Goal: Task Accomplishment & Management: Use online tool/utility

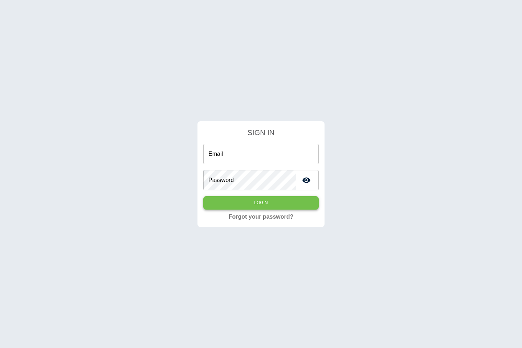
type input "**********"
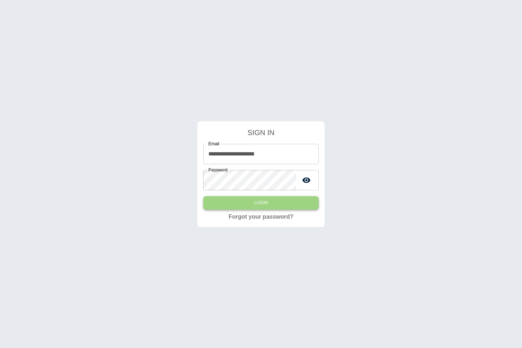
click at [275, 208] on button "Login" at bounding box center [260, 202] width 115 height 13
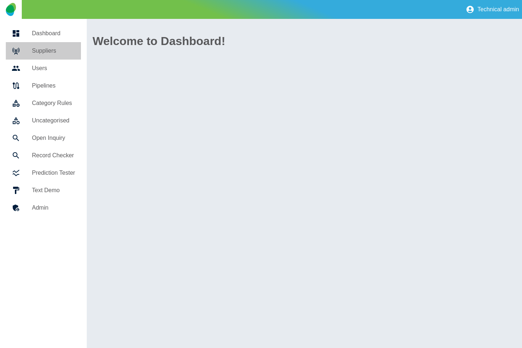
click at [19, 50] on icon at bounding box center [16, 50] width 9 height 9
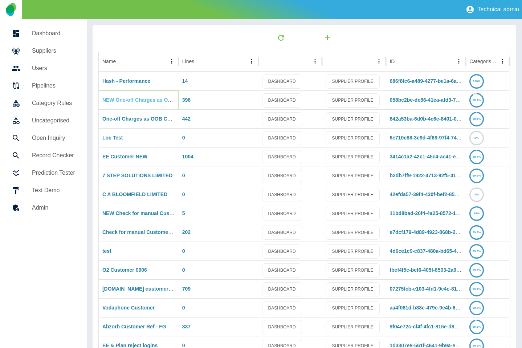
click at [128, 97] on link "NEW One-off Charges as OOB Costs" at bounding box center [146, 100] width 89 height 6
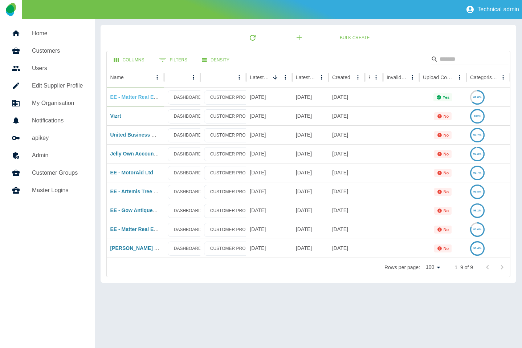
click at [140, 96] on link "EE - Matter Real Estate v2" at bounding box center [141, 97] width 62 height 6
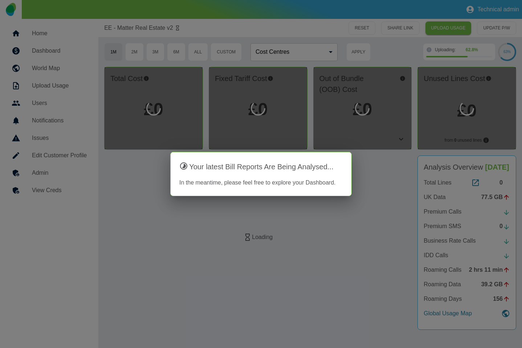
click at [85, 179] on div at bounding box center [261, 174] width 522 height 348
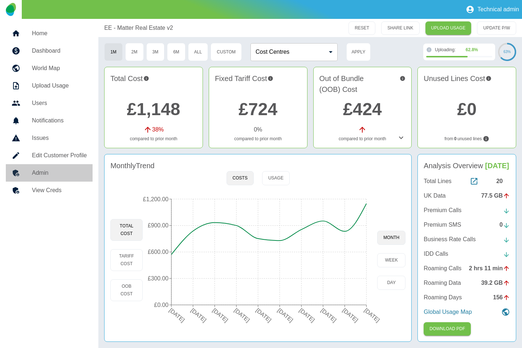
click at [69, 176] on h5 "Admin" at bounding box center [59, 173] width 55 height 9
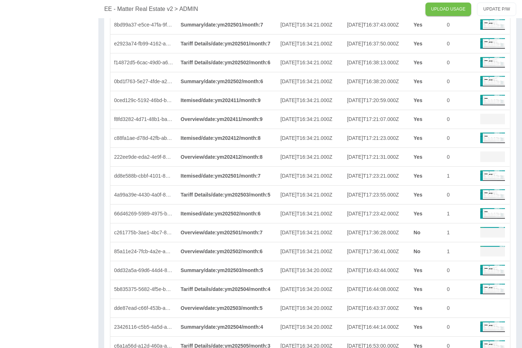
scroll to position [1355, 0]
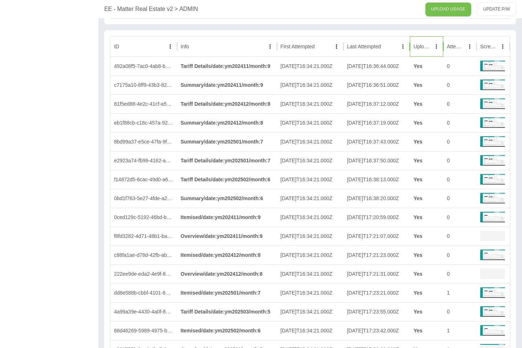
click at [431, 51] on div at bounding box center [431, 46] width 0 height 10
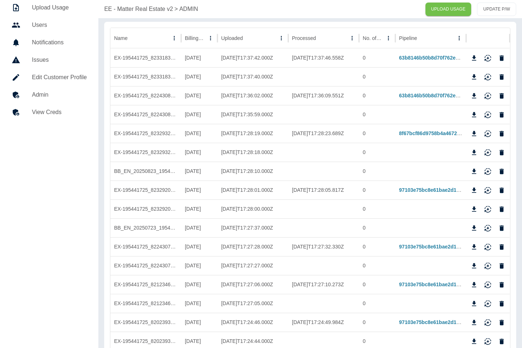
scroll to position [0, 0]
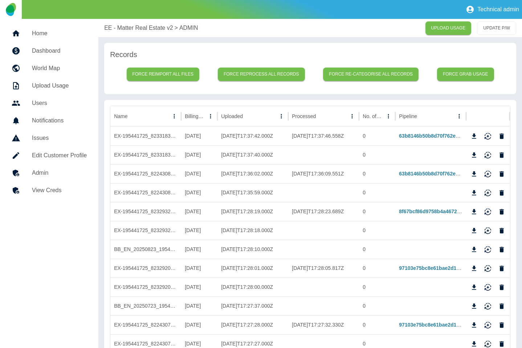
click at [114, 32] on p "EE - Matter Real Estate v2" at bounding box center [138, 28] width 69 height 9
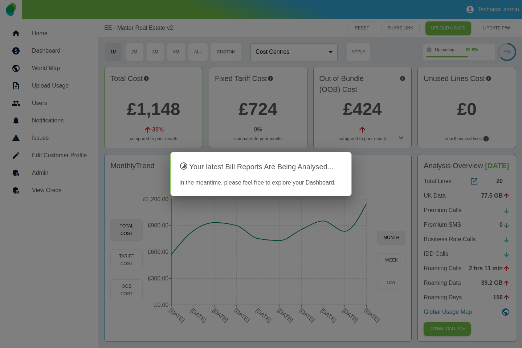
click at [365, 133] on div at bounding box center [261, 174] width 522 height 348
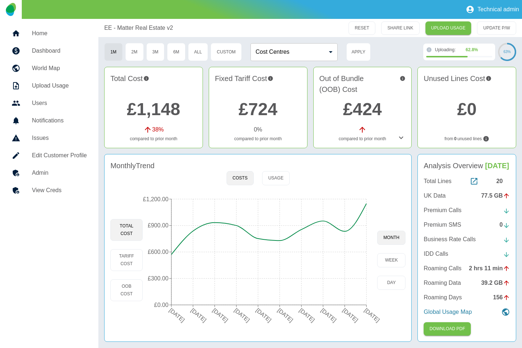
click at [33, 161] on link "Edit Customer Profile" at bounding box center [49, 155] width 87 height 17
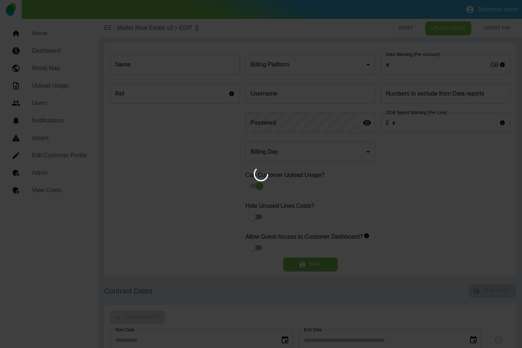
type input "*"
type input "**********"
type input "*"
type input "*********"
type input "**"
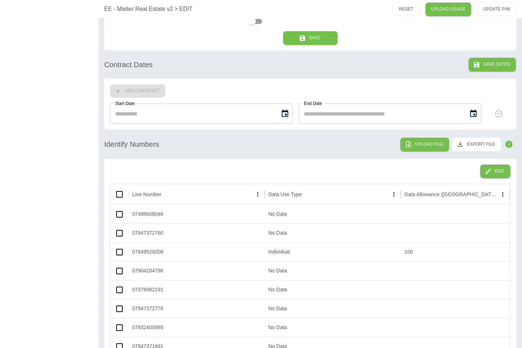
scroll to position [385, 0]
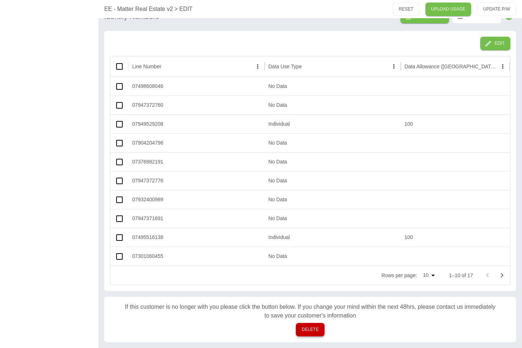
click at [309, 332] on button "DELETE" at bounding box center [310, 329] width 29 height 13
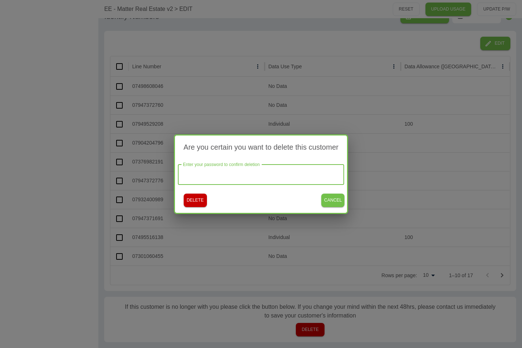
click at [281, 180] on input "Enter your password to confirm deletion" at bounding box center [261, 175] width 167 height 20
type input "*"
click at [340, 202] on button "CANCEL" at bounding box center [332, 200] width 23 height 13
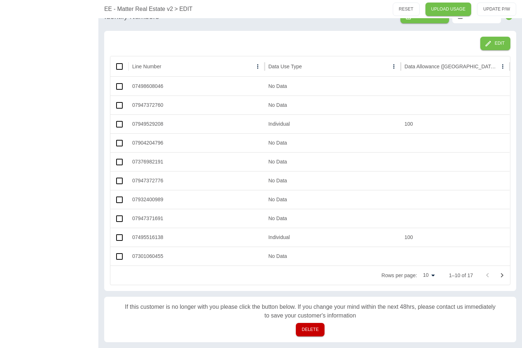
scroll to position [0, 0]
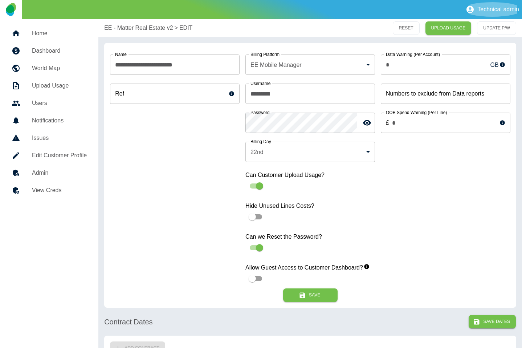
click at [504, 7] on p "Technical admin" at bounding box center [499, 9] width 42 height 7
click at [499, 33] on link "Sign out" at bounding box center [495, 28] width 42 height 13
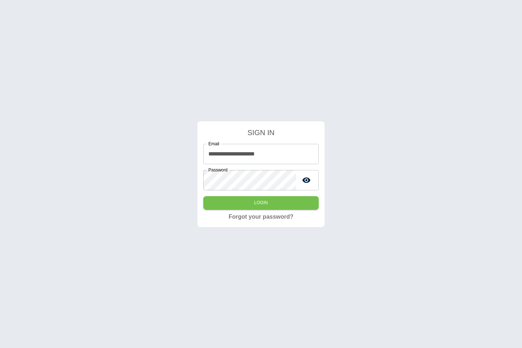
click at [307, 182] on icon "toggle password visibility" at bounding box center [307, 179] width 8 height 5
click at [177, 173] on div "**********" at bounding box center [261, 174] width 522 height 348
drag, startPoint x: 158, startPoint y: 155, endPoint x: 260, endPoint y: 217, distance: 119.0
click at [159, 155] on div "**********" at bounding box center [261, 174] width 522 height 348
click at [257, 204] on button "Login" at bounding box center [260, 202] width 115 height 13
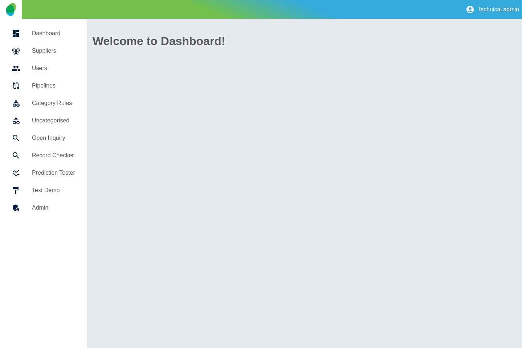
click at [28, 53] on div at bounding box center [22, 50] width 20 height 9
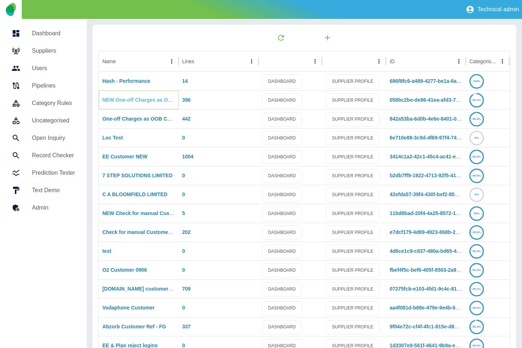
click at [138, 102] on link "NEW One-off Charges as OOB Costs" at bounding box center [146, 100] width 89 height 6
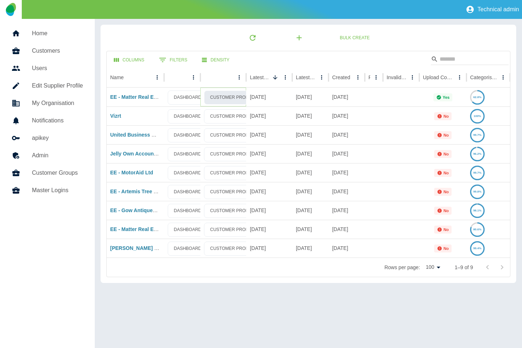
click at [242, 97] on link "CUSTOMER PROFILE" at bounding box center [232, 97] width 57 height 14
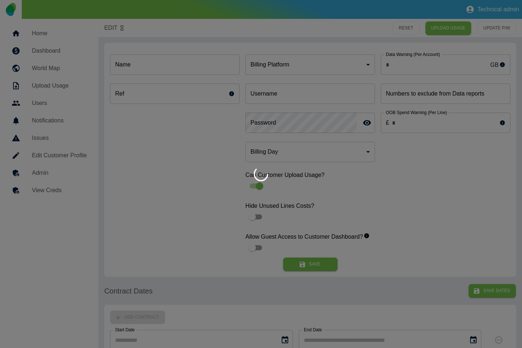
type input "*"
type input "**********"
type input "*"
type input "*********"
type input "**"
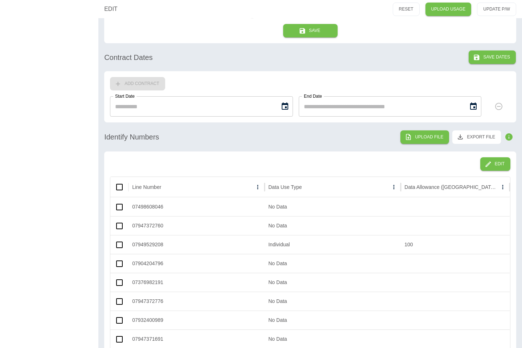
scroll to position [385, 0]
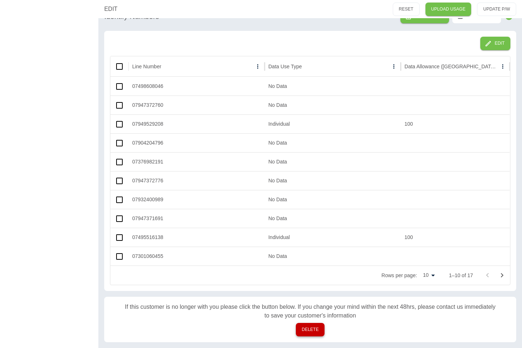
click at [318, 326] on button "DELETE" at bounding box center [310, 329] width 29 height 13
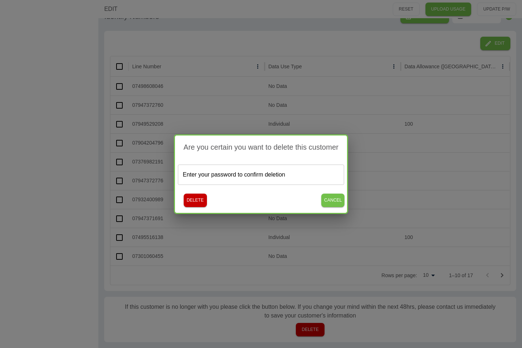
click at [276, 183] on input "Enter your password to confirm deletion" at bounding box center [261, 175] width 167 height 20
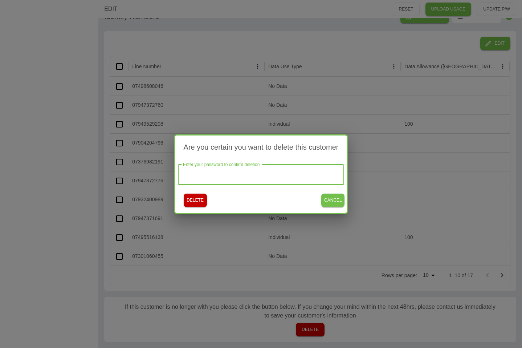
paste input "**********"
type input "**********"
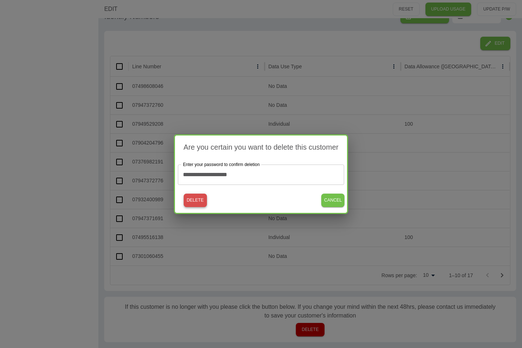
click at [198, 199] on button "DELETE" at bounding box center [195, 200] width 23 height 13
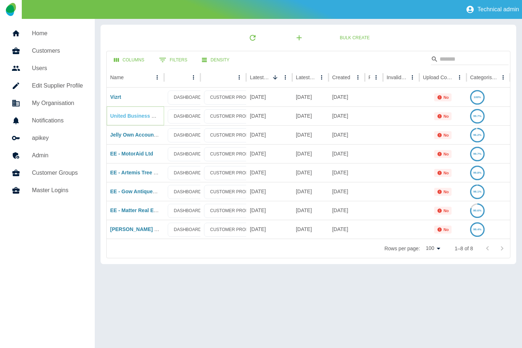
click at [135, 117] on link "United Business Machines Plc" at bounding box center [146, 116] width 73 height 6
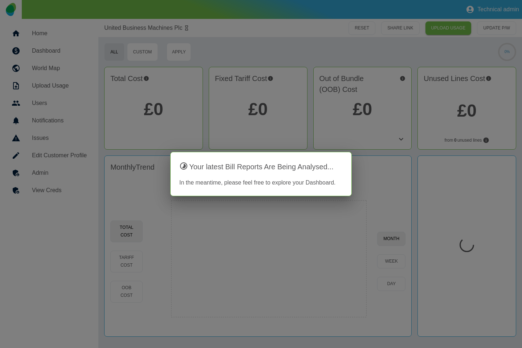
drag, startPoint x: 82, startPoint y: 173, endPoint x: 78, endPoint y: 169, distance: 6.0
click at [82, 173] on div at bounding box center [261, 174] width 522 height 348
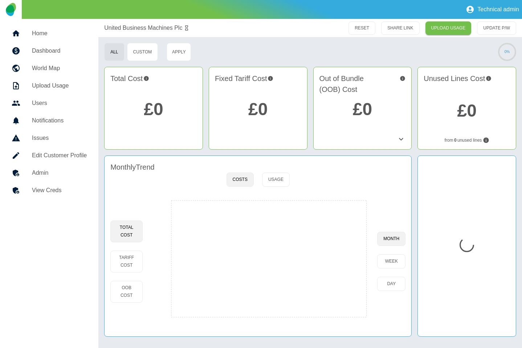
click at [77, 169] on h5 "Admin" at bounding box center [59, 173] width 55 height 9
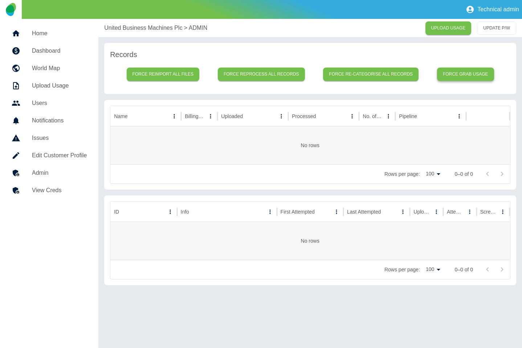
click at [477, 72] on button "Force grab usage" at bounding box center [465, 74] width 57 height 13
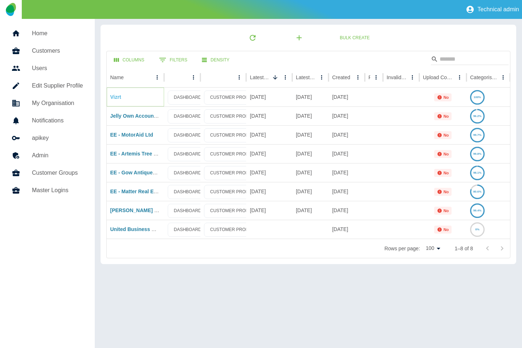
click at [115, 99] on link "Vizrt" at bounding box center [115, 97] width 11 height 6
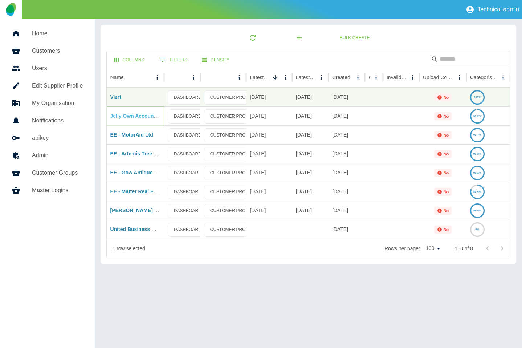
click at [125, 117] on link "Jelly Own Account New Contract" at bounding box center [150, 116] width 80 height 6
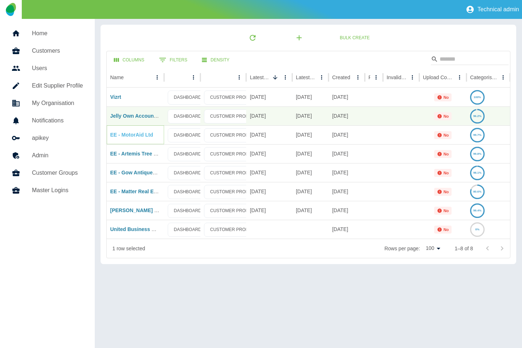
click at [124, 133] on link "EE - MotorAid Ltd" at bounding box center [131, 135] width 43 height 6
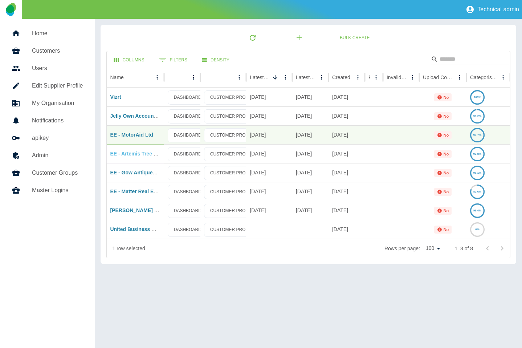
click at [125, 155] on link "EE - Artemis Tree Services Ltd" at bounding box center [147, 154] width 74 height 6
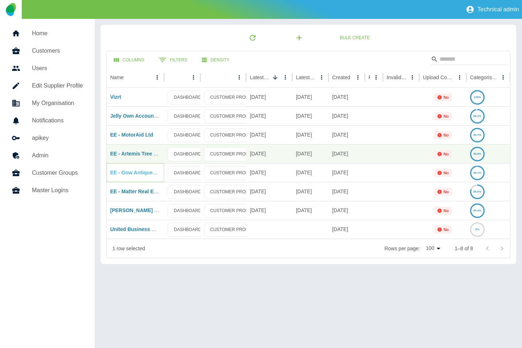
click at [126, 170] on link "EE - Gow Antiques & Restoration Ltd" at bounding box center [154, 173] width 89 height 6
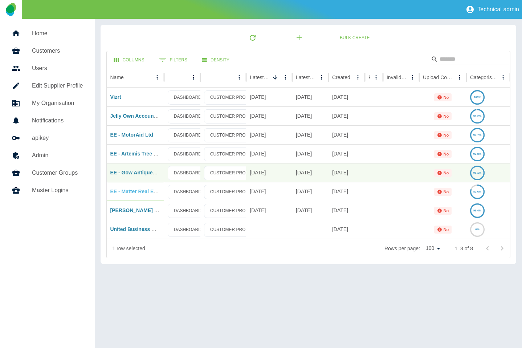
click at [125, 189] on link "EE - Matter Real Estate" at bounding box center [138, 191] width 56 height 6
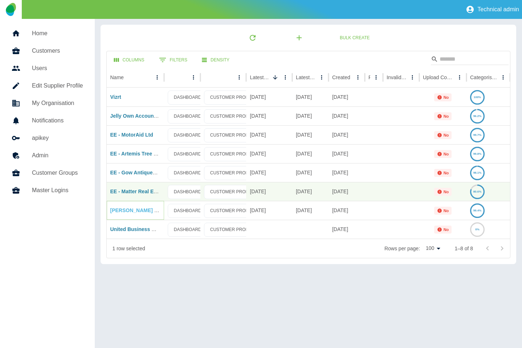
click at [127, 212] on link "Harper Macleod LLP (EE)" at bounding box center [142, 210] width 65 height 6
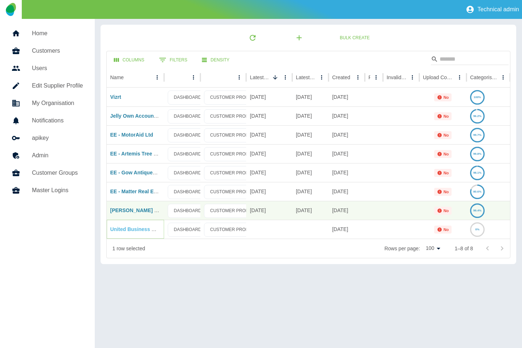
click at [129, 229] on link "United Business Machines Plc" at bounding box center [146, 229] width 73 height 6
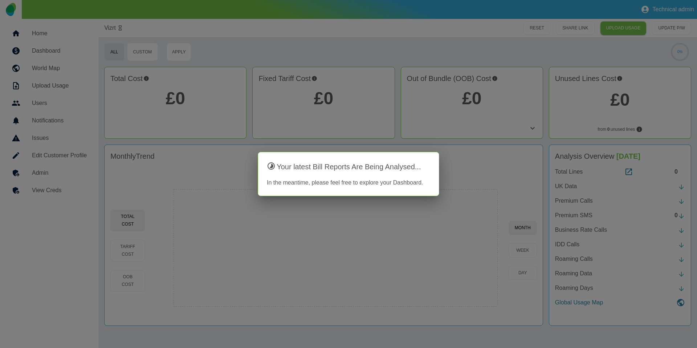
click at [62, 177] on div at bounding box center [348, 174] width 697 height 348
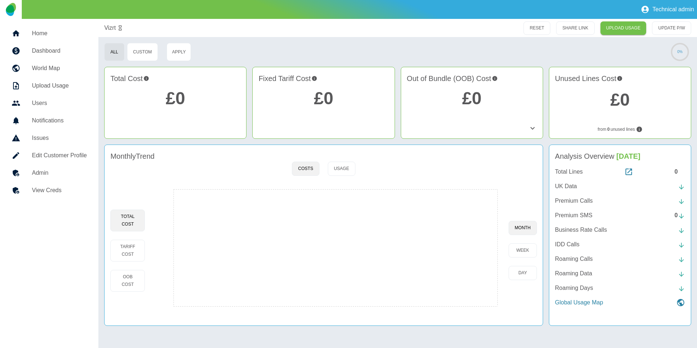
click at [61, 177] on h5 "Admin" at bounding box center [59, 173] width 55 height 9
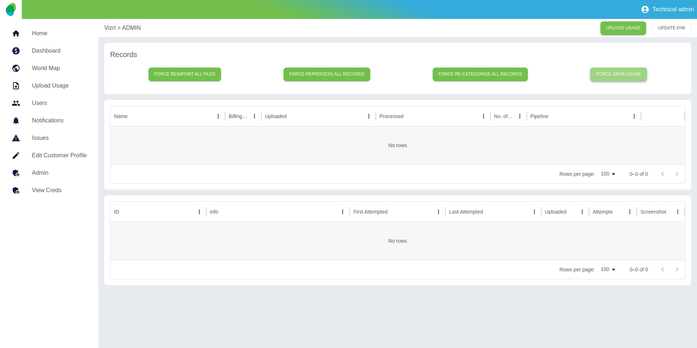
click at [619, 77] on button "Force grab usage" at bounding box center [619, 74] width 57 height 13
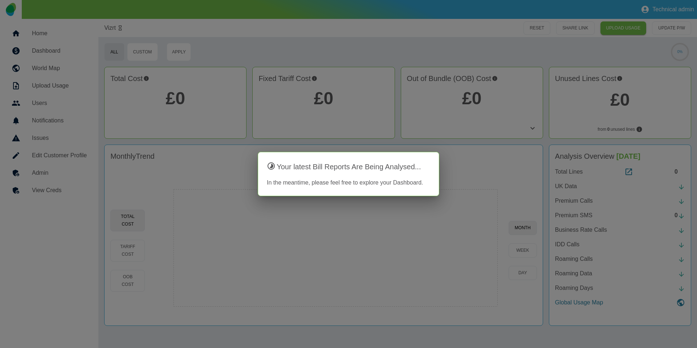
click at [46, 180] on div at bounding box center [348, 174] width 697 height 348
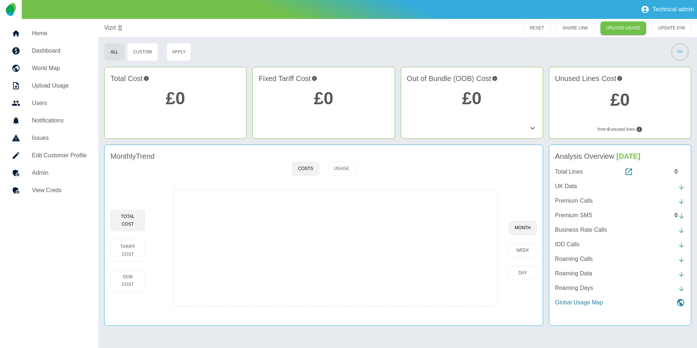
click at [50, 178] on link "Admin" at bounding box center [49, 172] width 87 height 17
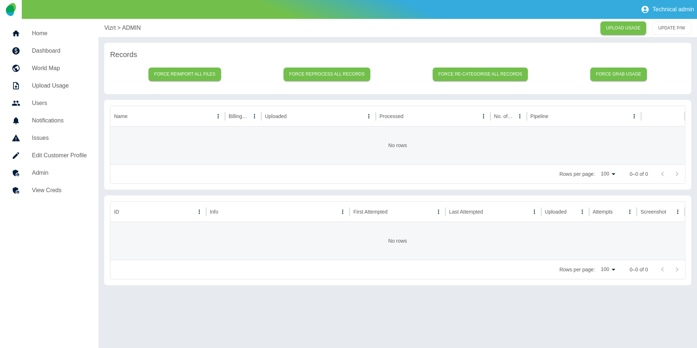
click at [154, 95] on div "Records Force reimport all files Force reprocess all records Force re-categoris…" at bounding box center [397, 164] width 587 height 242
click at [60, 165] on link "Admin" at bounding box center [49, 172] width 87 height 17
click at [611, 76] on button "Force grab usage" at bounding box center [619, 74] width 57 height 13
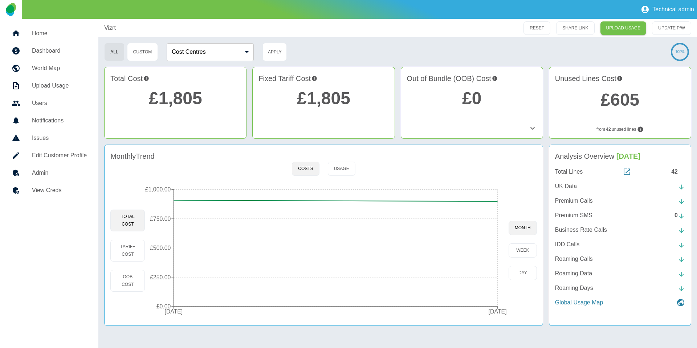
click at [50, 168] on link "Admin" at bounding box center [49, 172] width 87 height 17
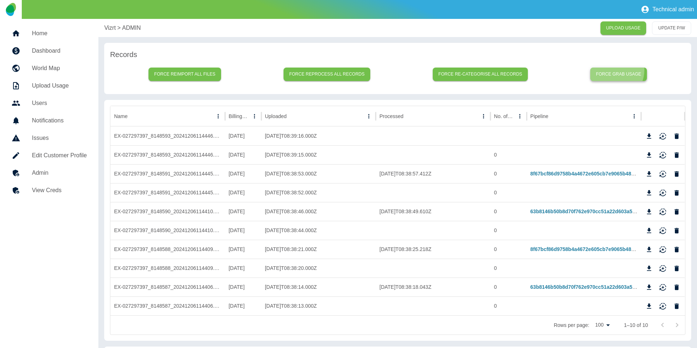
click at [611, 70] on button "Force grab usage" at bounding box center [619, 74] width 57 height 13
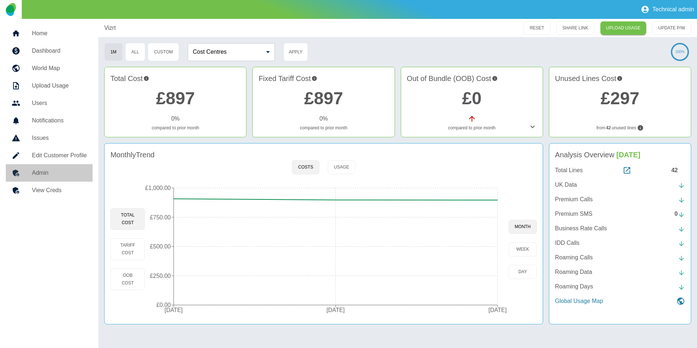
click at [59, 165] on link "Admin" at bounding box center [49, 172] width 87 height 17
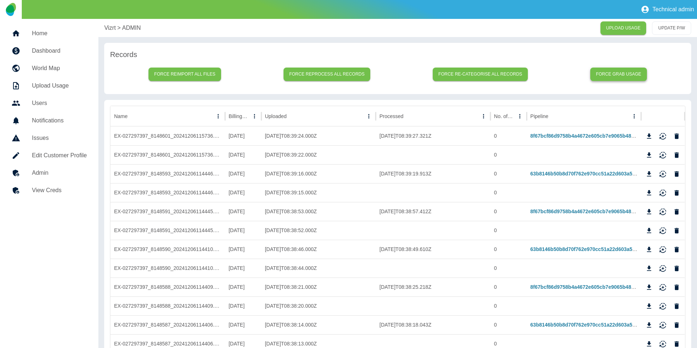
click at [598, 73] on button "Force grab usage" at bounding box center [619, 74] width 57 height 13
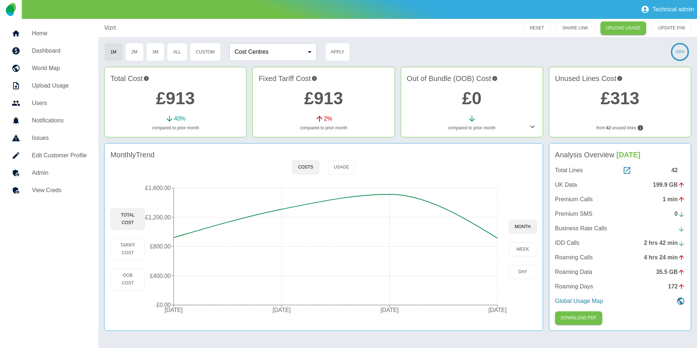
click at [44, 169] on h5 "Admin" at bounding box center [59, 173] width 55 height 9
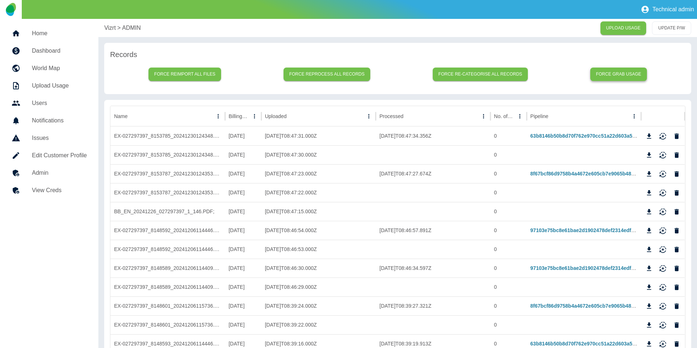
click at [623, 76] on button "Force grab usage" at bounding box center [619, 74] width 57 height 13
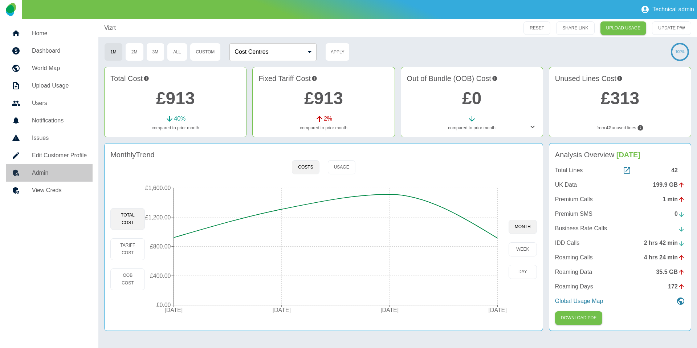
click at [49, 167] on link "Admin" at bounding box center [49, 172] width 87 height 17
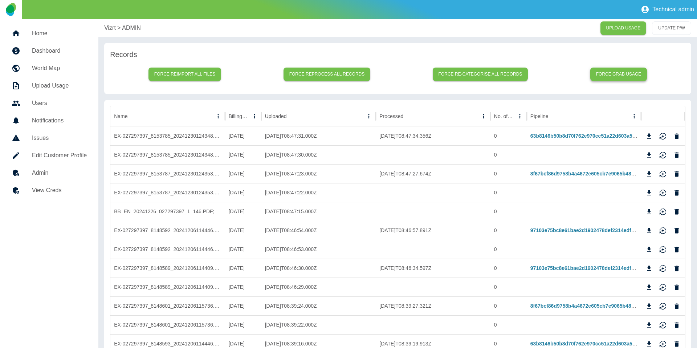
click at [619, 71] on button "Force grab usage" at bounding box center [619, 74] width 57 height 13
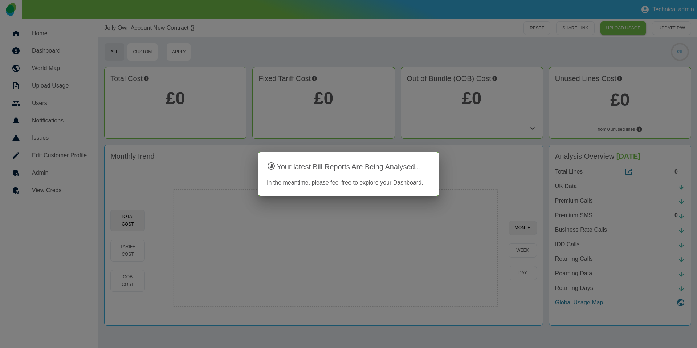
click at [60, 167] on div at bounding box center [348, 174] width 697 height 348
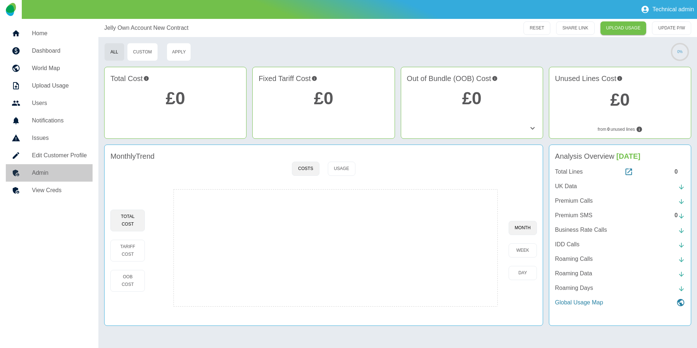
click at [57, 170] on h5 "Admin" at bounding box center [59, 173] width 55 height 9
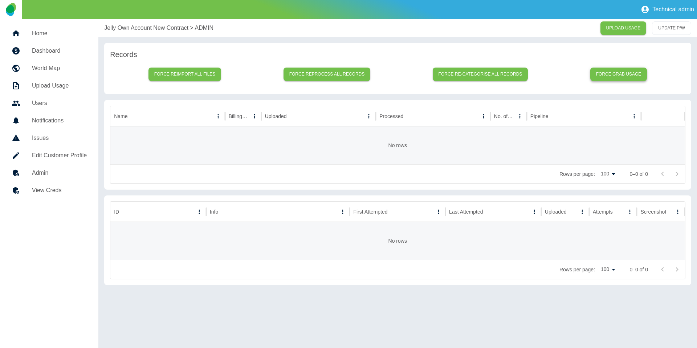
click at [522, 75] on button "Force grab usage" at bounding box center [619, 74] width 57 height 13
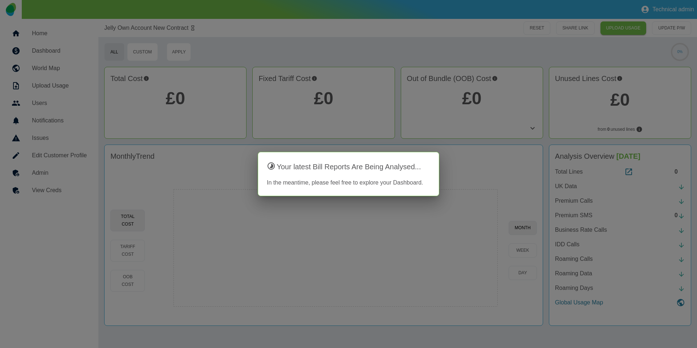
click at [146, 145] on div at bounding box center [348, 174] width 697 height 348
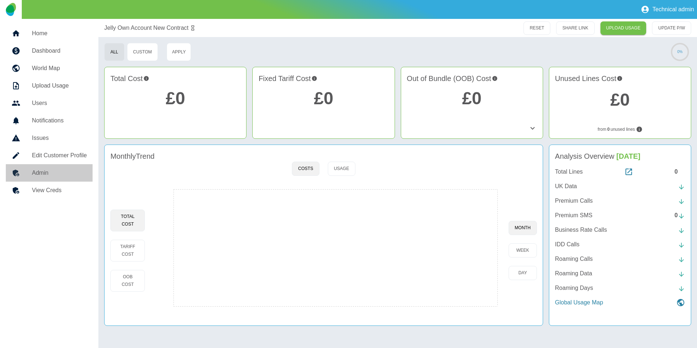
click at [75, 172] on h5 "Admin" at bounding box center [59, 173] width 55 height 9
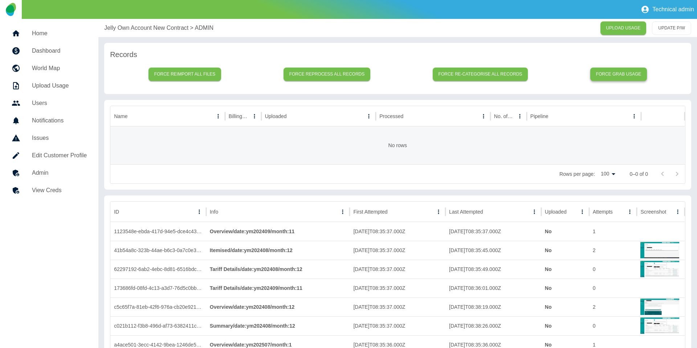
click at [522, 78] on button "Force grab usage" at bounding box center [619, 74] width 57 height 13
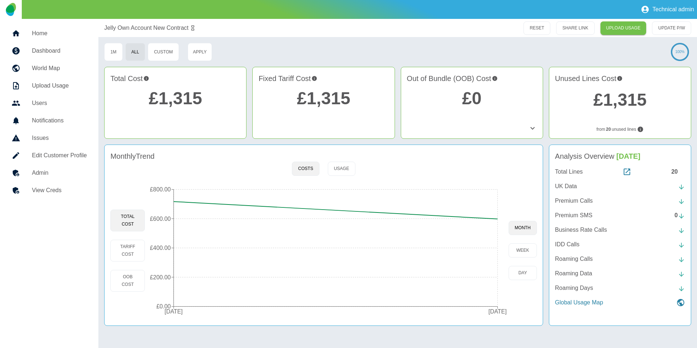
click at [182, 126] on div at bounding box center [176, 102] width 142 height 71
click at [70, 175] on h5 "Admin" at bounding box center [59, 173] width 55 height 9
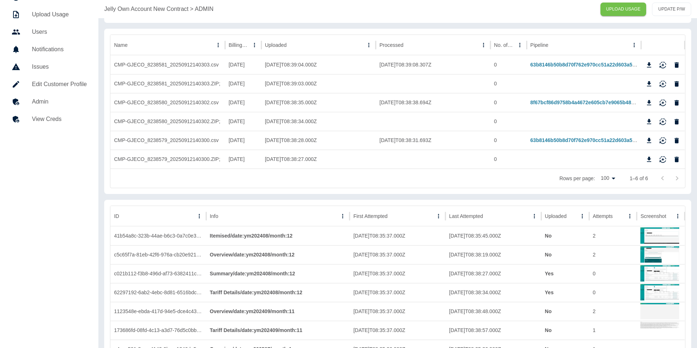
scroll to position [199, 0]
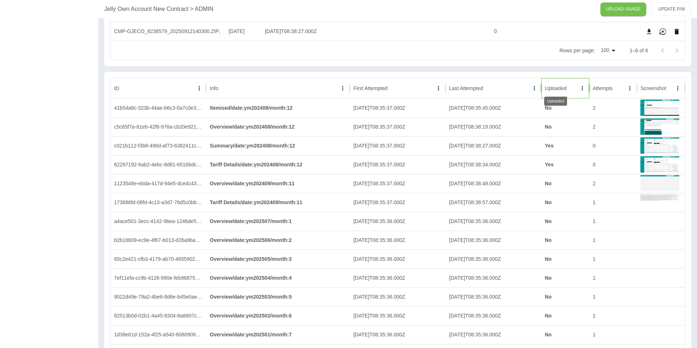
click at [522, 91] on div "Uploaded" at bounding box center [556, 88] width 22 height 6
click at [522, 91] on div "Uploaded" at bounding box center [555, 88] width 21 height 6
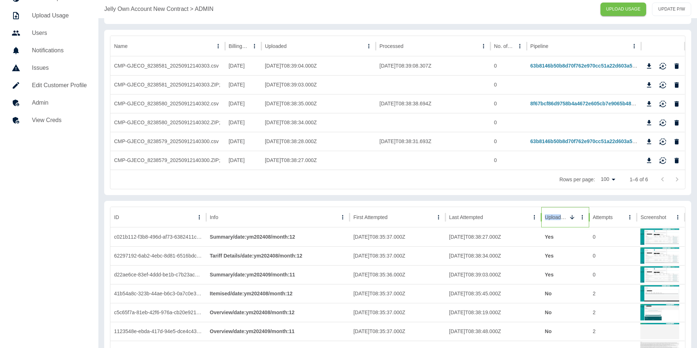
scroll to position [0, 0]
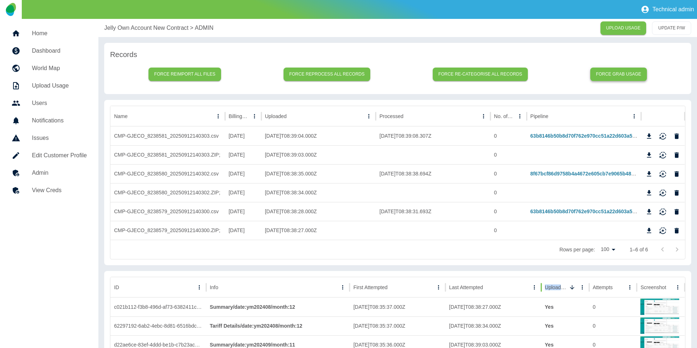
click at [522, 69] on button "Force grab usage" at bounding box center [619, 74] width 57 height 13
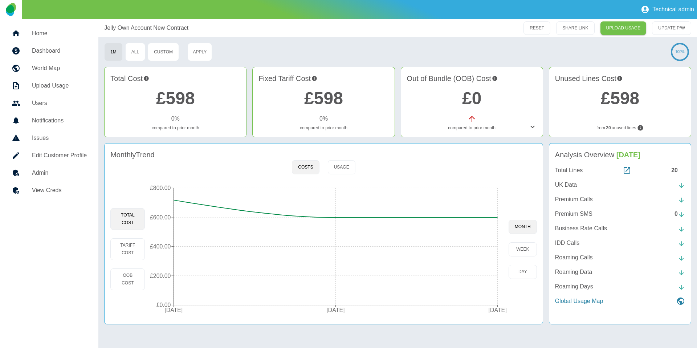
click at [84, 174] on h5 "Admin" at bounding box center [59, 173] width 55 height 9
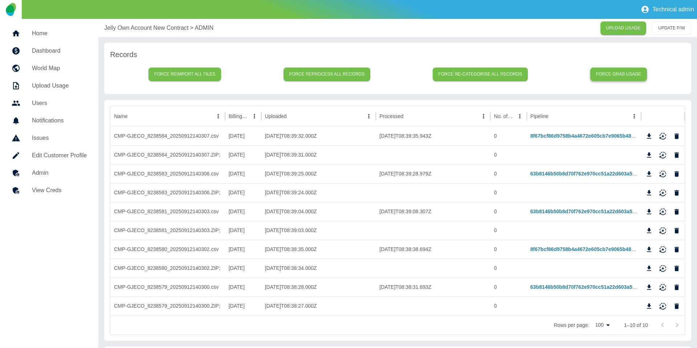
click at [522, 79] on button "Force grab usage" at bounding box center [619, 74] width 57 height 13
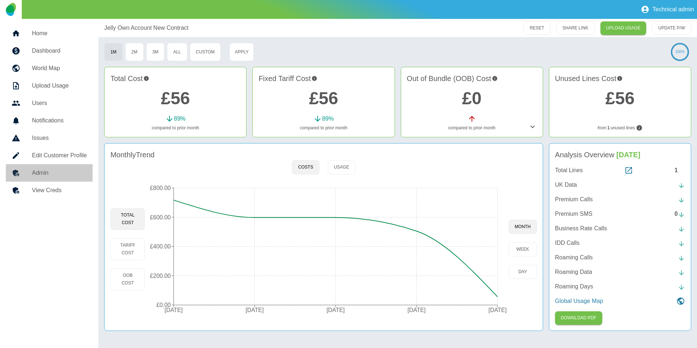
click at [65, 169] on h5 "Admin" at bounding box center [59, 173] width 55 height 9
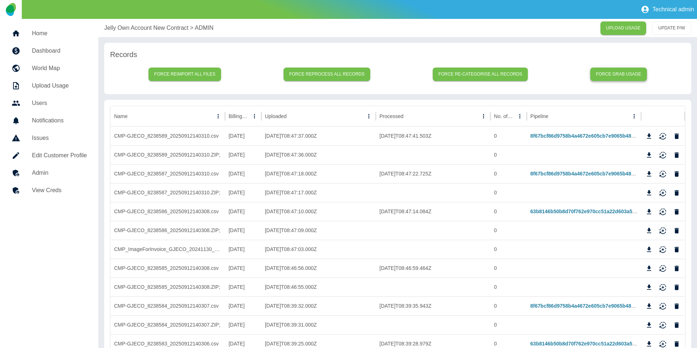
click at [522, 77] on button "Force grab usage" at bounding box center [619, 74] width 57 height 13
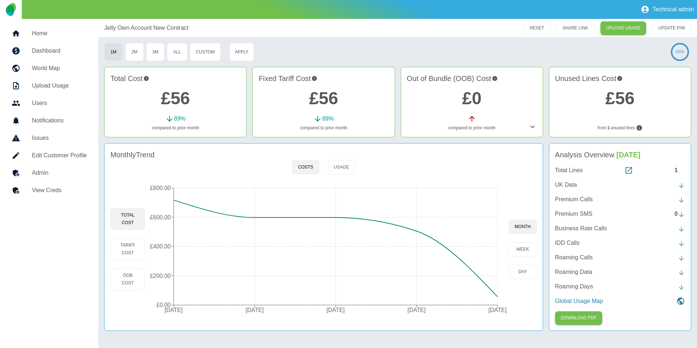
click at [20, 174] on icon at bounding box center [16, 173] width 9 height 9
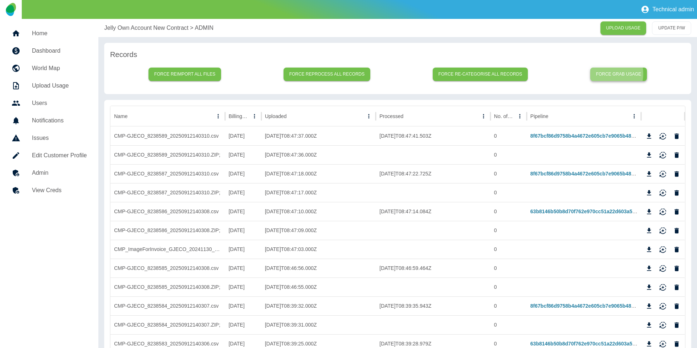
click at [522, 74] on button "Force grab usage" at bounding box center [619, 74] width 57 height 13
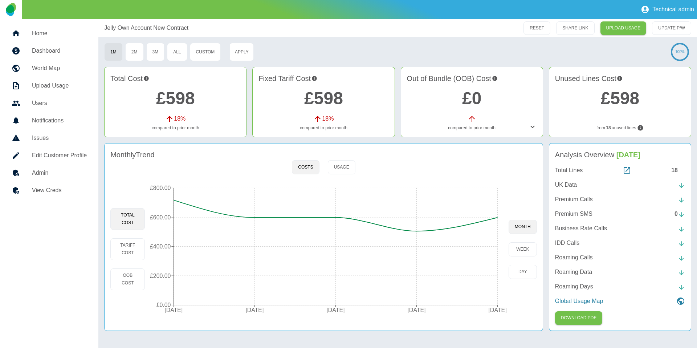
click at [49, 167] on link "Admin" at bounding box center [49, 172] width 87 height 17
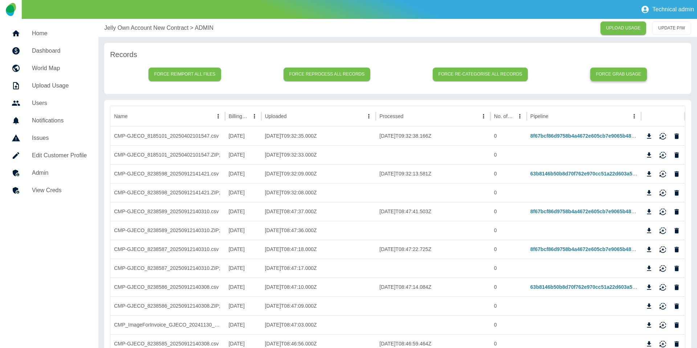
click at [522, 74] on button "Force grab usage" at bounding box center [619, 74] width 57 height 13
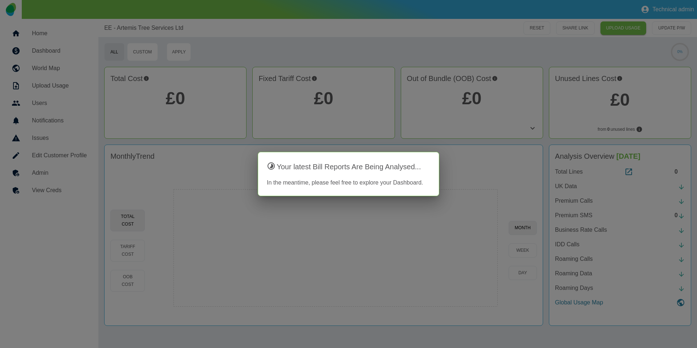
click at [19, 181] on div at bounding box center [348, 174] width 697 height 348
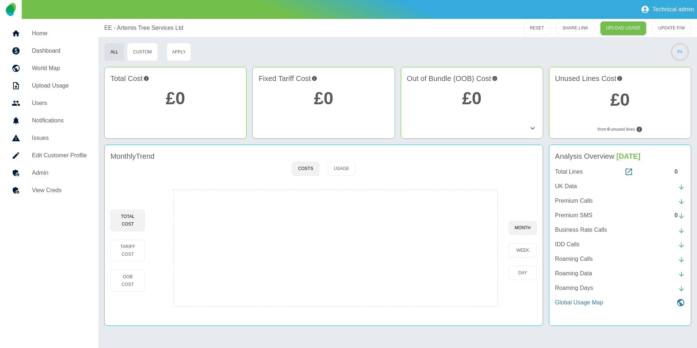
click at [38, 176] on h5 "Admin" at bounding box center [59, 173] width 55 height 9
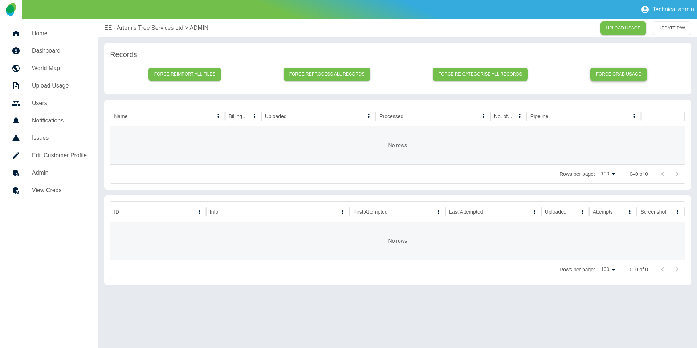
click at [522, 74] on button "Force grab usage" at bounding box center [619, 74] width 57 height 13
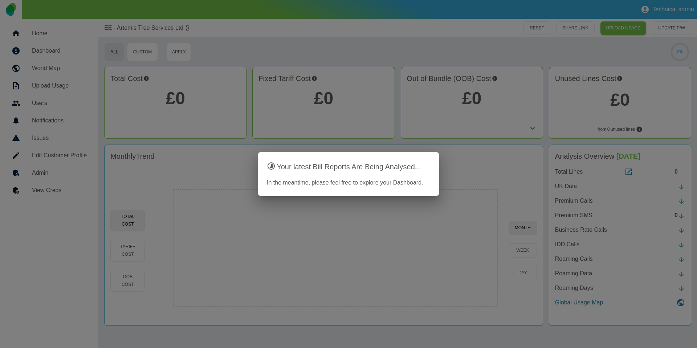
drag, startPoint x: 207, startPoint y: 63, endPoint x: 122, endPoint y: 157, distance: 126.0
click at [206, 64] on div at bounding box center [348, 174] width 697 height 348
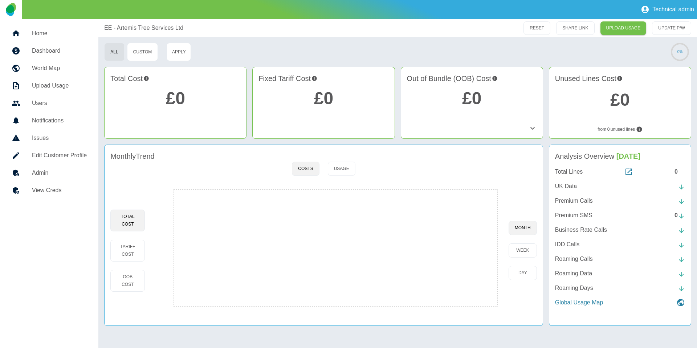
click at [65, 176] on h5 "Admin" at bounding box center [59, 173] width 55 height 9
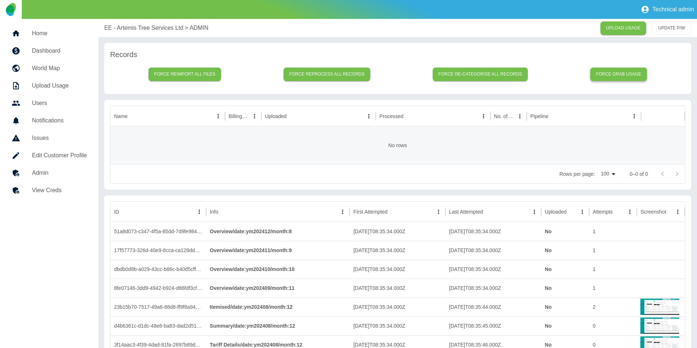
click at [522, 72] on button "Force grab usage" at bounding box center [619, 74] width 57 height 13
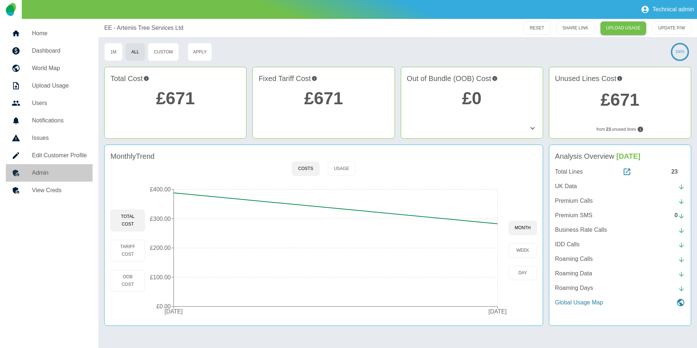
click at [57, 166] on link "Admin" at bounding box center [49, 172] width 87 height 17
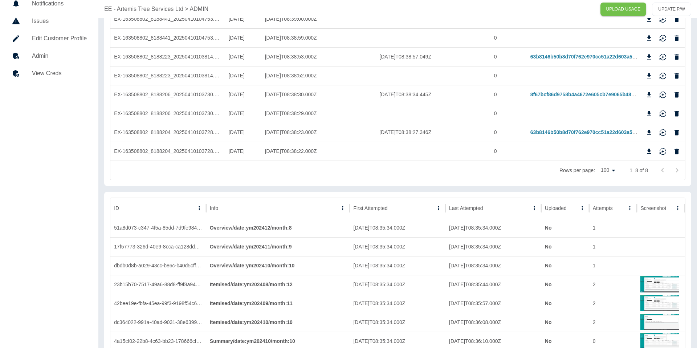
scroll to position [123, 0]
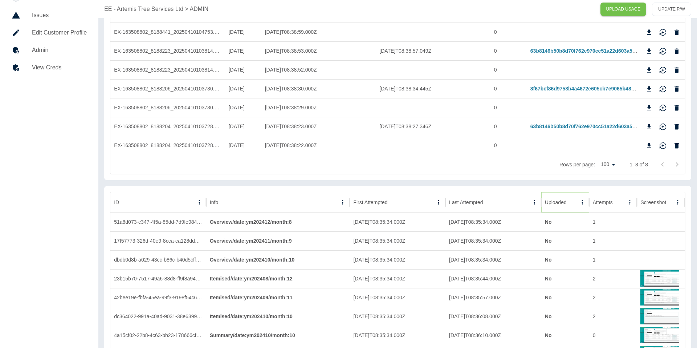
click at [522, 203] on icon "Sort" at bounding box center [572, 202] width 7 height 7
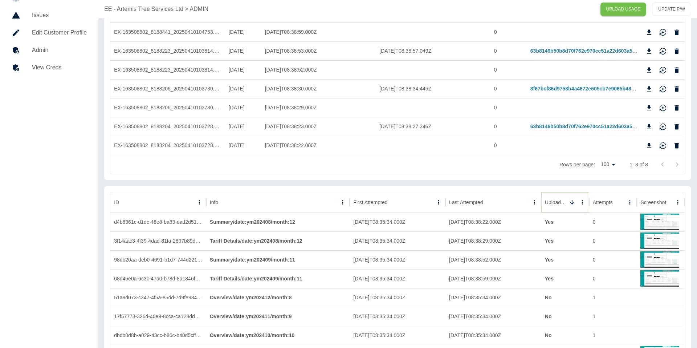
scroll to position [0, 0]
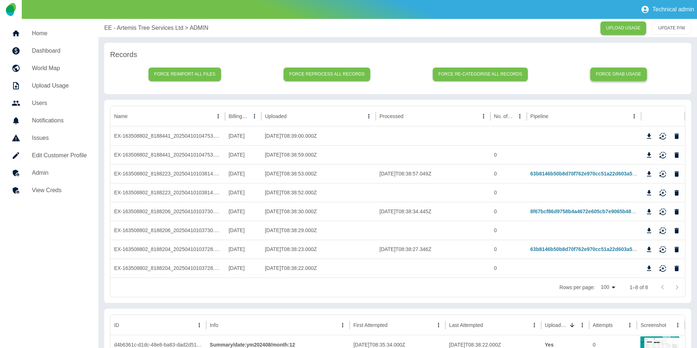
click at [522, 71] on button "Force grab usage" at bounding box center [619, 74] width 57 height 13
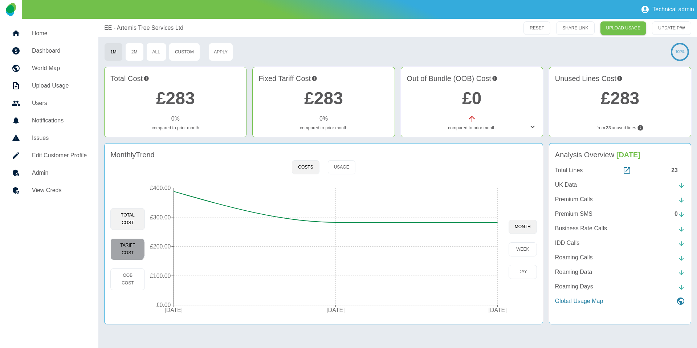
click at [126, 249] on button "Tariff Cost" at bounding box center [127, 249] width 35 height 22
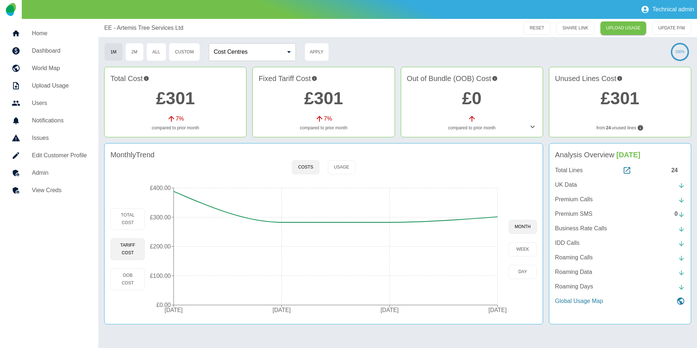
click at [39, 179] on link "Admin" at bounding box center [49, 172] width 87 height 17
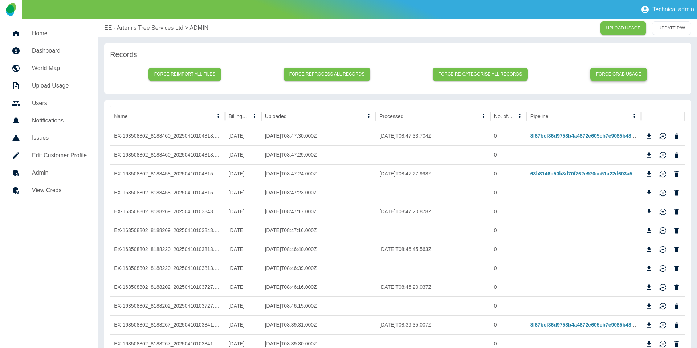
click at [522, 75] on button "Force grab usage" at bounding box center [619, 74] width 57 height 13
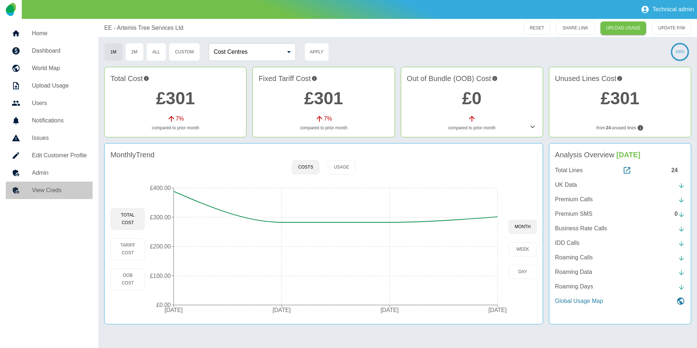
click at [63, 183] on link "View Creds" at bounding box center [49, 190] width 87 height 17
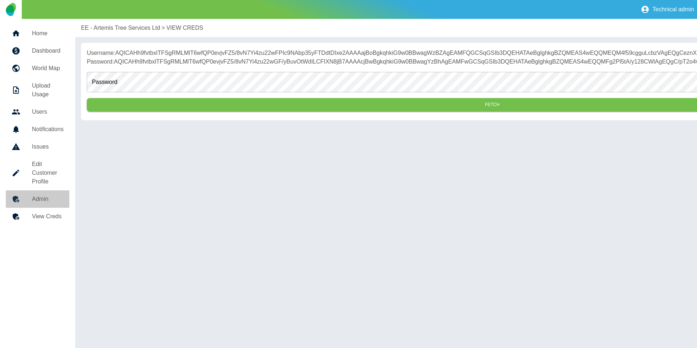
click at [54, 196] on h5 "Admin" at bounding box center [48, 199] width 32 height 9
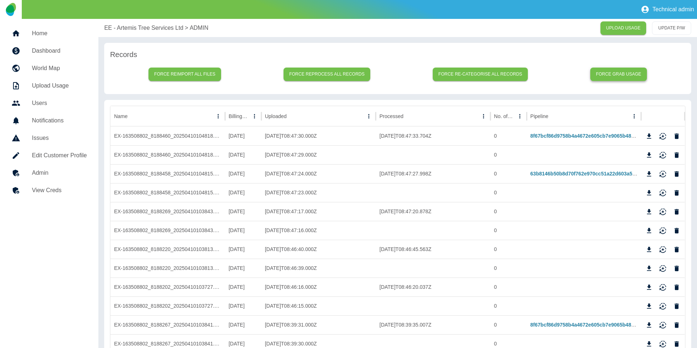
click at [522, 69] on button "Force grab usage" at bounding box center [619, 74] width 57 height 13
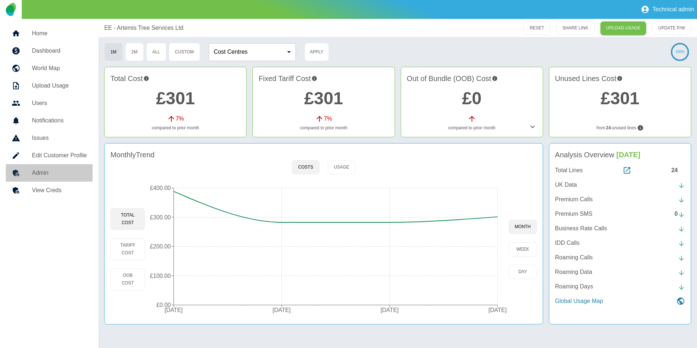
click at [54, 173] on h5 "Admin" at bounding box center [59, 173] width 55 height 9
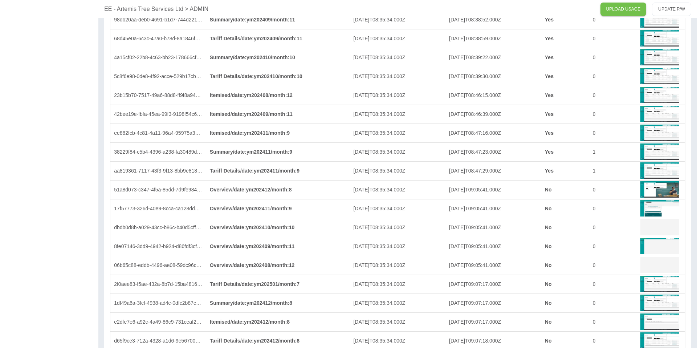
scroll to position [466, 0]
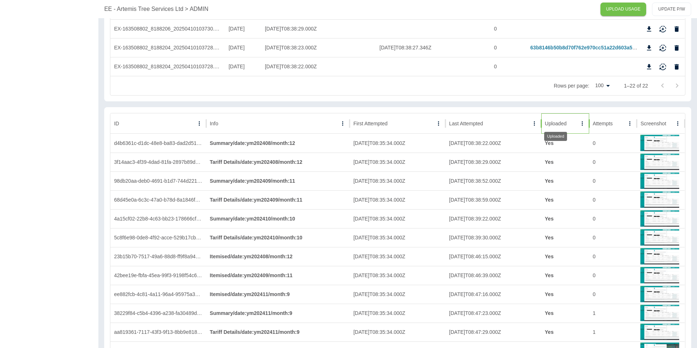
click at [522, 124] on div "Uploaded" at bounding box center [556, 124] width 22 height 6
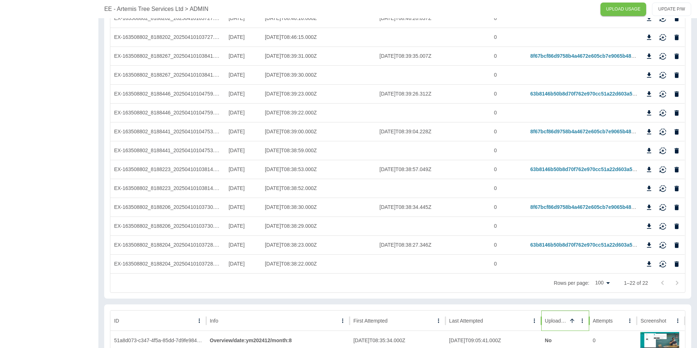
scroll to position [0, 0]
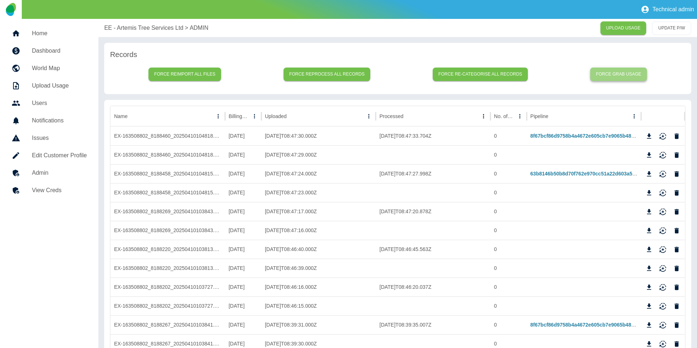
click at [522, 73] on button "Force grab usage" at bounding box center [619, 74] width 57 height 13
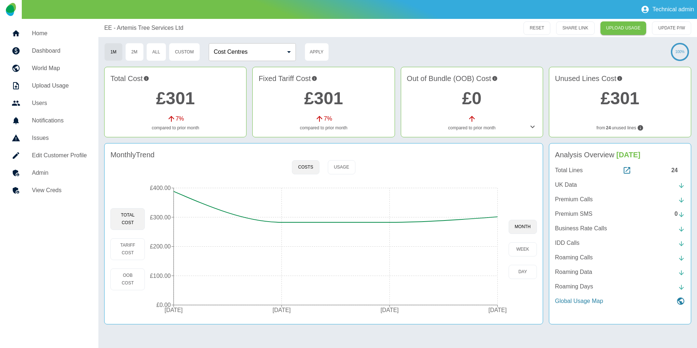
click at [73, 167] on link "Admin" at bounding box center [49, 172] width 87 height 17
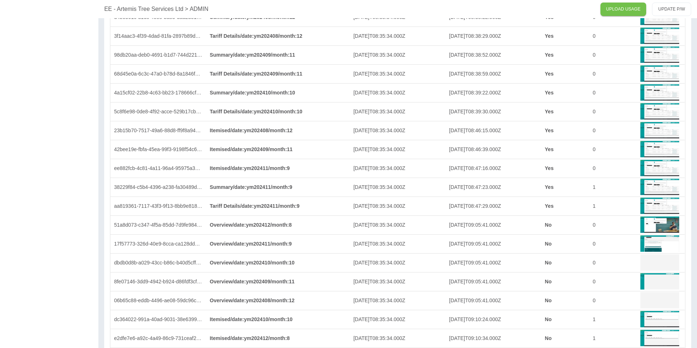
scroll to position [593, 0]
click at [522, 219] on img at bounding box center [660, 223] width 38 height 17
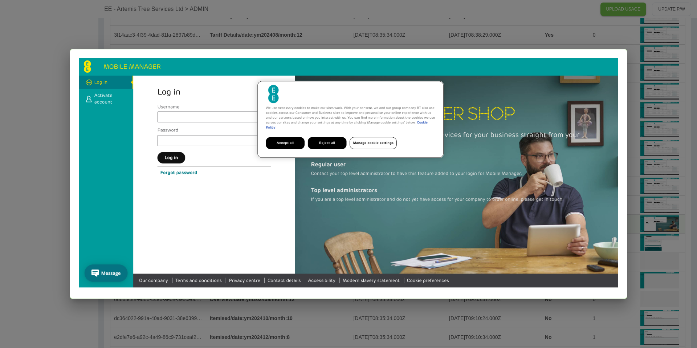
click at [522, 206] on div at bounding box center [348, 174] width 697 height 348
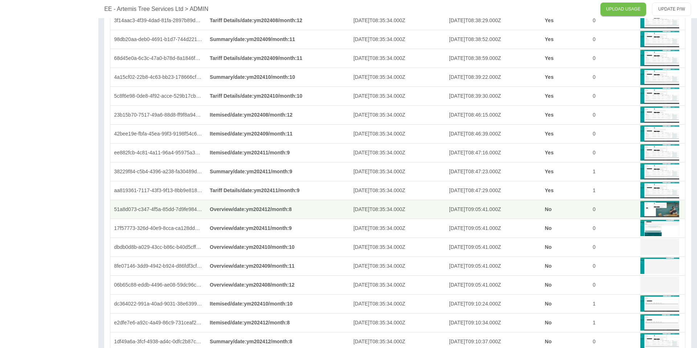
scroll to position [610, 0]
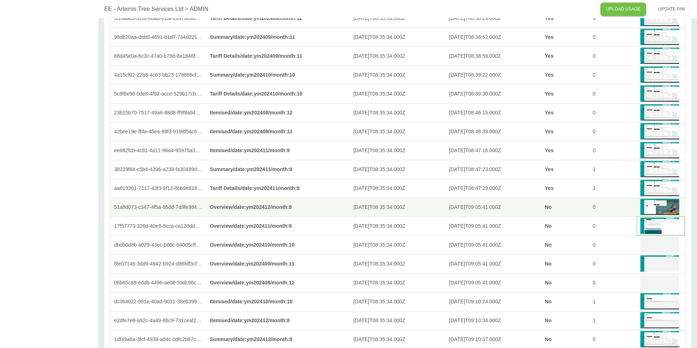
click at [522, 230] on img at bounding box center [660, 225] width 38 height 17
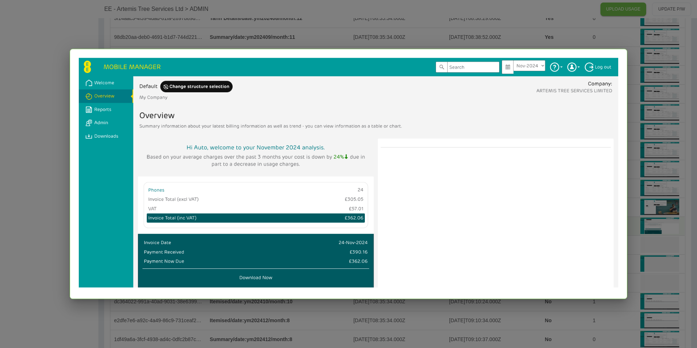
click at [522, 219] on div at bounding box center [348, 174] width 697 height 348
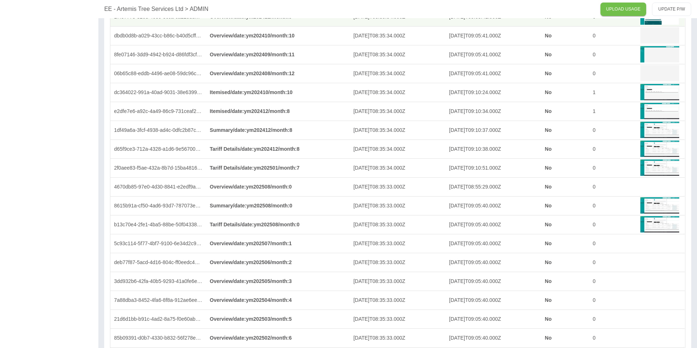
scroll to position [928, 0]
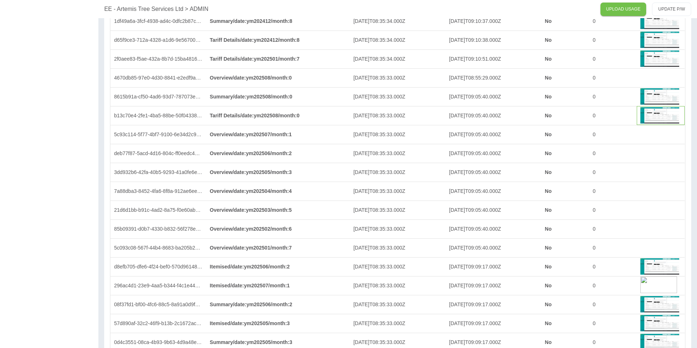
click at [522, 115] on img at bounding box center [660, 114] width 38 height 17
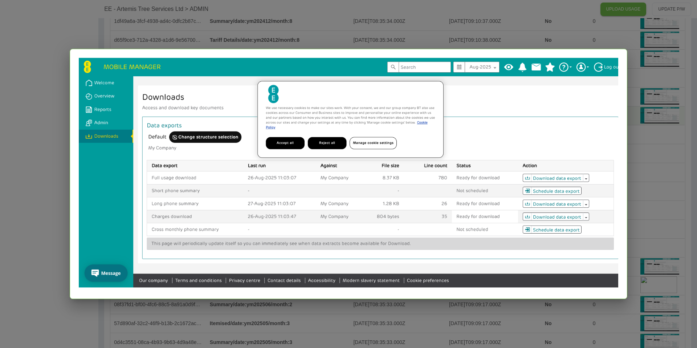
click at [522, 131] on div at bounding box center [348, 174] width 697 height 348
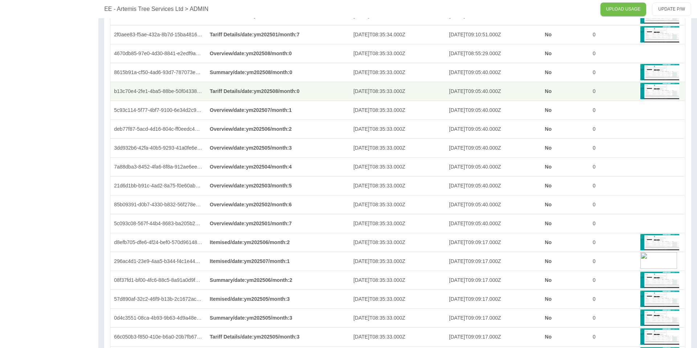
scroll to position [953, 0]
click at [522, 247] on img at bounding box center [660, 241] width 38 height 17
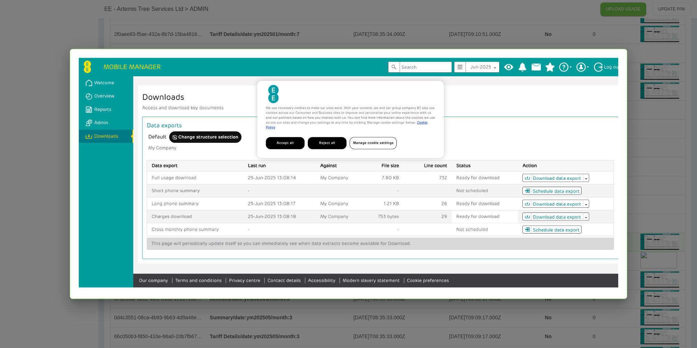
click at [522, 219] on div at bounding box center [348, 174] width 697 height 348
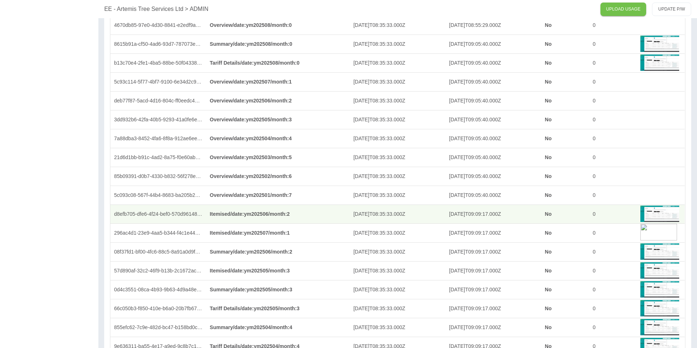
scroll to position [990, 0]
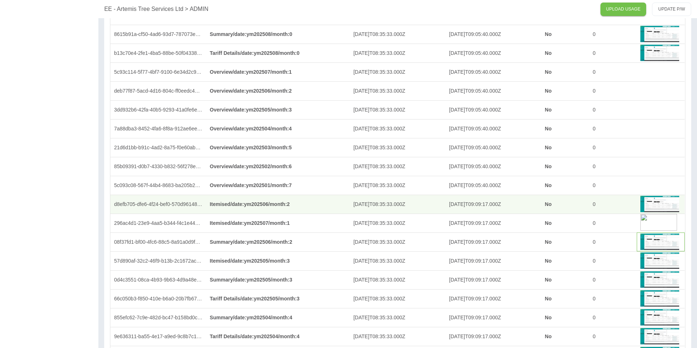
click at [522, 246] on img at bounding box center [660, 241] width 38 height 17
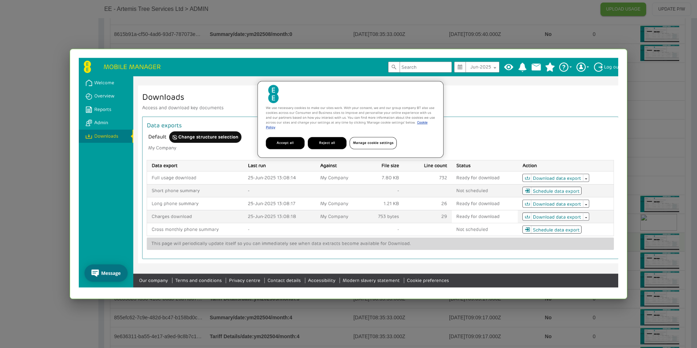
click at [522, 242] on div at bounding box center [348, 174] width 697 height 348
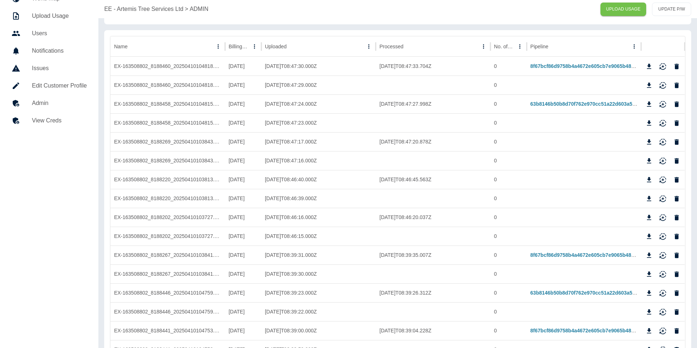
scroll to position [0, 0]
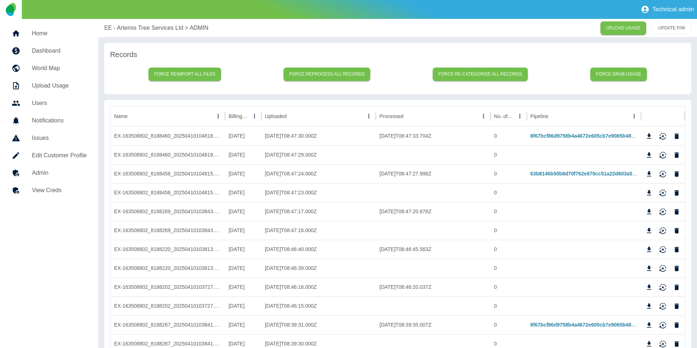
click at [157, 4] on div "Technical admin" at bounding box center [348, 9] width 697 height 19
click at [144, 22] on div "EE - Artemis Tree Services Ltd > ADMIN UPLOAD USAGE UPDATE P/W" at bounding box center [397, 28] width 599 height 18
click at [141, 30] on p "EE - Artemis Tree Services Ltd" at bounding box center [143, 28] width 79 height 9
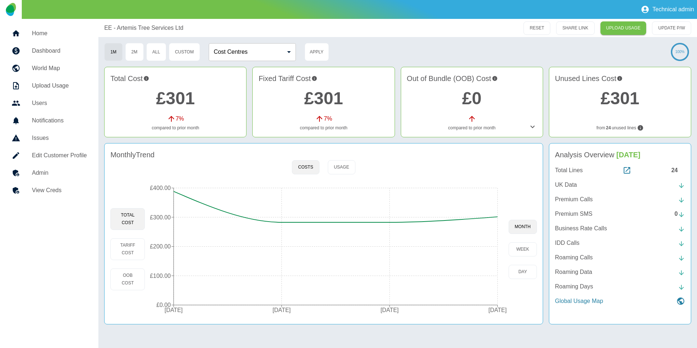
click at [65, 168] on link "Admin" at bounding box center [49, 172] width 87 height 17
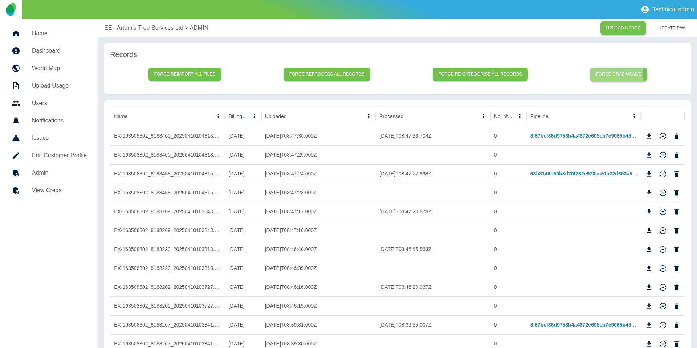
click at [522, 74] on button "Force grab usage" at bounding box center [619, 74] width 57 height 13
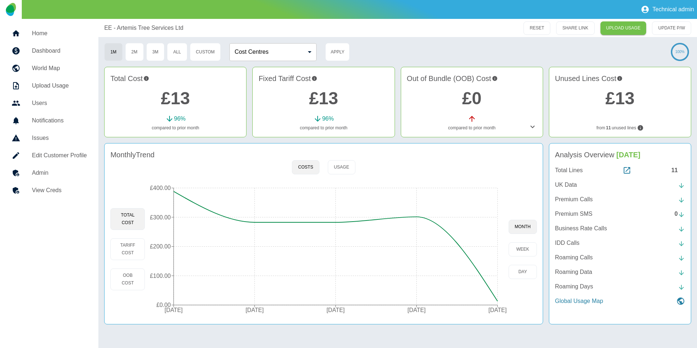
click at [53, 171] on h5 "Admin" at bounding box center [59, 173] width 55 height 9
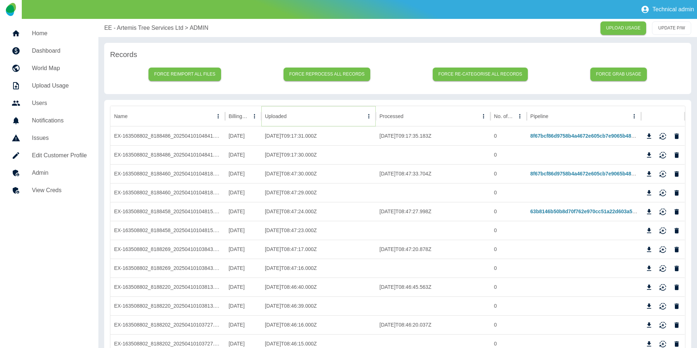
click at [291, 115] on icon "Sort" at bounding box center [292, 116] width 7 height 7
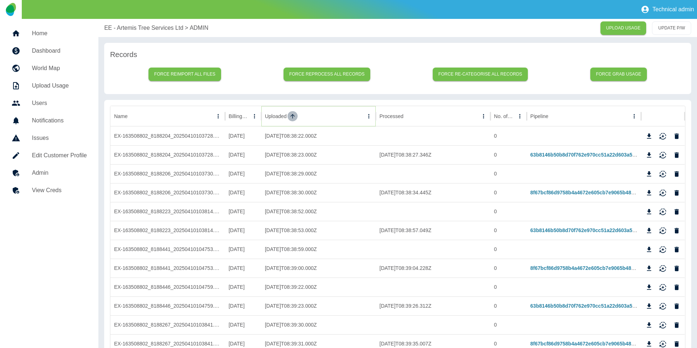
click at [291, 119] on icon "Sort" at bounding box center [292, 116] width 7 height 7
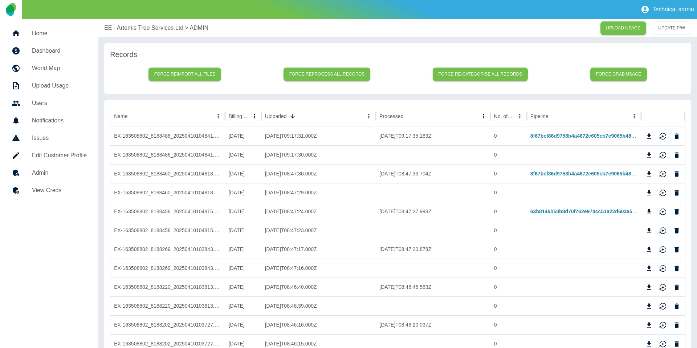
click at [120, 23] on div "EE - Artemis Tree Services Ltd > ADMIN UPLOAD USAGE UPDATE P/W" at bounding box center [397, 28] width 599 height 18
click at [119, 24] on p "EE - Artemis Tree Services Ltd" at bounding box center [143, 28] width 79 height 9
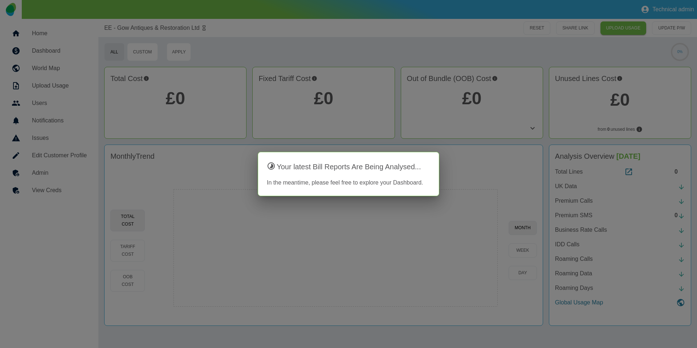
click at [52, 174] on div at bounding box center [348, 174] width 697 height 348
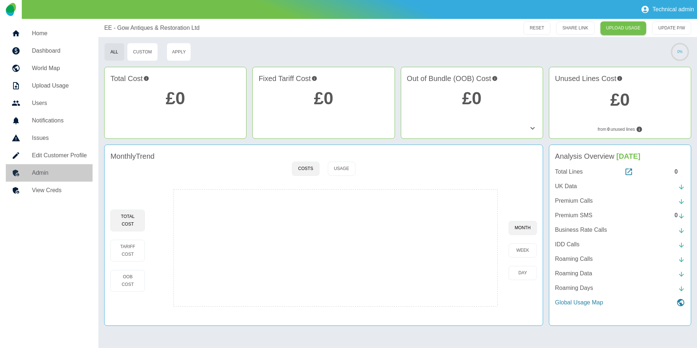
click at [50, 175] on h5 "Admin" at bounding box center [59, 173] width 55 height 9
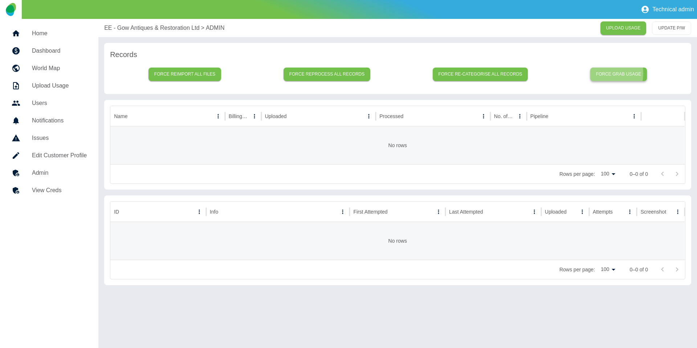
click at [522, 73] on button "Force grab usage" at bounding box center [619, 74] width 57 height 13
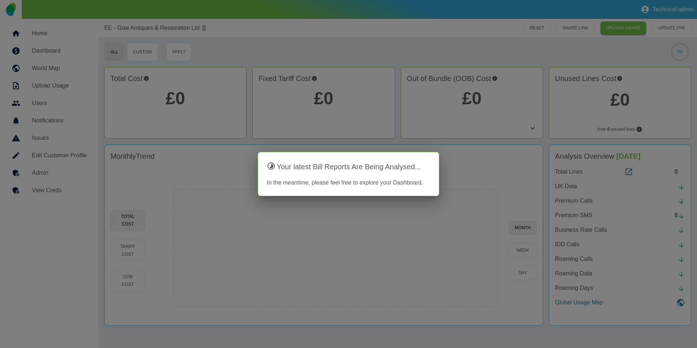
click at [122, 177] on div at bounding box center [348, 174] width 697 height 348
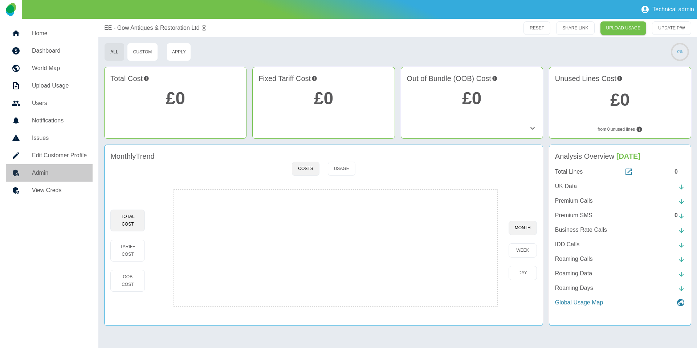
click at [70, 176] on h5 "Admin" at bounding box center [59, 173] width 55 height 9
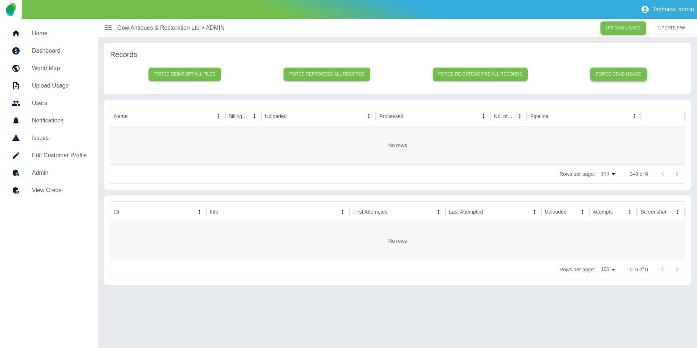
click at [522, 70] on button "Force grab usage" at bounding box center [619, 74] width 57 height 13
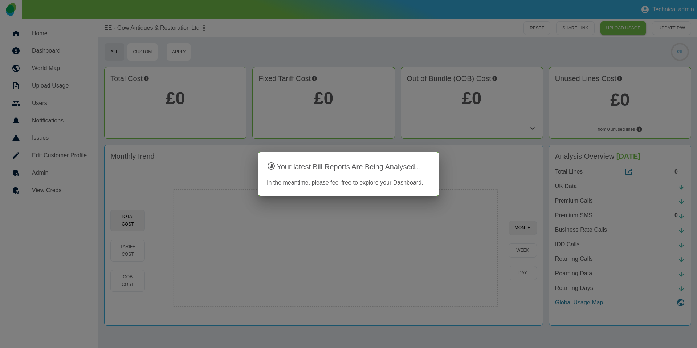
click at [292, 138] on div at bounding box center [348, 174] width 697 height 348
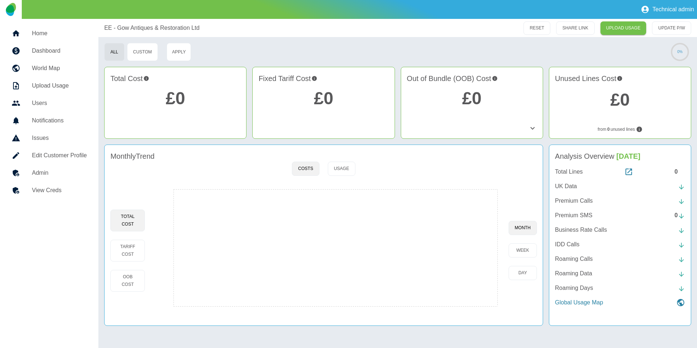
click at [59, 177] on h5 "Admin" at bounding box center [59, 173] width 55 height 9
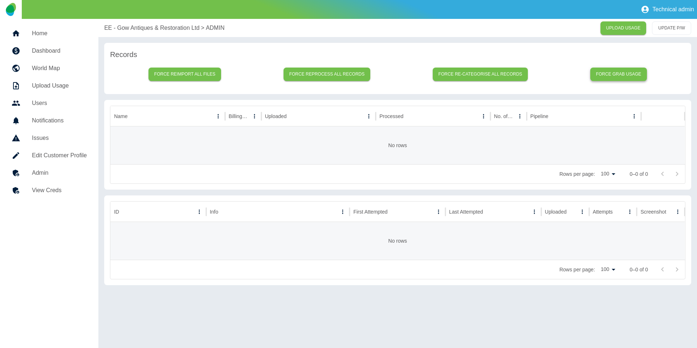
click at [522, 76] on button "Force grab usage" at bounding box center [619, 74] width 57 height 13
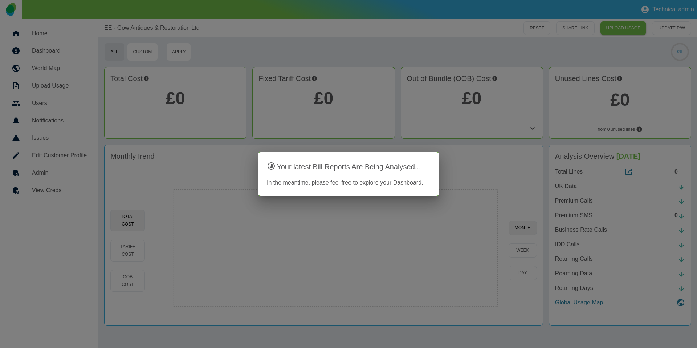
click at [78, 190] on div at bounding box center [348, 174] width 697 height 348
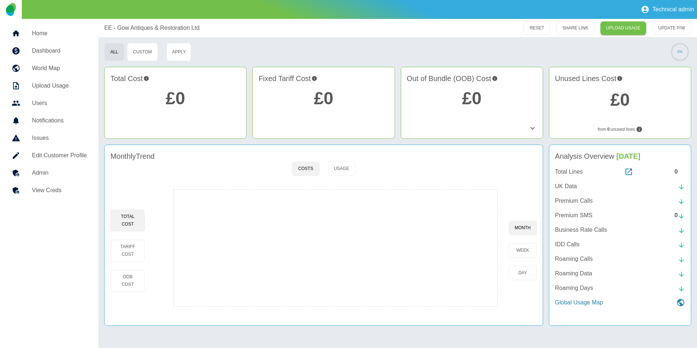
click at [71, 184] on link "View Creds" at bounding box center [49, 190] width 87 height 17
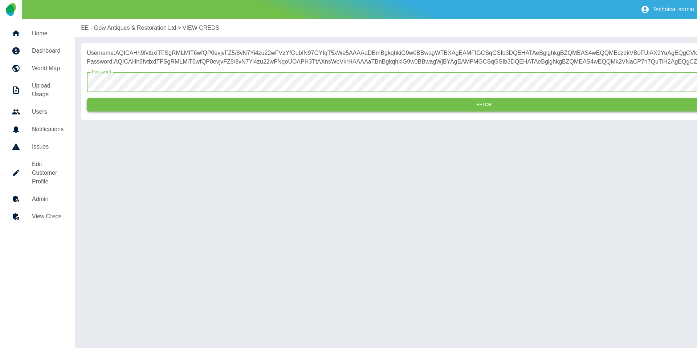
click at [198, 111] on button "Fetch" at bounding box center [484, 104] width 795 height 13
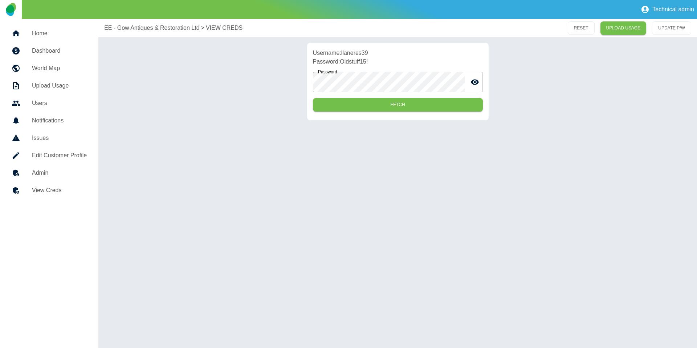
click at [362, 52] on p "Username: llaneres39" at bounding box center [398, 53] width 170 height 9
copy p "llaneres39"
click at [373, 60] on p "Password: Oldstuff15!" at bounding box center [398, 61] width 170 height 9
drag, startPoint x: 372, startPoint y: 60, endPoint x: 345, endPoint y: 60, distance: 26.1
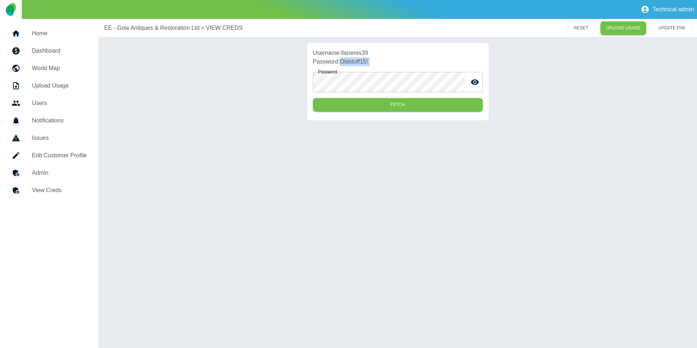
click at [345, 60] on p "Password: Oldstuff15!" at bounding box center [398, 61] width 170 height 9
copy div "Oldstuff15! Password"
click at [50, 151] on h5 "Edit Customer Profile" at bounding box center [59, 155] width 55 height 9
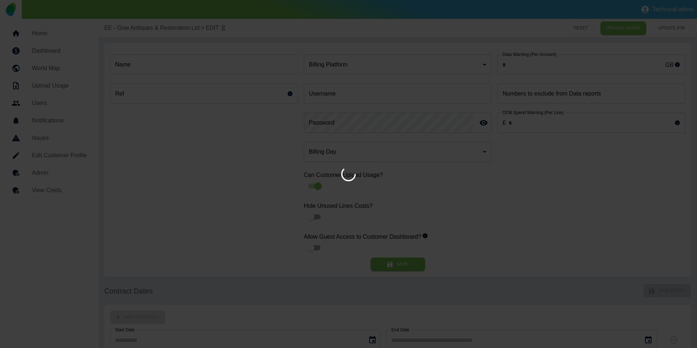
type input "*"
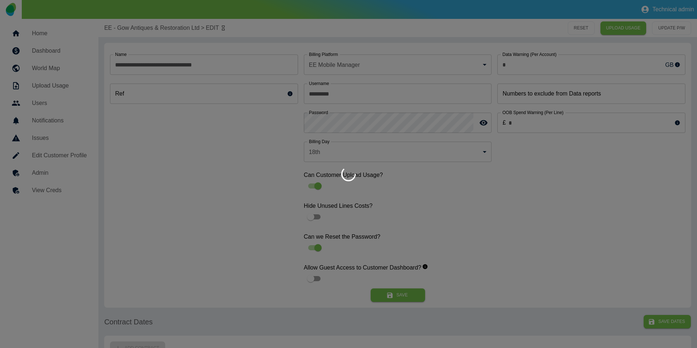
type input "**********"
type input "*"
type input "*********"
type input "**"
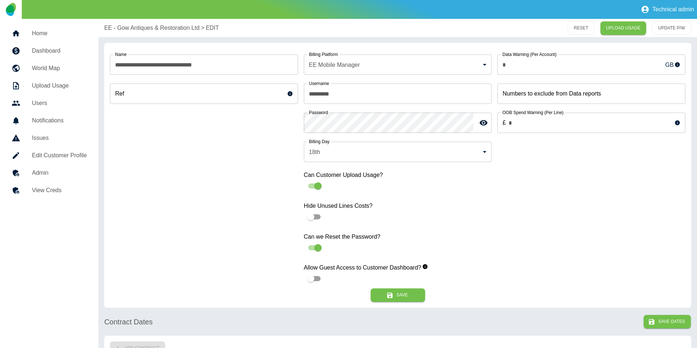
scroll to position [16, 0]
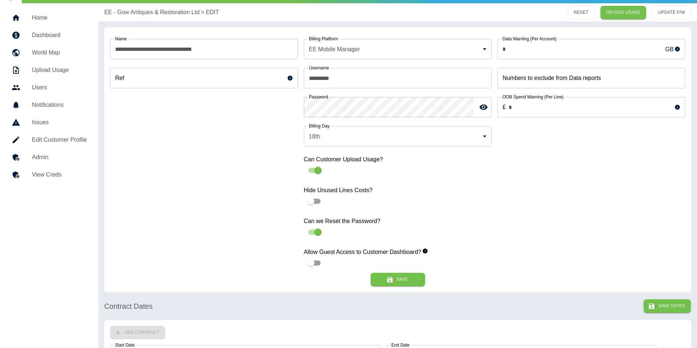
click at [143, 173] on div "**********" at bounding box center [204, 153] width 188 height 240
click at [56, 142] on h5 "Edit Customer Profile" at bounding box center [59, 139] width 55 height 9
click at [396, 280] on button "Save" at bounding box center [398, 279] width 54 height 13
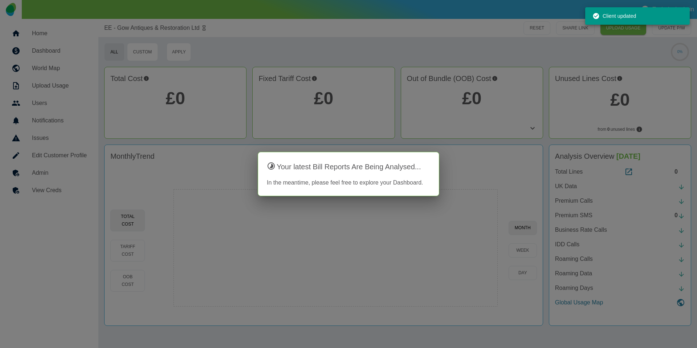
click at [44, 171] on div at bounding box center [348, 174] width 697 height 348
click at [72, 170] on div at bounding box center [348, 174] width 697 height 348
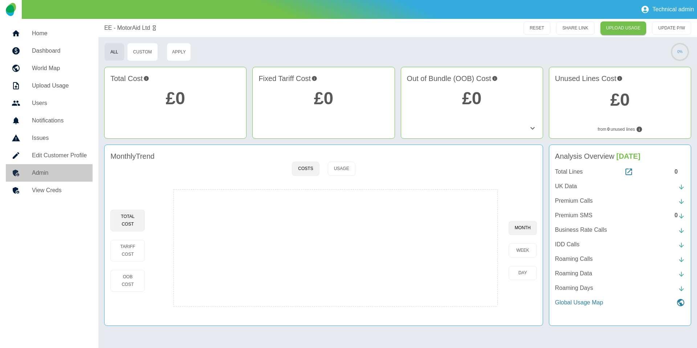
click at [72, 170] on h5 "Admin" at bounding box center [59, 173] width 55 height 9
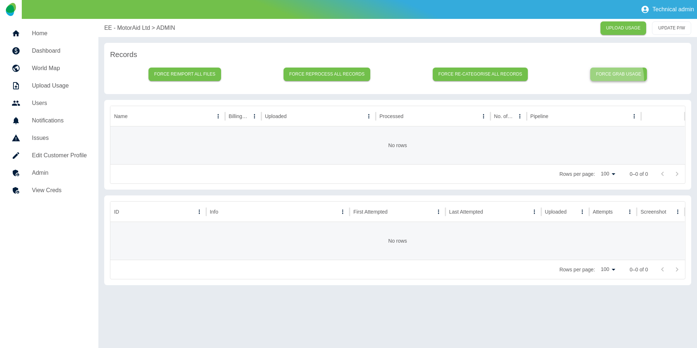
click at [522, 79] on button "Force grab usage" at bounding box center [619, 74] width 57 height 13
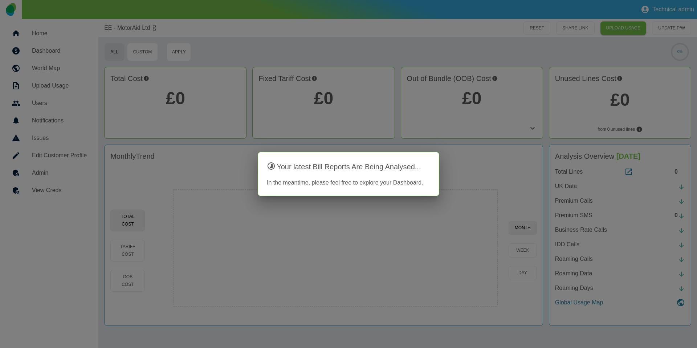
click at [136, 151] on div at bounding box center [348, 174] width 697 height 348
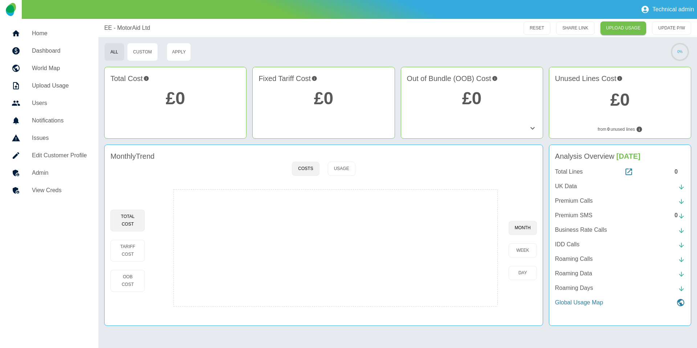
click at [24, 171] on div at bounding box center [22, 173] width 20 height 9
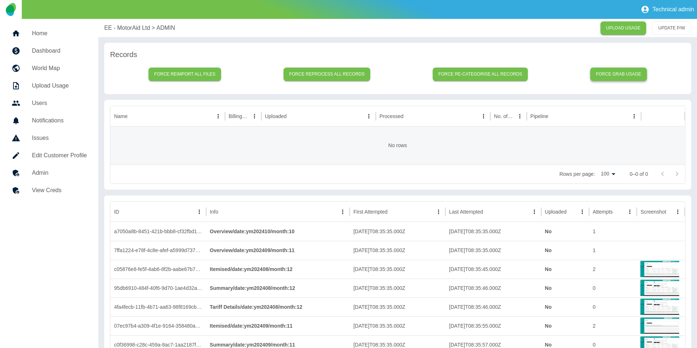
click at [522, 74] on button "Force grab usage" at bounding box center [619, 74] width 57 height 13
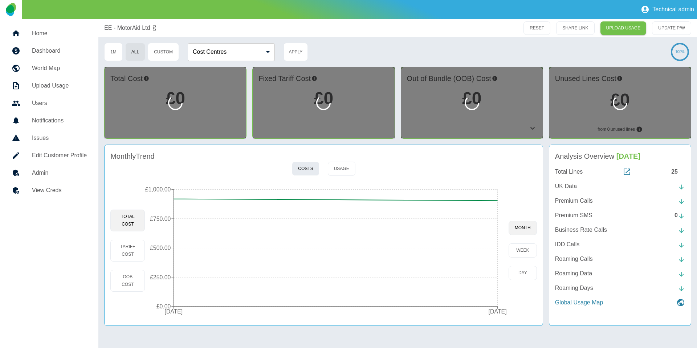
click at [311, 172] on button "Costs" at bounding box center [305, 169] width 27 height 14
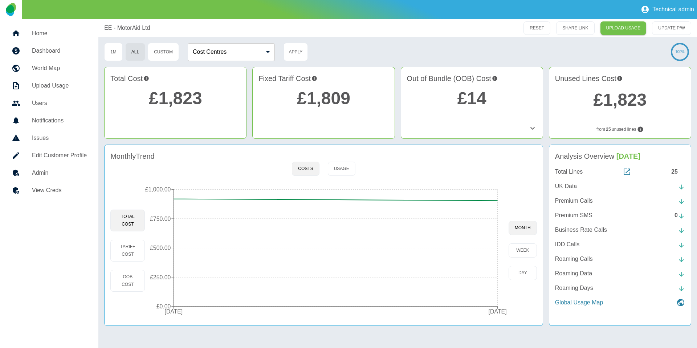
click at [28, 169] on div at bounding box center [22, 173] width 20 height 9
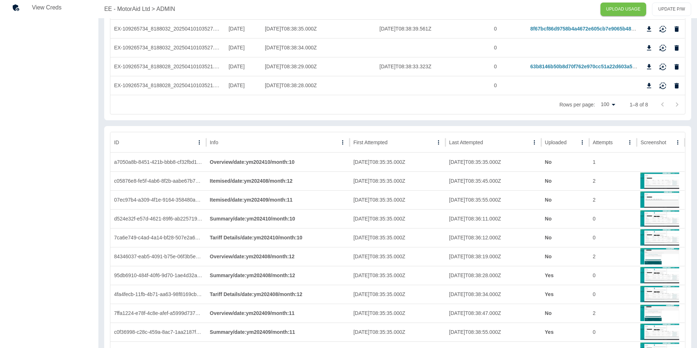
scroll to position [153, 0]
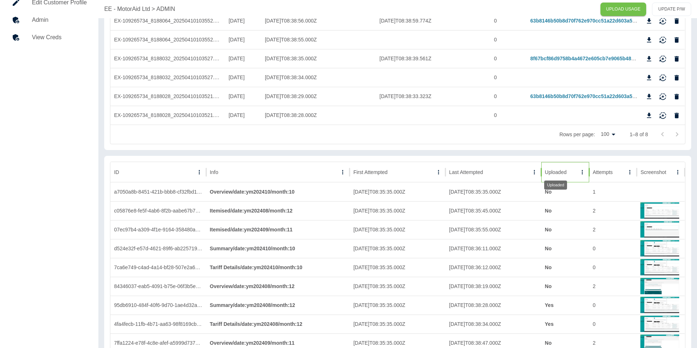
click at [522, 175] on body "Technical admin Home Dashboard World Map Upload Usage Users Notifications Issue…" at bounding box center [348, 21] width 697 height 348
click at [522, 175] on div "Uploaded" at bounding box center [556, 182] width 24 height 15
click at [522, 174] on button "Sort" at bounding box center [573, 172] width 10 height 10
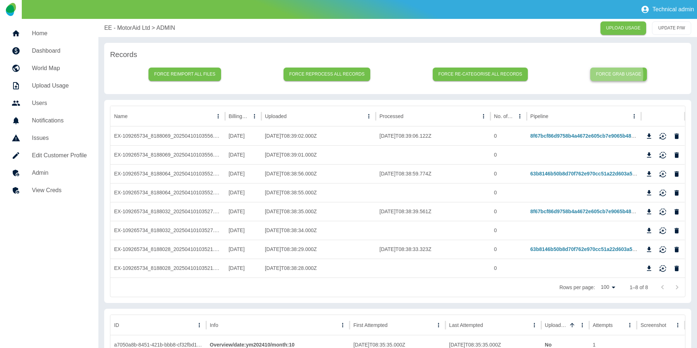
click at [522, 75] on button "Force grab usage" at bounding box center [619, 74] width 57 height 13
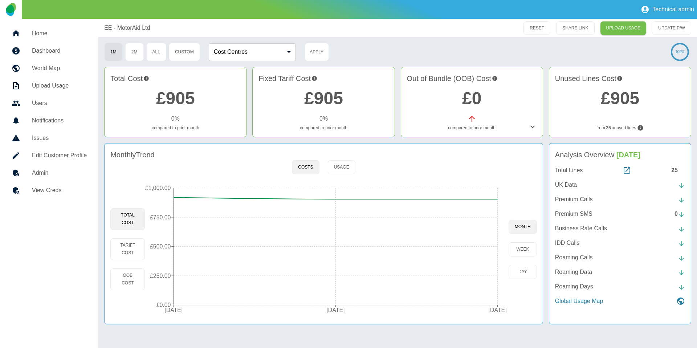
click at [78, 166] on link "Admin" at bounding box center [49, 172] width 87 height 17
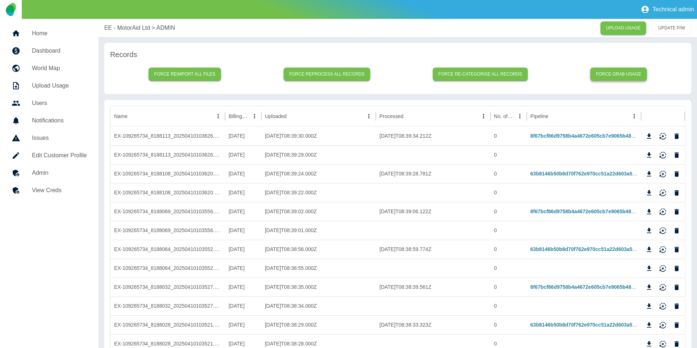
click at [522, 77] on button "Force grab usage" at bounding box center [619, 74] width 57 height 13
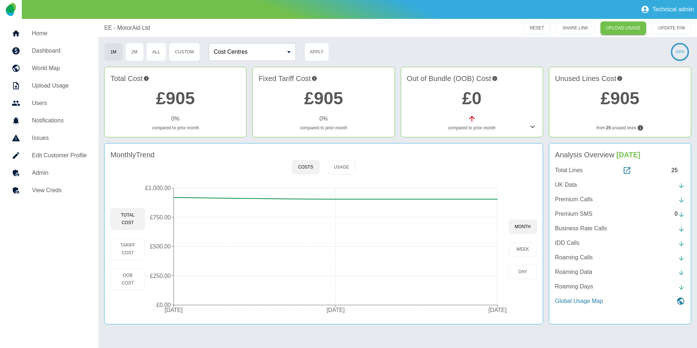
click at [53, 178] on link "Admin" at bounding box center [49, 172] width 87 height 17
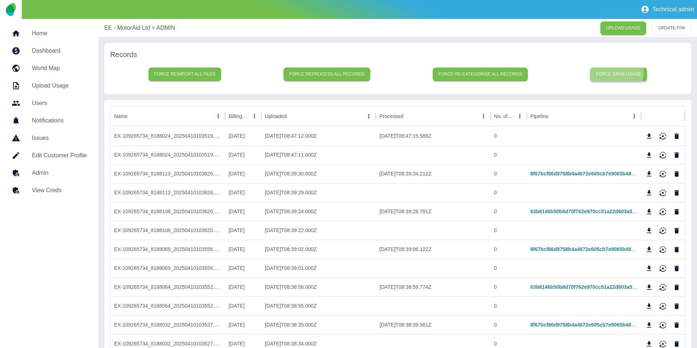
click at [522, 71] on button "Force grab usage" at bounding box center [619, 74] width 57 height 13
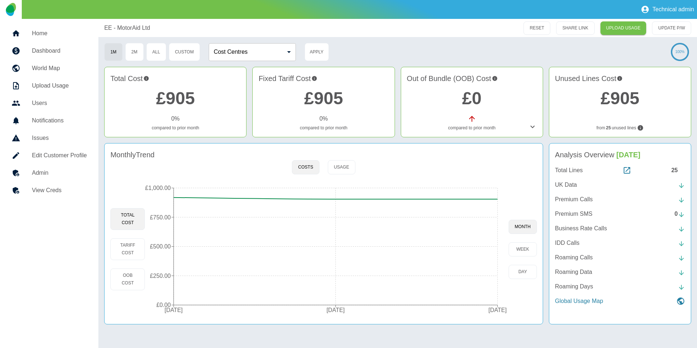
click at [50, 174] on h5 "Admin" at bounding box center [59, 173] width 55 height 9
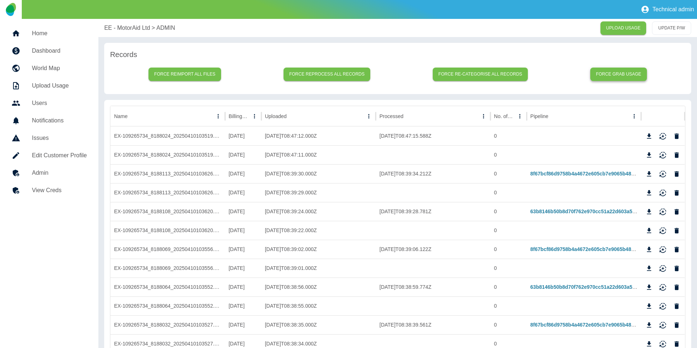
click at [522, 72] on button "Force grab usage" at bounding box center [619, 74] width 57 height 13
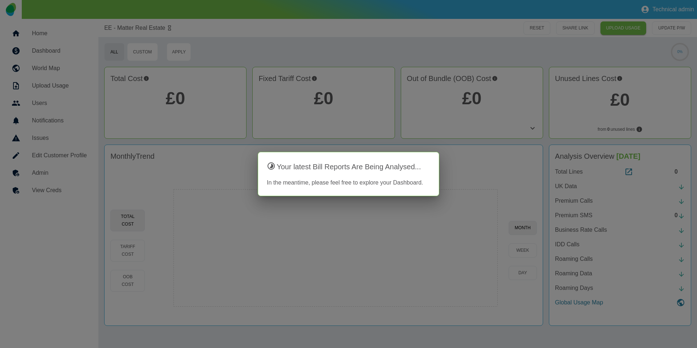
drag, startPoint x: 35, startPoint y: 196, endPoint x: 41, endPoint y: 175, distance: 22.2
click at [35, 195] on div at bounding box center [348, 174] width 697 height 348
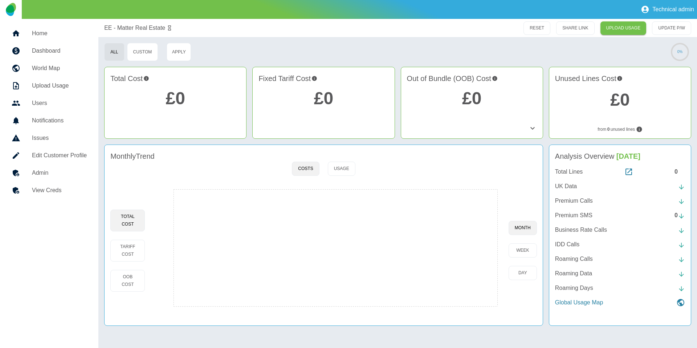
click at [43, 171] on h5 "Admin" at bounding box center [59, 173] width 55 height 9
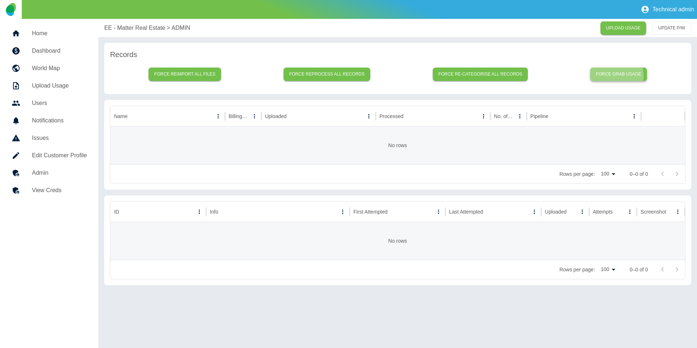
click at [522, 76] on button "Force grab usage" at bounding box center [619, 74] width 57 height 13
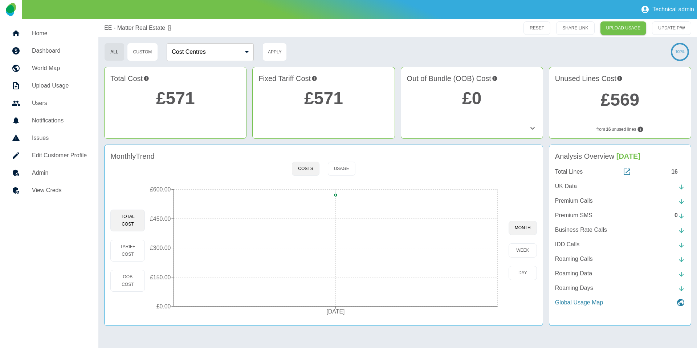
drag, startPoint x: 126, startPoint y: 147, endPoint x: 89, endPoint y: 167, distance: 42.4
click at [126, 147] on div "Monthly Trend Costs Usage Total Cost Tariff Cost OOB Cost [DATE] £0.00 £150.00 …" at bounding box center [323, 235] width 439 height 181
click at [83, 170] on h5 "Admin" at bounding box center [59, 173] width 55 height 9
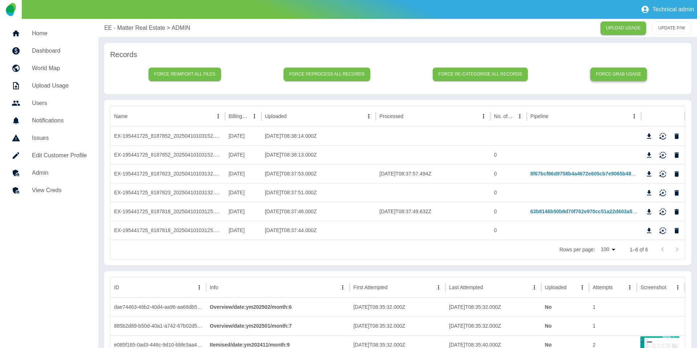
click at [522, 80] on button "Force grab usage" at bounding box center [619, 74] width 57 height 13
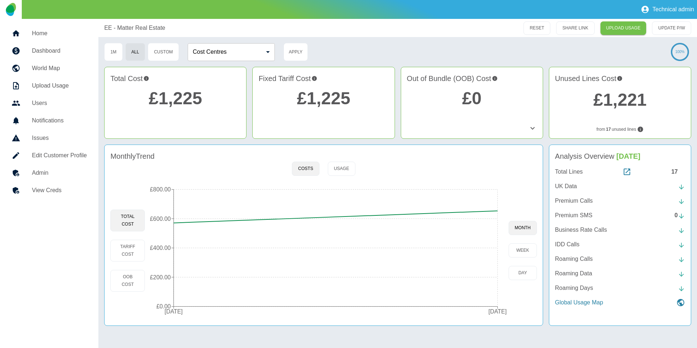
drag, startPoint x: 69, startPoint y: 168, endPoint x: 73, endPoint y: 168, distance: 4.0
click at [69, 169] on h5 "Admin" at bounding box center [59, 173] width 55 height 9
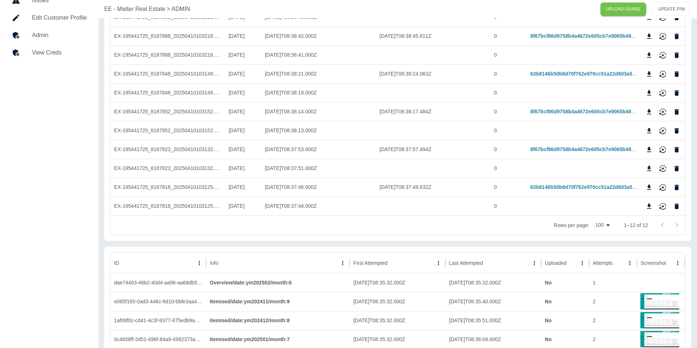
scroll to position [139, 0]
click at [522, 260] on div "Uploaded" at bounding box center [556, 262] width 22 height 6
click at [522, 260] on div "Uploaded" at bounding box center [555, 262] width 21 height 6
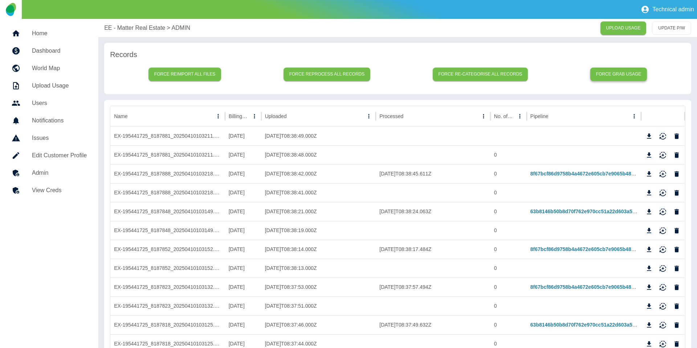
click at [522, 75] on button "Force grab usage" at bounding box center [619, 74] width 57 height 13
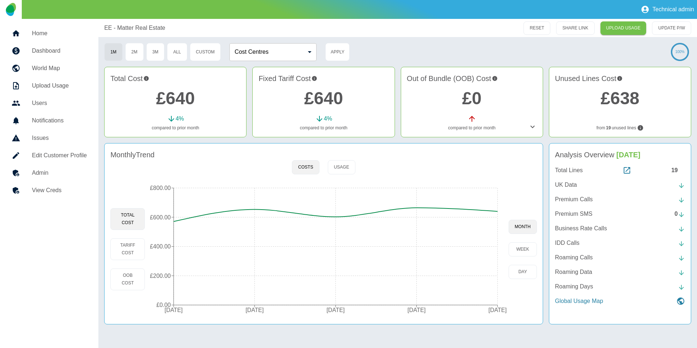
click at [44, 172] on h5 "Admin" at bounding box center [59, 173] width 55 height 9
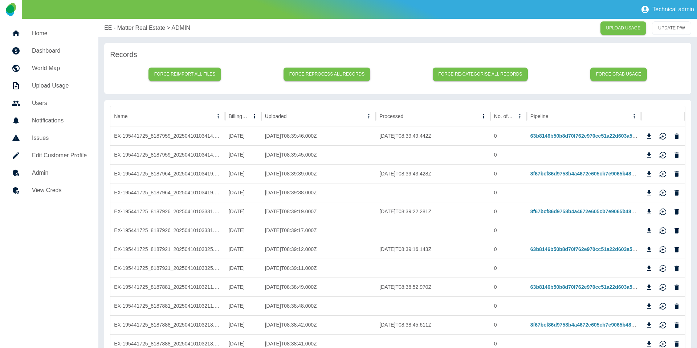
drag, startPoint x: 616, startPoint y: 66, endPoint x: 610, endPoint y: 66, distance: 5.8
click at [522, 66] on div "Force reimport all files Force reprocess all records Force re-categorise all re…" at bounding box center [398, 74] width 576 height 28
click at [522, 69] on button "Force grab usage" at bounding box center [619, 74] width 57 height 13
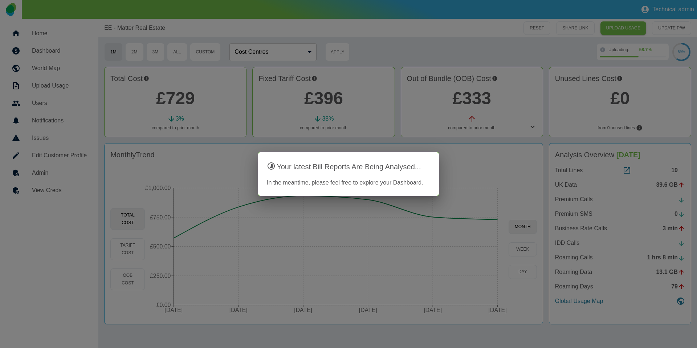
click at [74, 169] on div at bounding box center [348, 174] width 697 height 348
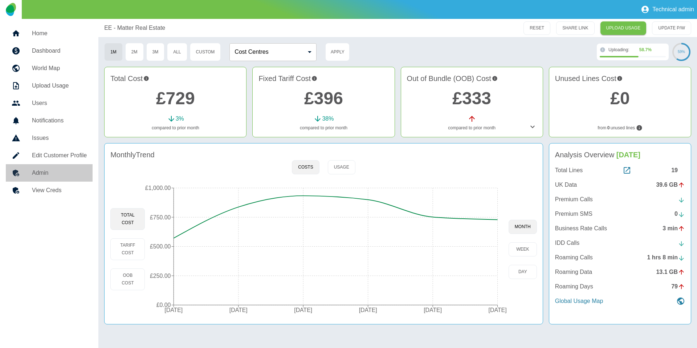
click at [66, 169] on h5 "Admin" at bounding box center [59, 173] width 55 height 9
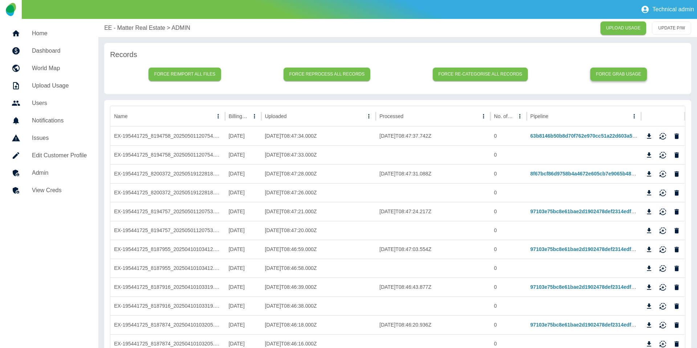
click at [522, 71] on button "Force grab usage" at bounding box center [619, 74] width 57 height 13
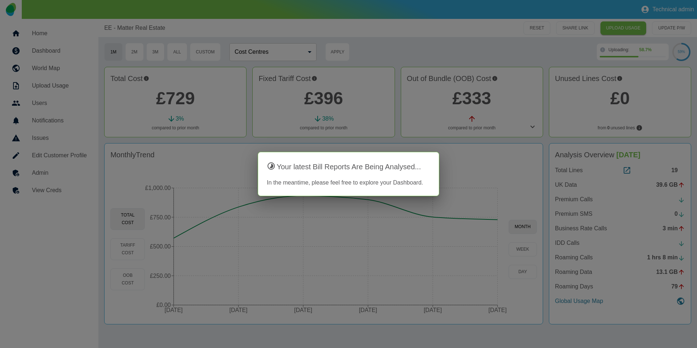
click at [382, 72] on div at bounding box center [348, 174] width 697 height 348
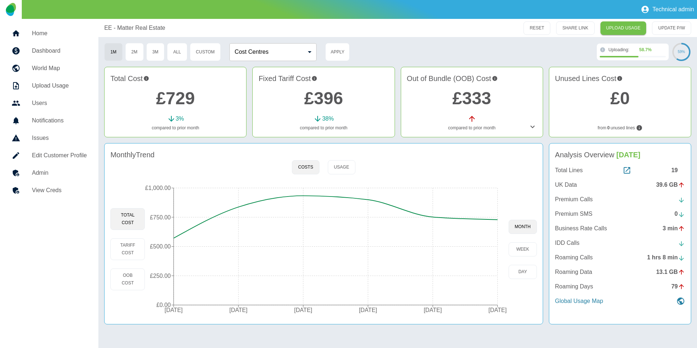
drag, startPoint x: 49, startPoint y: 170, endPoint x: 82, endPoint y: 170, distance: 32.7
click at [49, 170] on h5 "Admin" at bounding box center [59, 173] width 55 height 9
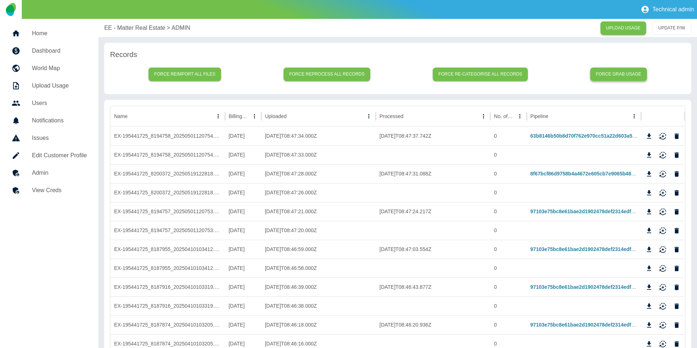
click at [522, 74] on button "Force grab usage" at bounding box center [619, 74] width 57 height 13
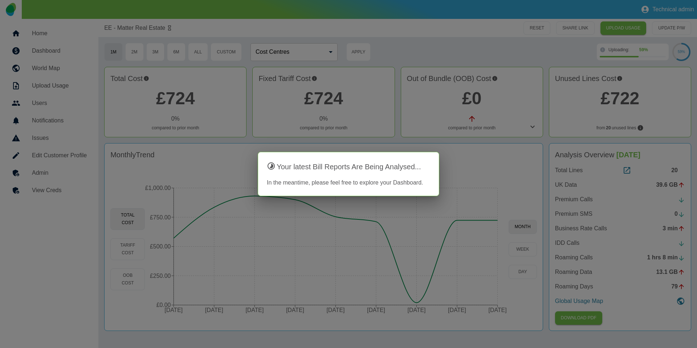
click at [158, 129] on div at bounding box center [348, 174] width 697 height 348
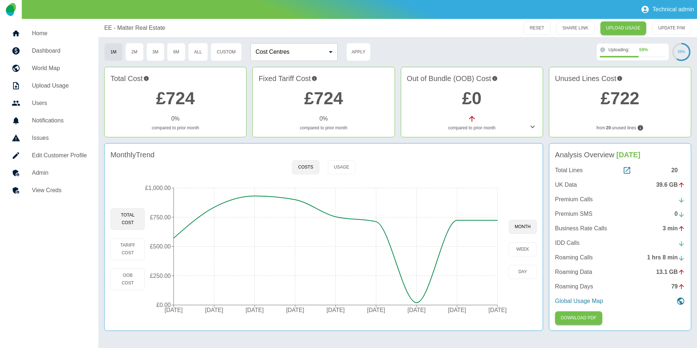
click at [64, 170] on h5 "Admin" at bounding box center [59, 173] width 55 height 9
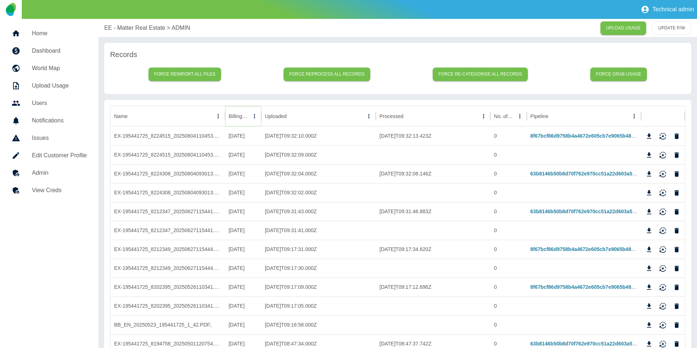
click at [251, 116] on icon "Sort" at bounding box center [254, 116] width 7 height 7
click at [246, 116] on icon "Sort" at bounding box center [244, 116] width 7 height 7
click at [136, 26] on p "EE - Matter Real Estate" at bounding box center [134, 28] width 61 height 9
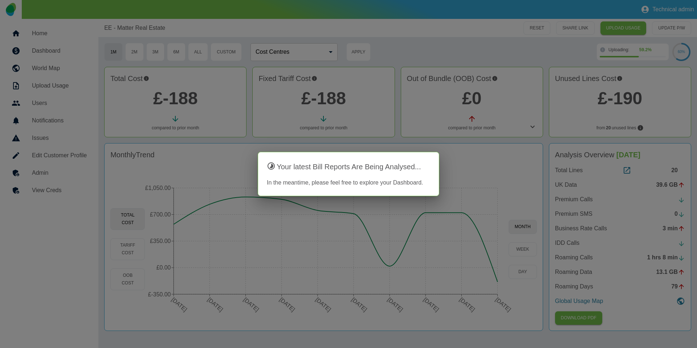
click at [82, 181] on div at bounding box center [348, 174] width 697 height 348
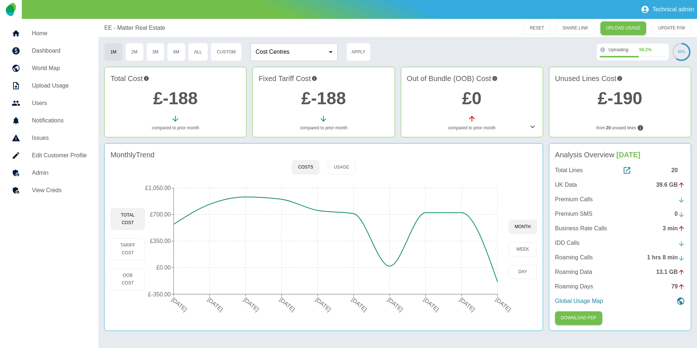
click at [76, 178] on link "Admin" at bounding box center [49, 172] width 87 height 17
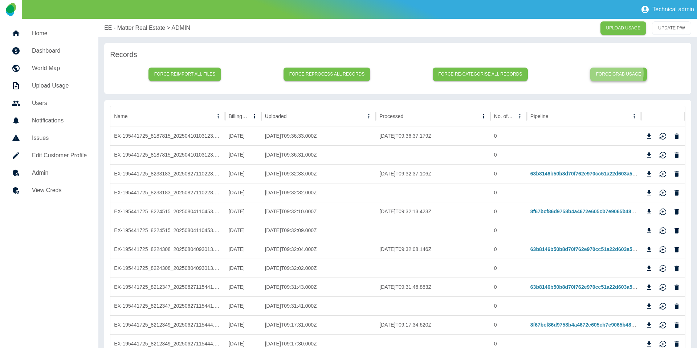
click at [522, 73] on button "Force grab usage" at bounding box center [619, 74] width 57 height 13
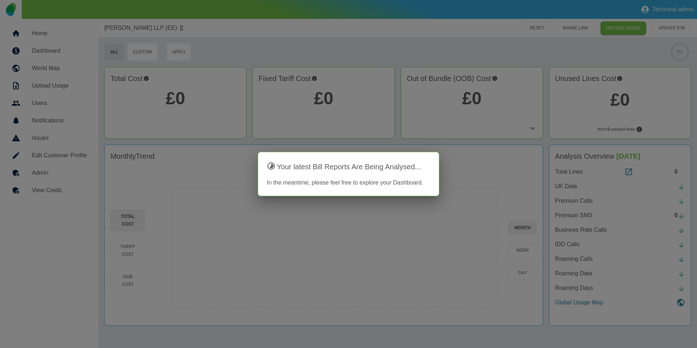
click at [117, 146] on div at bounding box center [348, 174] width 697 height 348
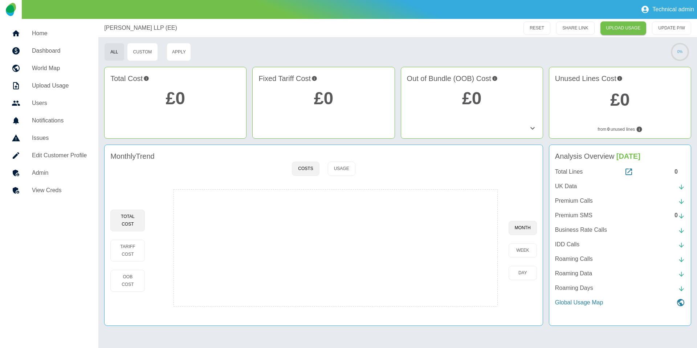
click at [65, 178] on link "Admin" at bounding box center [49, 172] width 87 height 17
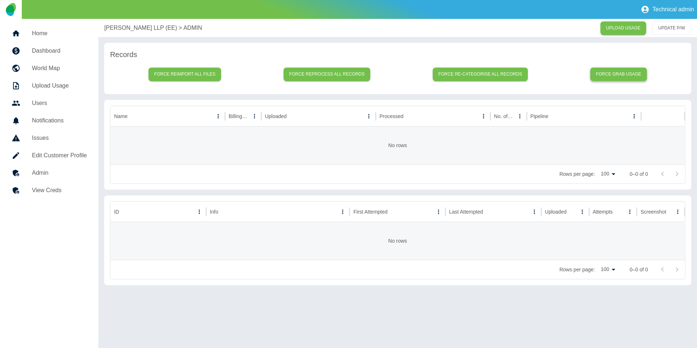
click at [522, 74] on button "Force grab usage" at bounding box center [619, 74] width 57 height 13
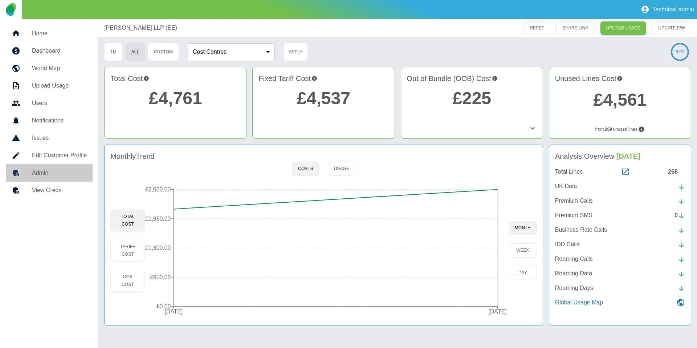
click at [77, 171] on h5 "Admin" at bounding box center [59, 173] width 55 height 9
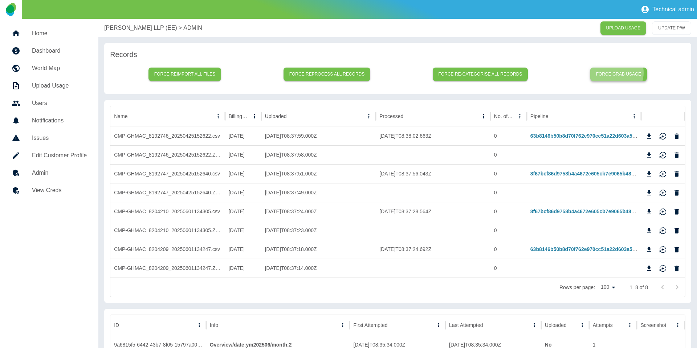
click at [522, 73] on button "Force grab usage" at bounding box center [619, 74] width 57 height 13
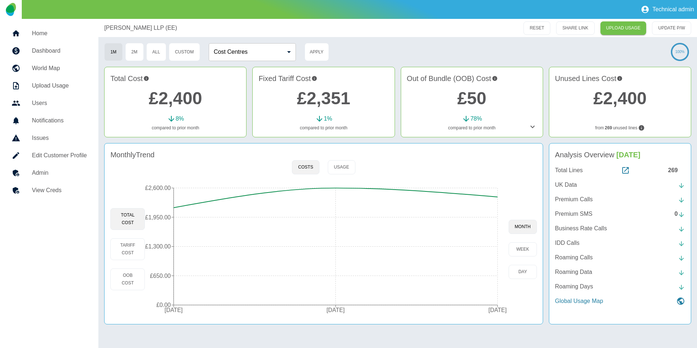
click at [75, 175] on h5 "Admin" at bounding box center [59, 173] width 55 height 9
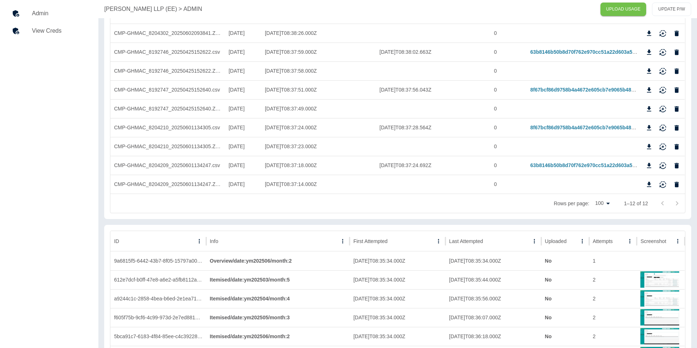
scroll to position [160, 0]
click at [522, 242] on div "Uploaded" at bounding box center [556, 241] width 22 height 6
click at [522, 241] on div "Uploaded" at bounding box center [555, 241] width 21 height 6
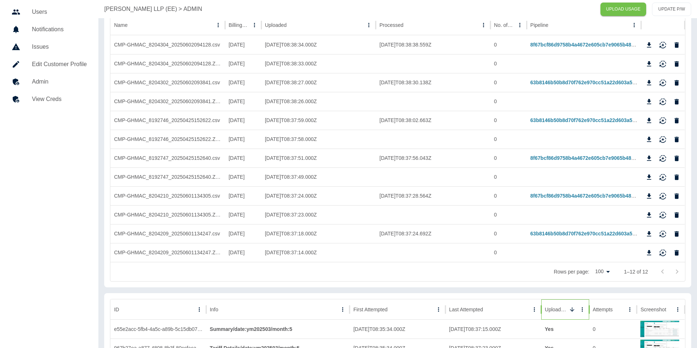
scroll to position [0, 0]
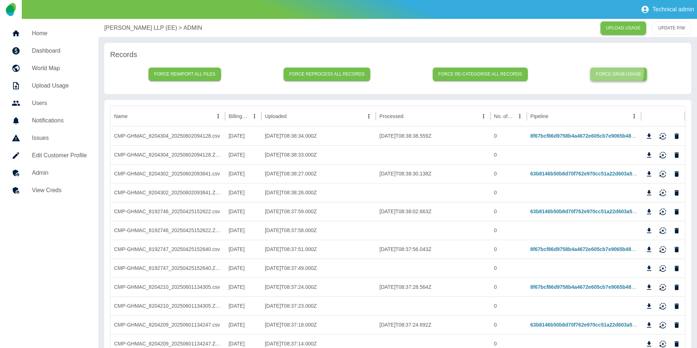
click at [522, 71] on button "Force grab usage" at bounding box center [619, 74] width 57 height 13
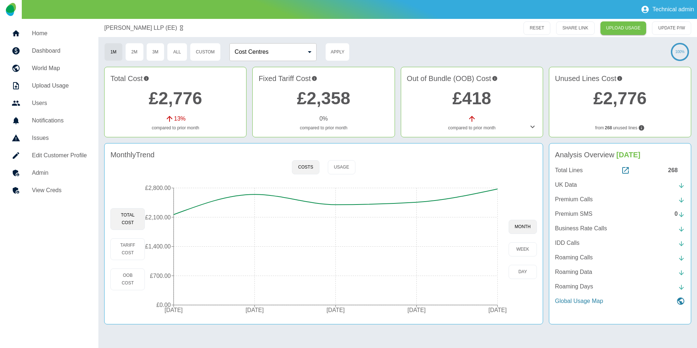
click at [52, 177] on h5 "Admin" at bounding box center [59, 173] width 55 height 9
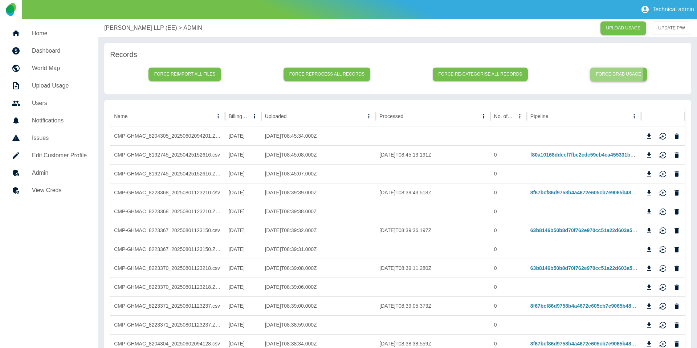
click at [522, 74] on button "Force grab usage" at bounding box center [619, 74] width 57 height 13
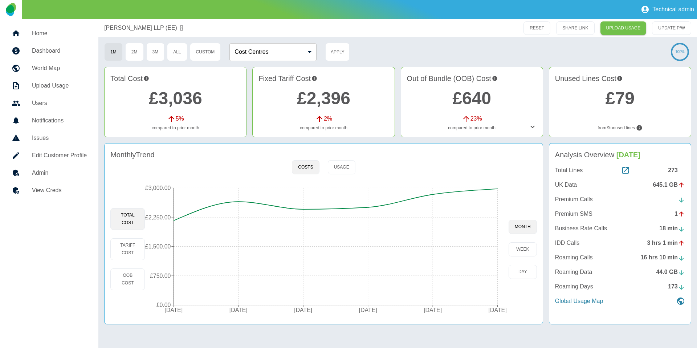
click at [24, 174] on div at bounding box center [22, 173] width 20 height 9
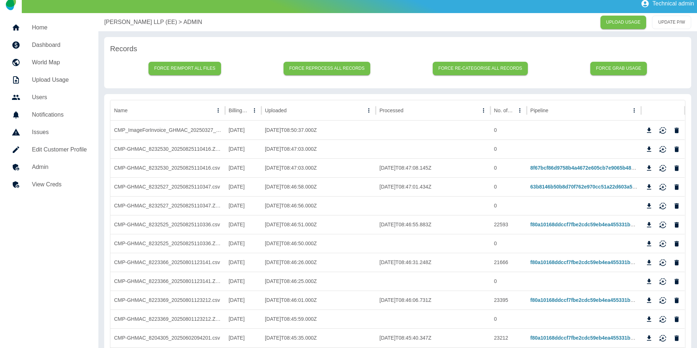
scroll to position [12, 0]
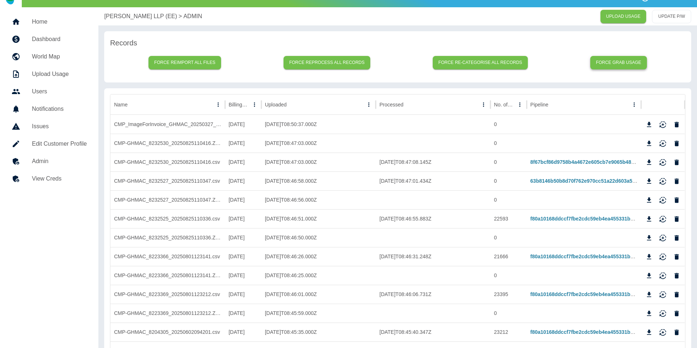
click at [522, 65] on button "Force grab usage" at bounding box center [619, 62] width 57 height 13
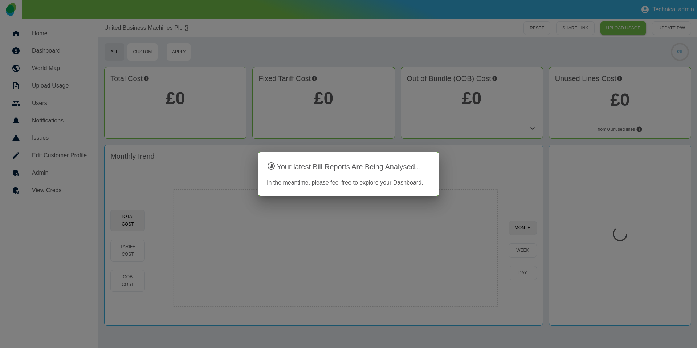
drag, startPoint x: 12, startPoint y: 171, endPoint x: 18, endPoint y: 172, distance: 5.9
click at [13, 171] on div at bounding box center [348, 174] width 697 height 348
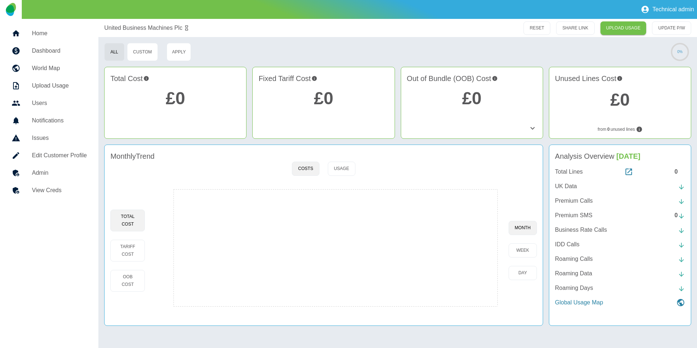
click at [18, 172] on icon at bounding box center [16, 173] width 9 height 9
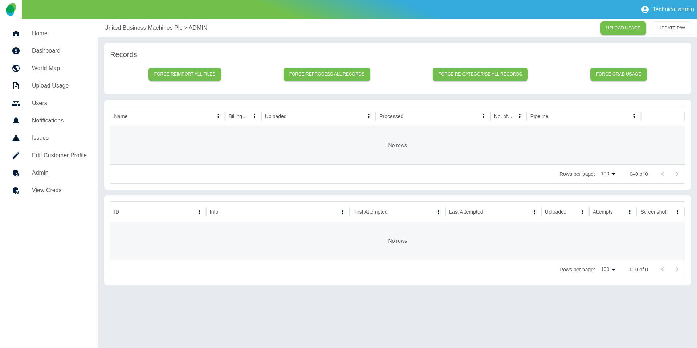
click at [141, 30] on p "United Business Machines Plc" at bounding box center [143, 28] width 78 height 9
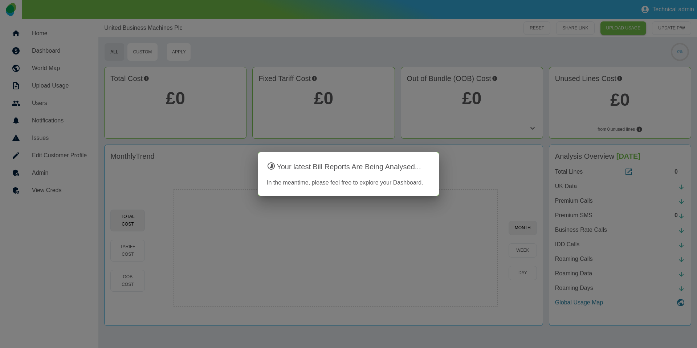
click at [271, 103] on div at bounding box center [348, 174] width 697 height 348
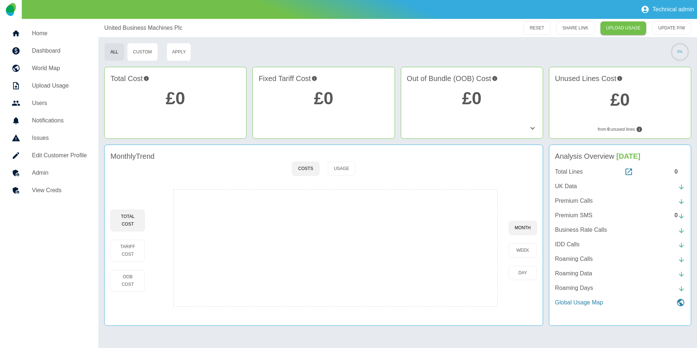
click at [63, 173] on h5 "Admin" at bounding box center [59, 173] width 55 height 9
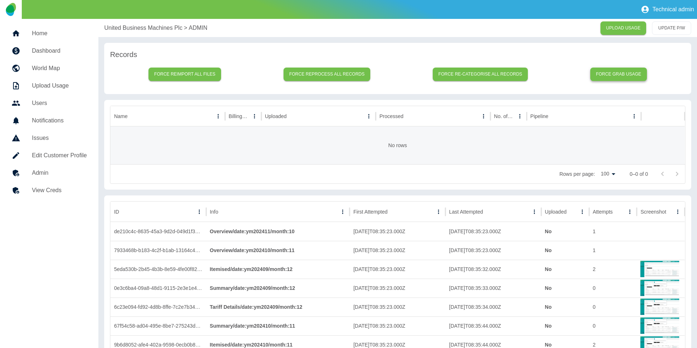
click at [627, 70] on button "Force grab usage" at bounding box center [619, 74] width 57 height 13
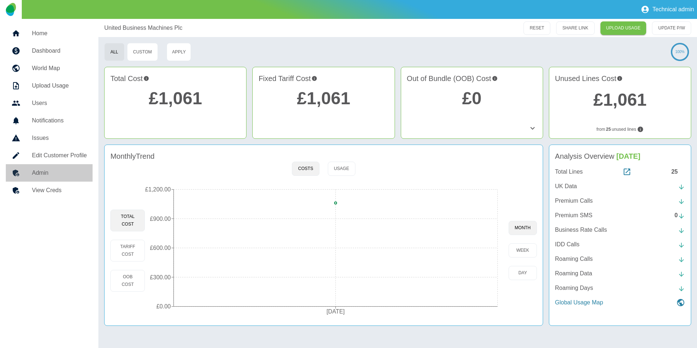
click at [59, 171] on h5 "Admin" at bounding box center [59, 173] width 55 height 9
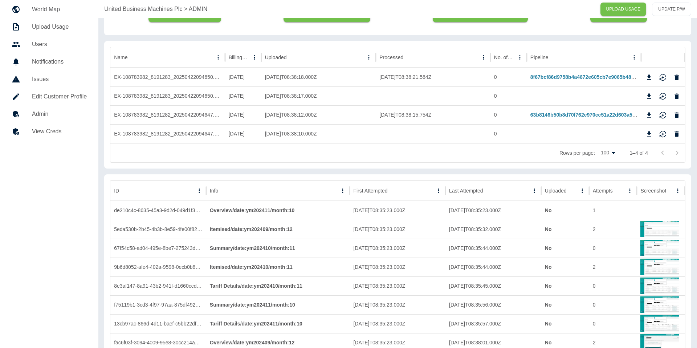
scroll to position [70, 0]
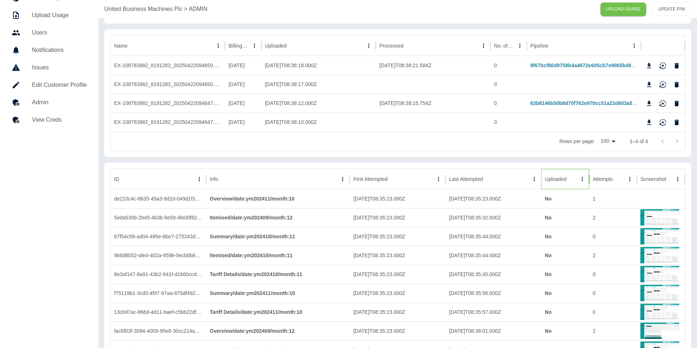
click at [565, 174] on div "Uploaded" at bounding box center [561, 179] width 32 height 20
click at [563, 180] on div "Uploaded" at bounding box center [555, 179] width 21 height 6
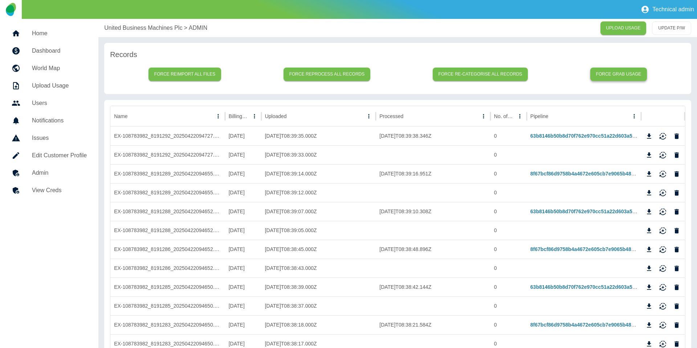
click at [603, 73] on button "Force grab usage" at bounding box center [619, 74] width 57 height 13
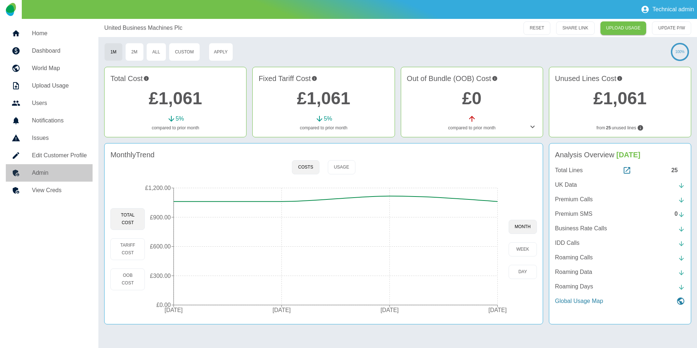
click at [59, 170] on h5 "Admin" at bounding box center [59, 173] width 55 height 9
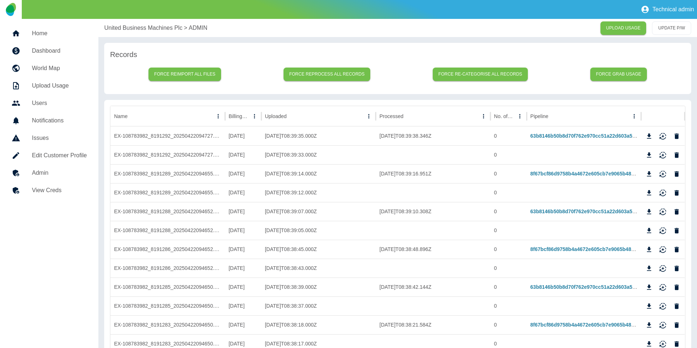
click at [33, 177] on link "Admin" at bounding box center [49, 172] width 87 height 17
click at [622, 68] on button "Force grab usage" at bounding box center [619, 74] width 57 height 13
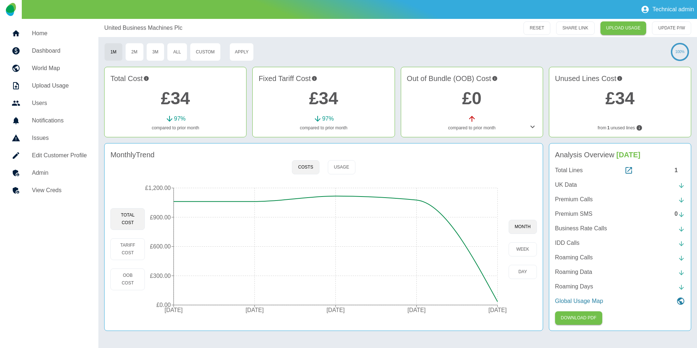
click at [53, 173] on h5 "Admin" at bounding box center [59, 173] width 55 height 9
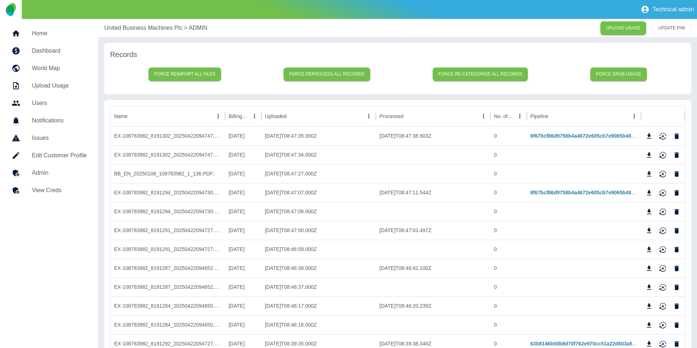
click at [123, 25] on p "United Business Machines Plc" at bounding box center [143, 28] width 78 height 9
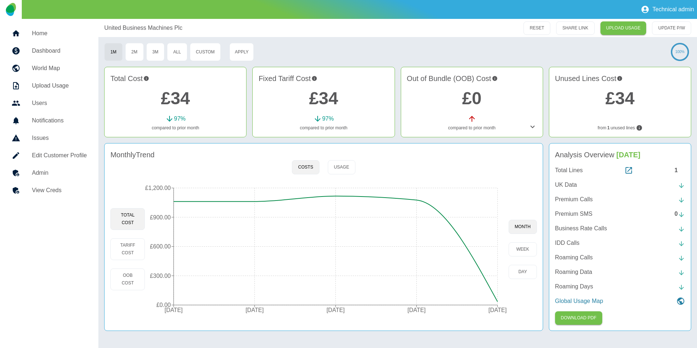
click at [44, 170] on h5 "Admin" at bounding box center [59, 173] width 55 height 9
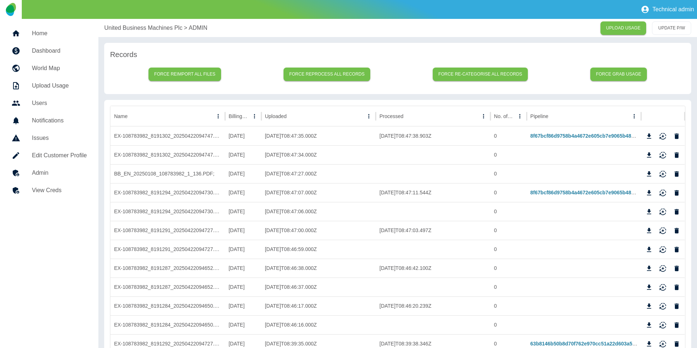
click at [159, 33] on div "United Business Machines Plc > ADMIN UPLOAD USAGE UPDATE P/W" at bounding box center [397, 28] width 599 height 18
click at [157, 32] on p "United Business Machines Plc" at bounding box center [143, 28] width 78 height 9
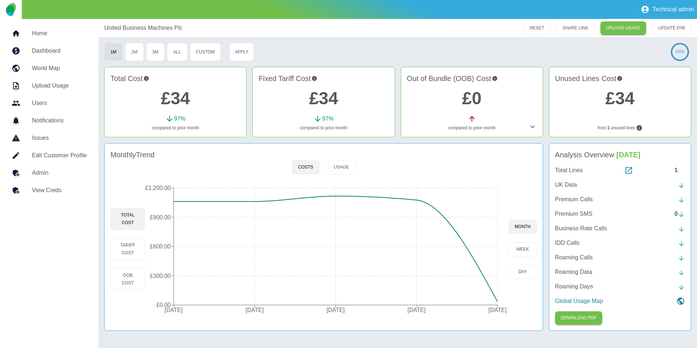
click at [45, 172] on h5 "Admin" at bounding box center [59, 173] width 55 height 9
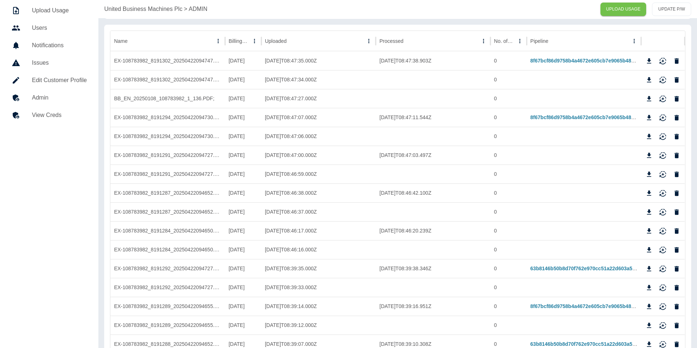
scroll to position [48, 0]
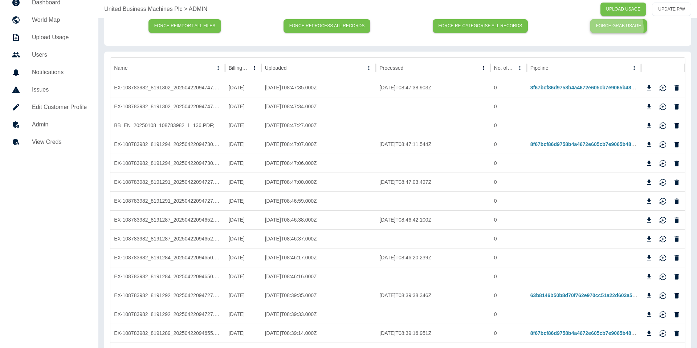
click at [608, 28] on button "Force grab usage" at bounding box center [619, 25] width 57 height 13
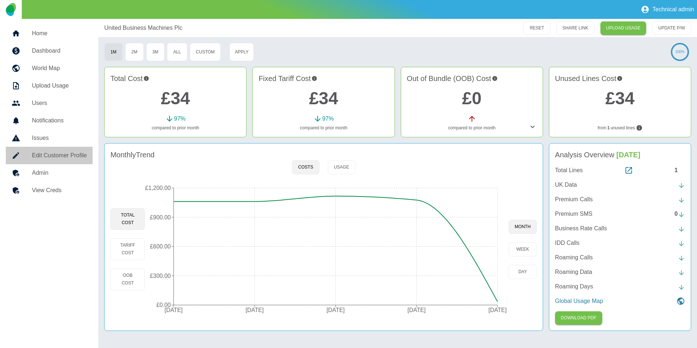
click at [70, 163] on link "Edit Customer Profile" at bounding box center [49, 155] width 87 height 17
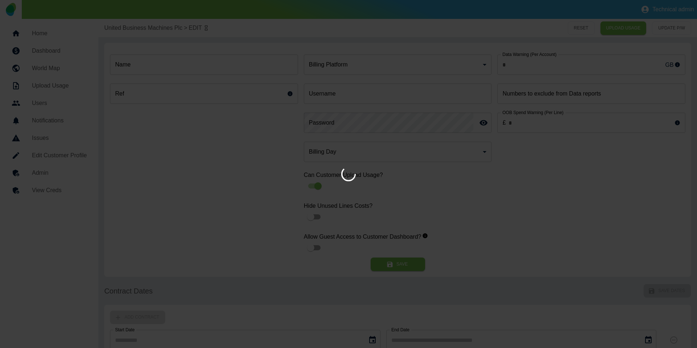
type input "*"
type input "**********"
type input "*"
type input "*********"
type input "**"
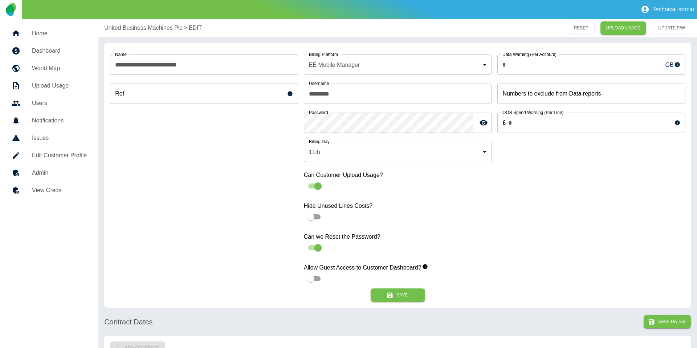
click at [63, 172] on h5 "Admin" at bounding box center [59, 173] width 55 height 9
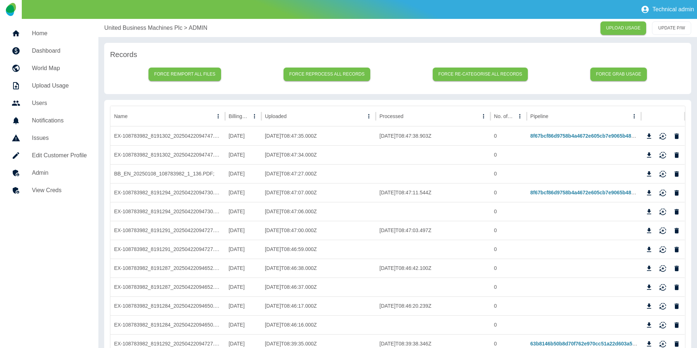
click at [126, 25] on p "United Business Machines Plc" at bounding box center [143, 28] width 78 height 9
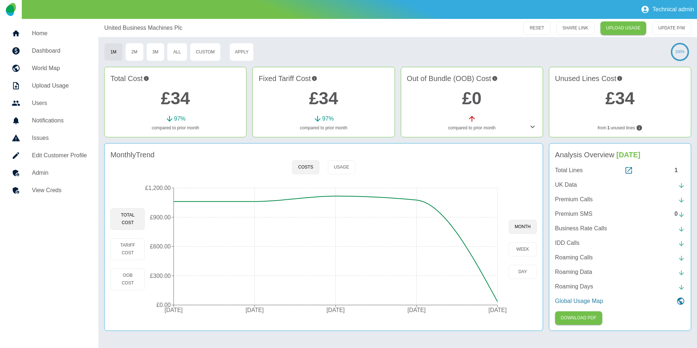
click at [55, 171] on h5 "Admin" at bounding box center [59, 173] width 55 height 9
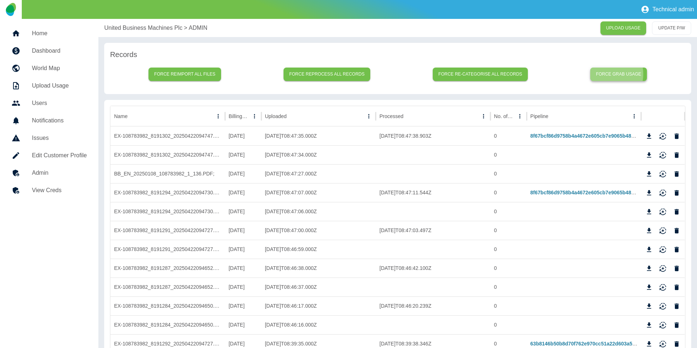
click at [606, 74] on button "Force grab usage" at bounding box center [619, 74] width 57 height 13
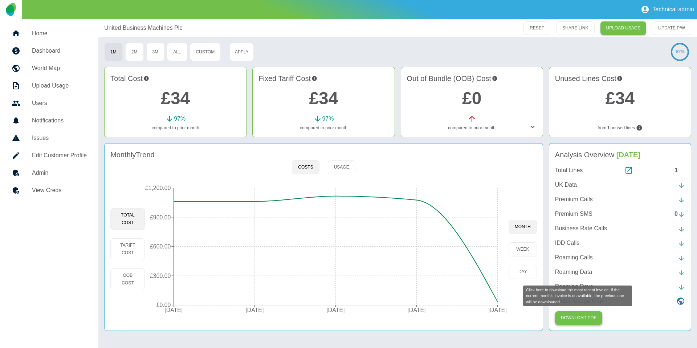
click at [561, 313] on button "Download PDF" at bounding box center [578, 317] width 47 height 13
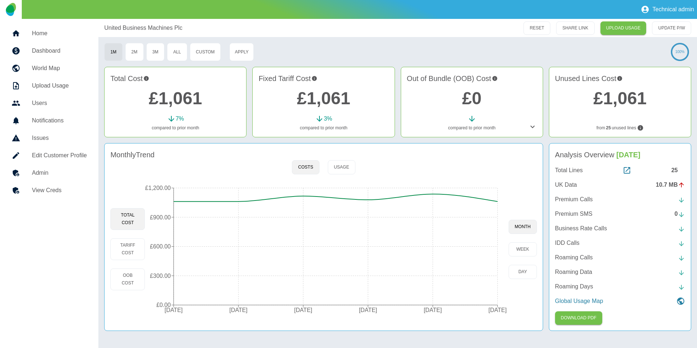
click at [26, 177] on div at bounding box center [22, 173] width 20 height 9
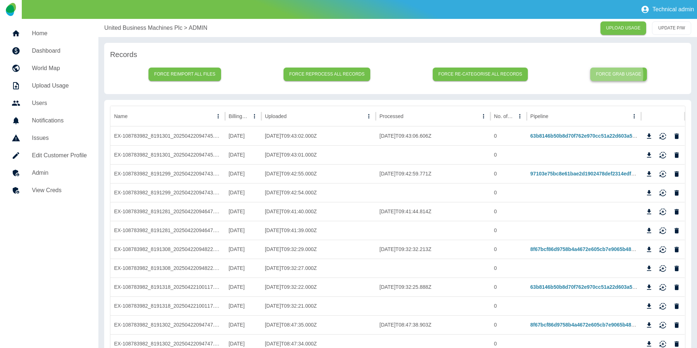
click at [607, 75] on button "Force grab usage" at bounding box center [619, 74] width 57 height 13
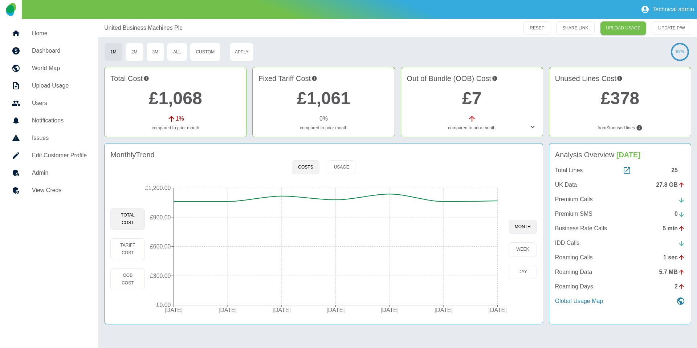
click at [54, 174] on h5 "Admin" at bounding box center [59, 173] width 55 height 9
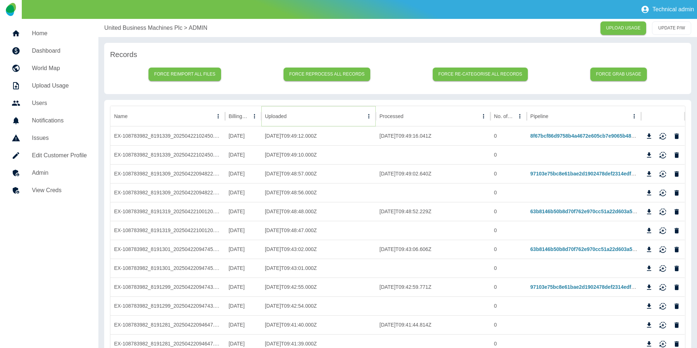
click at [289, 116] on button "Sort" at bounding box center [293, 116] width 10 height 10
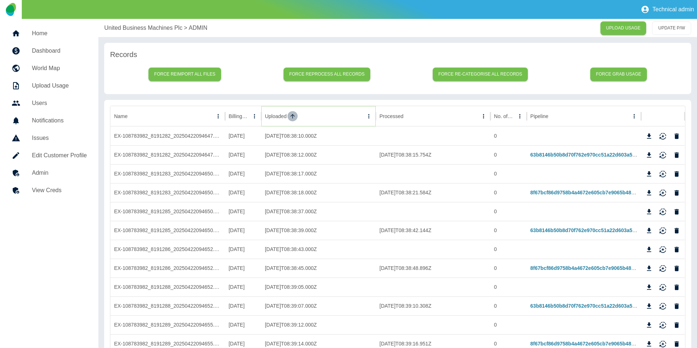
click at [289, 116] on button "Sort" at bounding box center [293, 116] width 10 height 10
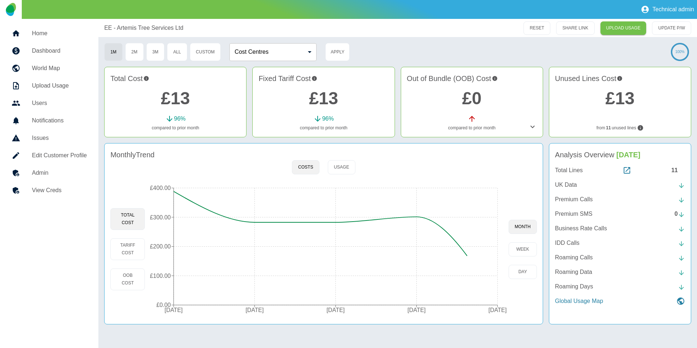
click at [60, 174] on h5 "Admin" at bounding box center [59, 173] width 55 height 9
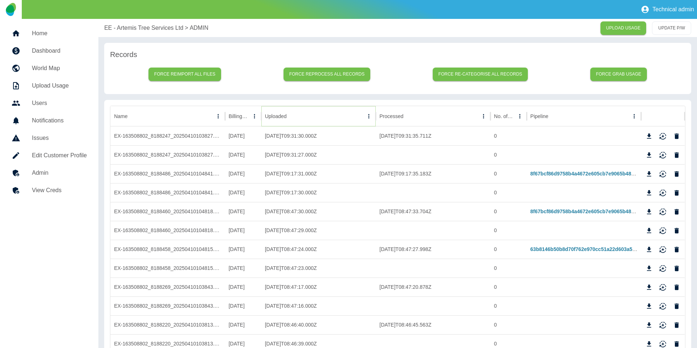
click at [288, 115] on button "Sort" at bounding box center [293, 116] width 10 height 10
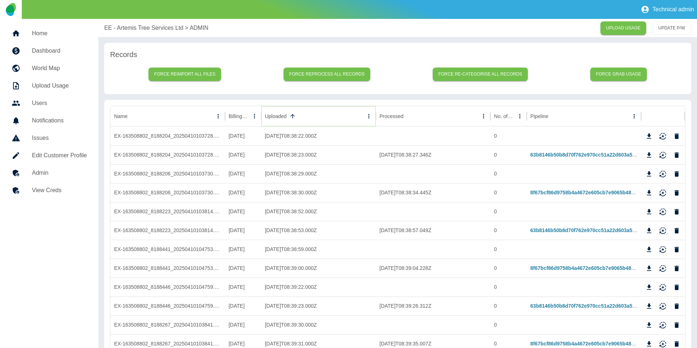
click at [288, 115] on button "Sort" at bounding box center [293, 116] width 10 height 10
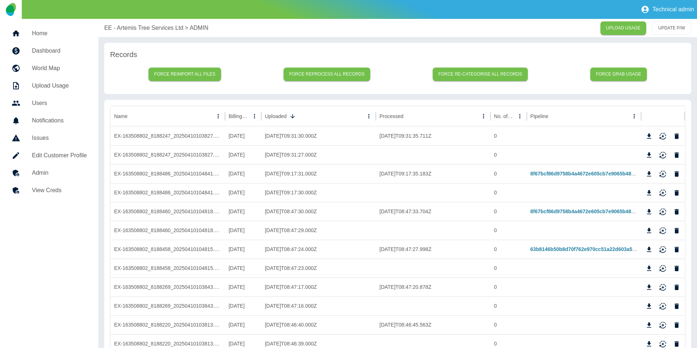
click at [138, 31] on p "EE - Artemis Tree Services Ltd" at bounding box center [143, 28] width 79 height 9
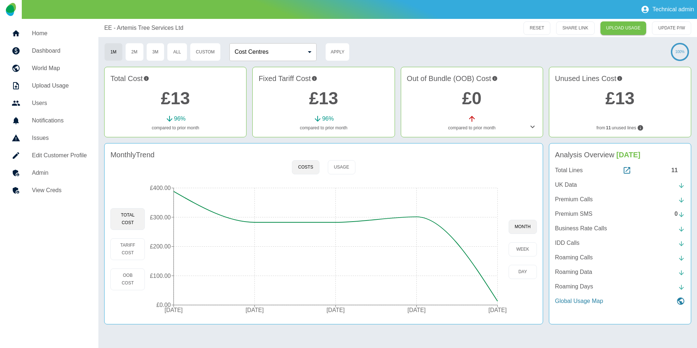
click at [45, 173] on h5 "Admin" at bounding box center [59, 173] width 55 height 9
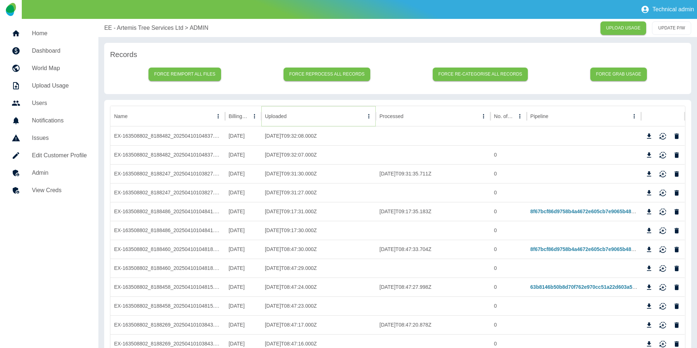
click at [298, 117] on button "Sort" at bounding box center [293, 116] width 10 height 10
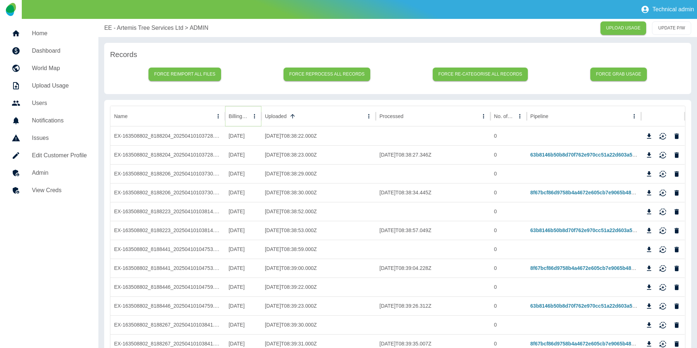
click at [251, 118] on icon "Sort" at bounding box center [254, 116] width 7 height 7
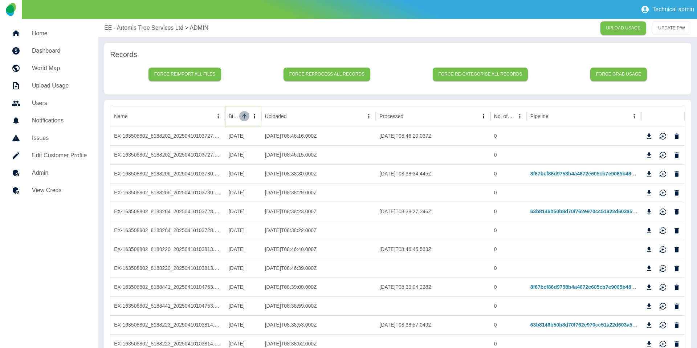
click at [242, 118] on icon "Sort" at bounding box center [244, 116] width 7 height 7
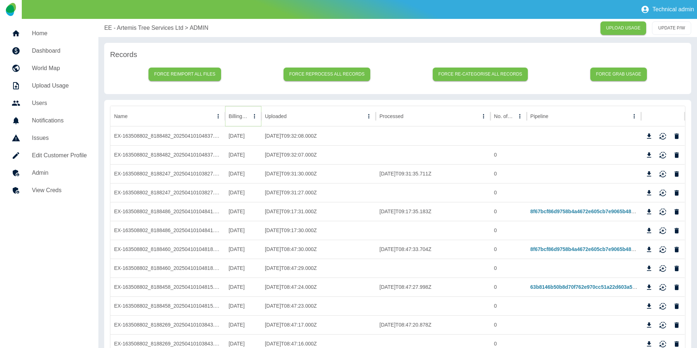
click at [251, 118] on icon "Sort" at bounding box center [254, 116] width 7 height 7
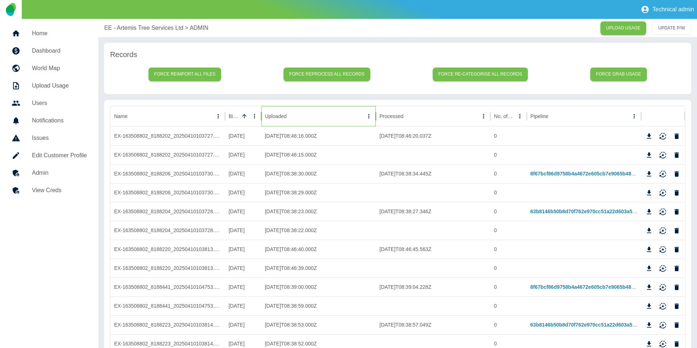
click at [272, 113] on div "Uploaded" at bounding box center [276, 116] width 22 height 6
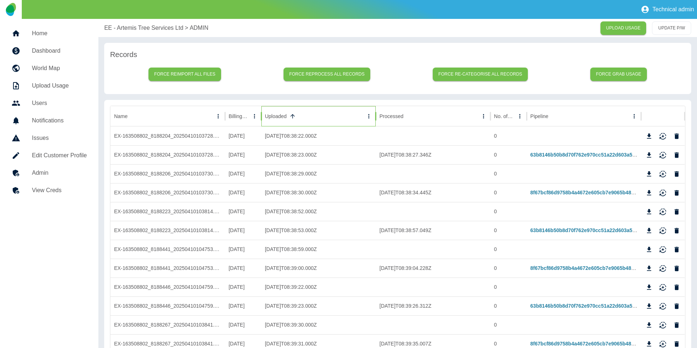
click at [272, 113] on div "Uploaded" at bounding box center [276, 116] width 22 height 6
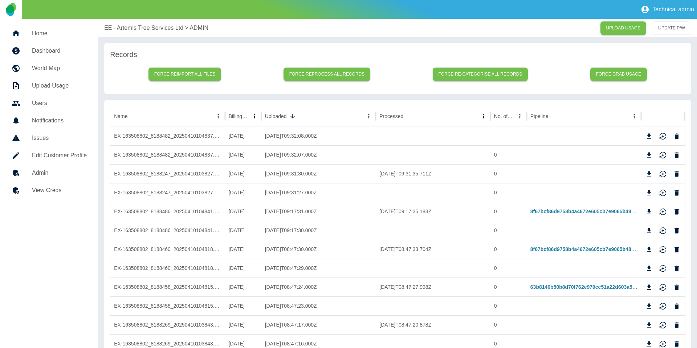
click at [126, 33] on div "EE - Artemis Tree Services Ltd > ADMIN UPLOAD USAGE UPDATE P/W" at bounding box center [397, 28] width 599 height 18
click at [128, 32] on div "EE - Artemis Tree Services Ltd > ADMIN UPLOAD USAGE UPDATE P/W" at bounding box center [397, 28] width 599 height 18
click at [135, 27] on p "EE - Artemis Tree Services Ltd" at bounding box center [143, 28] width 79 height 9
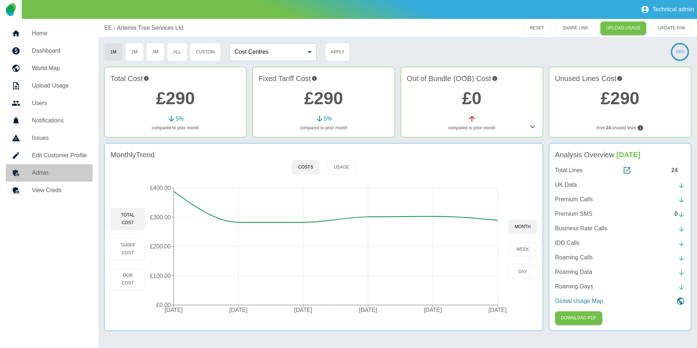
click at [65, 168] on link "Admin" at bounding box center [49, 172] width 87 height 17
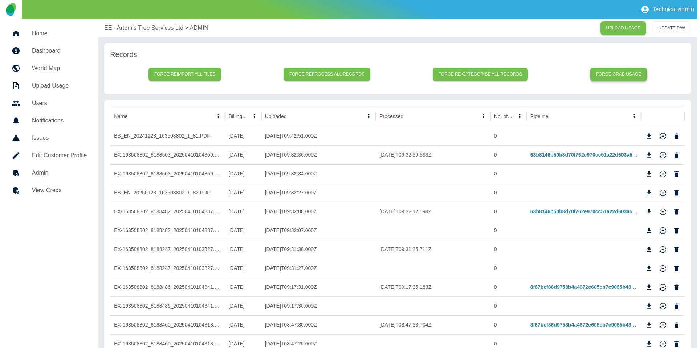
drag, startPoint x: 626, startPoint y: 82, endPoint x: 626, endPoint y: 74, distance: 7.6
click at [626, 82] on div "Force reimport all files Force reprocess all records Force re-categorise all re…" at bounding box center [398, 74] width 576 height 28
click at [626, 74] on button "Force grab usage" at bounding box center [619, 74] width 57 height 13
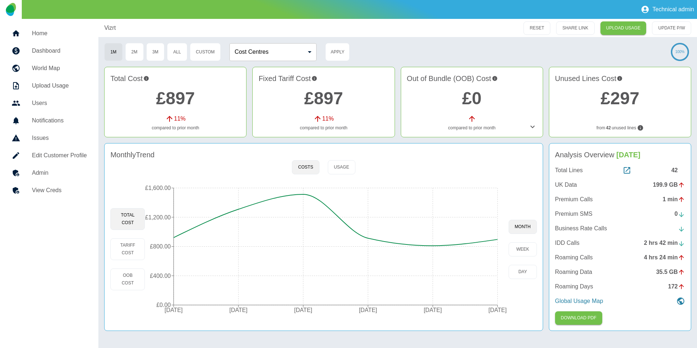
click at [15, 173] on icon at bounding box center [15, 173] width 5 height 7
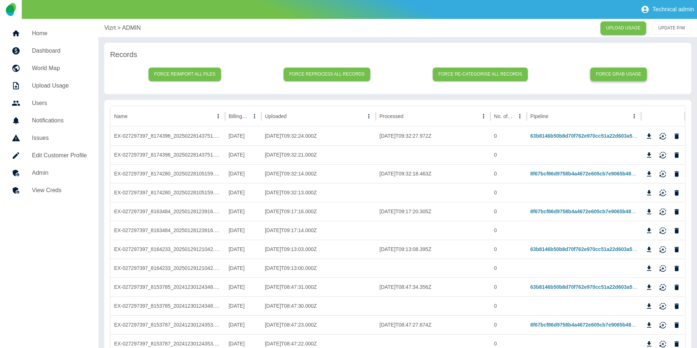
click at [614, 71] on button "Force grab usage" at bounding box center [619, 74] width 57 height 13
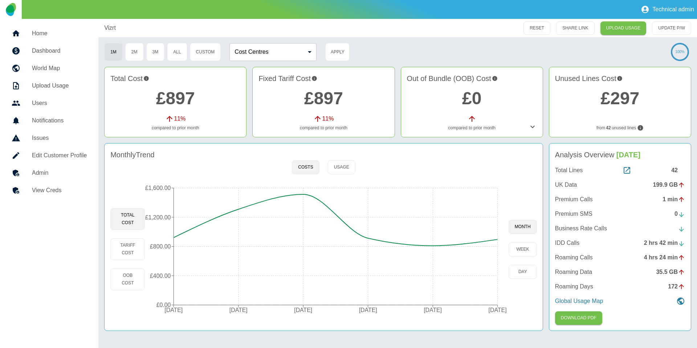
click at [36, 174] on h5 "Admin" at bounding box center [59, 173] width 55 height 9
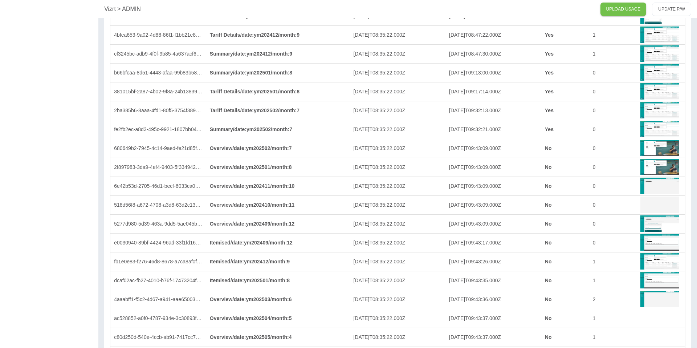
scroll to position [634, 0]
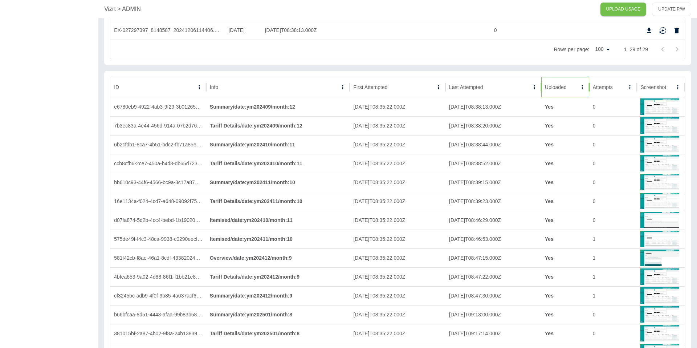
click at [564, 81] on div "Uploaded" at bounding box center [561, 87] width 32 height 20
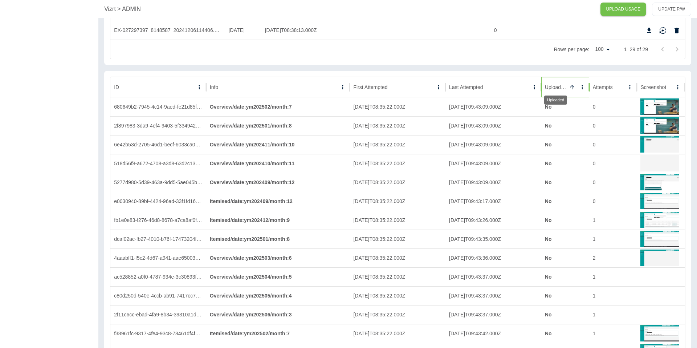
click at [564, 85] on div "Uploaded" at bounding box center [555, 87] width 21 height 6
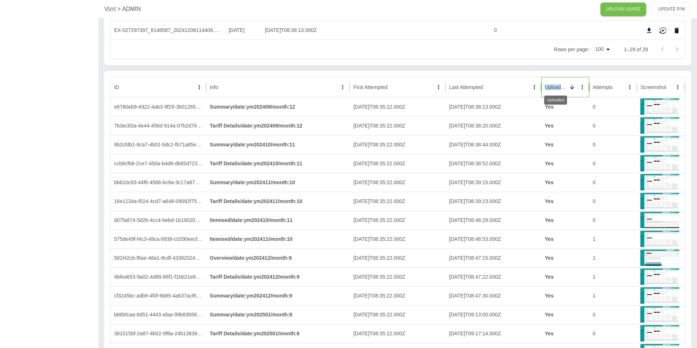
click at [564, 85] on div "Uploaded" at bounding box center [555, 87] width 21 height 6
click at [564, 85] on div "Uploaded" at bounding box center [556, 87] width 22 height 6
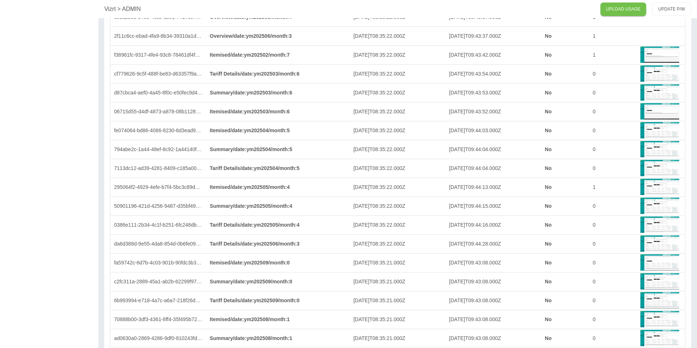
scroll to position [939, 0]
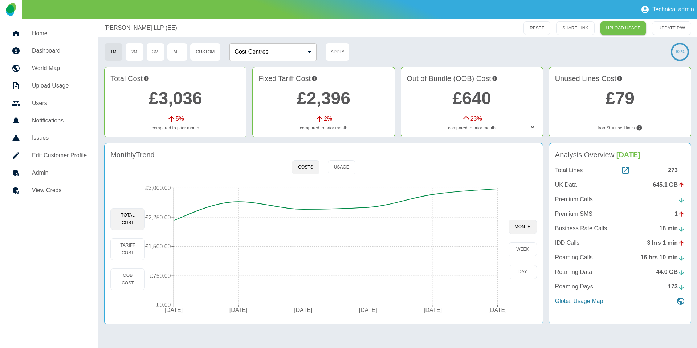
click at [23, 176] on div at bounding box center [22, 173] width 20 height 9
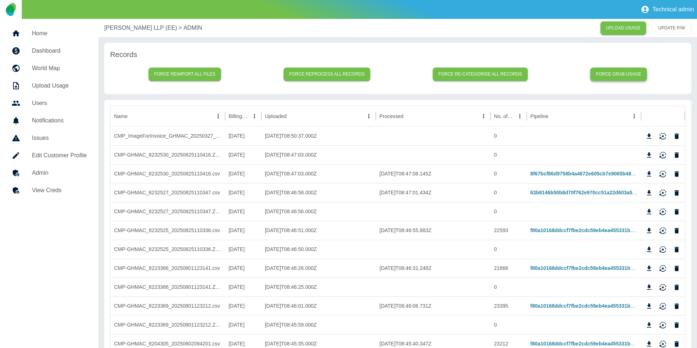
click at [620, 77] on button "Force grab usage" at bounding box center [619, 74] width 57 height 13
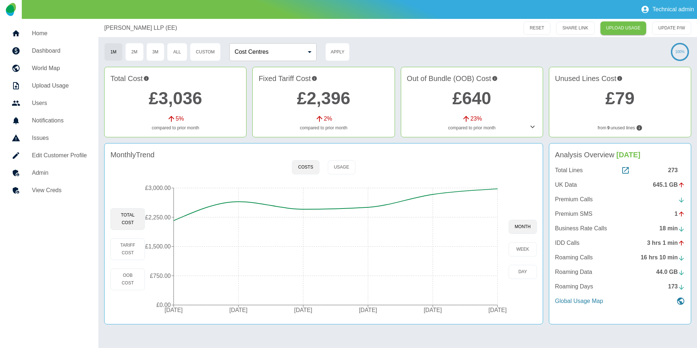
click at [55, 169] on h5 "Admin" at bounding box center [59, 173] width 55 height 9
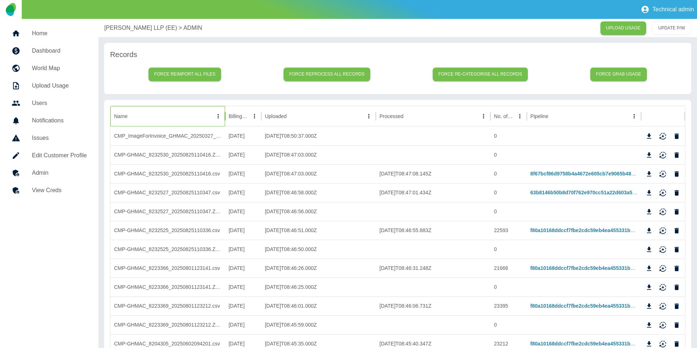
click at [216, 121] on div at bounding box center [218, 116] width 10 height 20
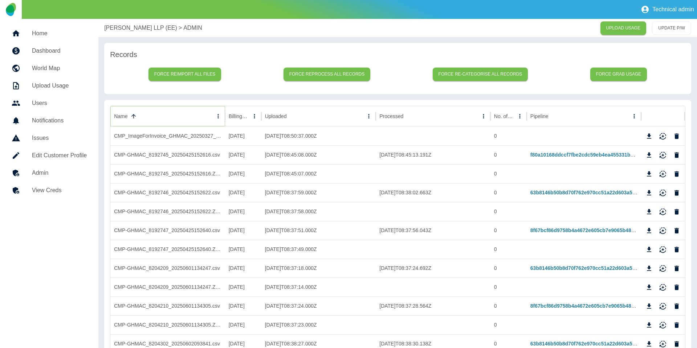
click at [218, 119] on icon "Name column menu" at bounding box center [218, 116] width 7 height 7
click at [154, 163] on span "Filter" at bounding box center [184, 163] width 65 height 9
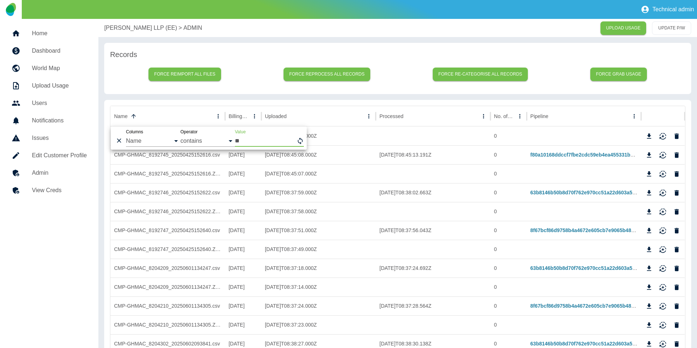
type input "***"
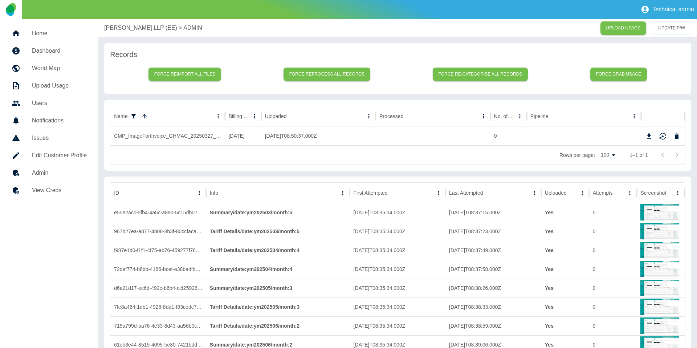
click at [131, 29] on p "Harper Macleod LLP (EE)" at bounding box center [140, 28] width 73 height 9
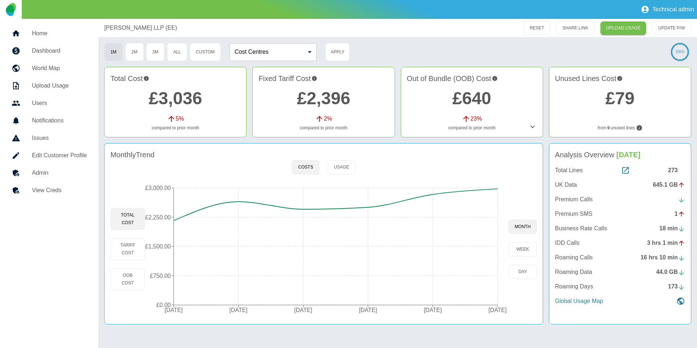
click at [62, 169] on h5 "Admin" at bounding box center [59, 173] width 55 height 9
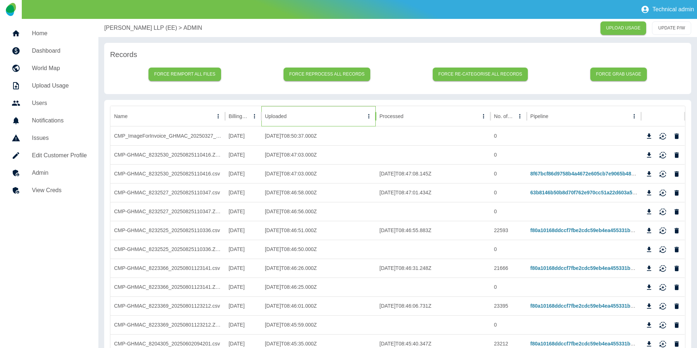
click at [288, 121] on div at bounding box center [288, 116] width 0 height 10
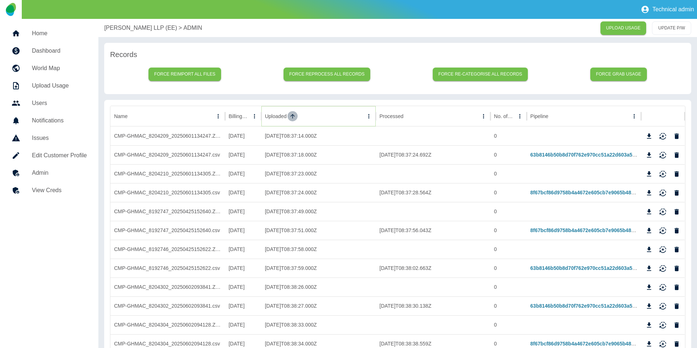
click at [290, 113] on icon "Sort" at bounding box center [292, 116] width 7 height 7
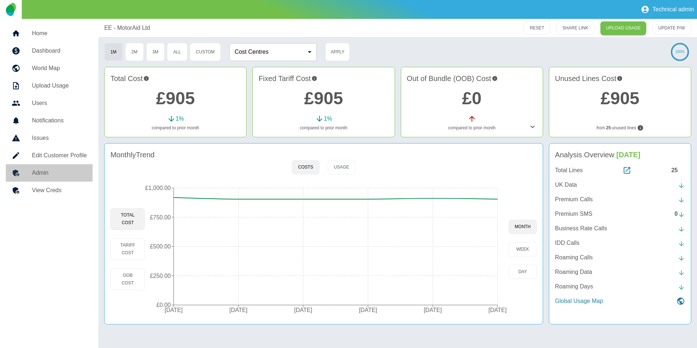
click at [53, 171] on h5 "Admin" at bounding box center [59, 173] width 55 height 9
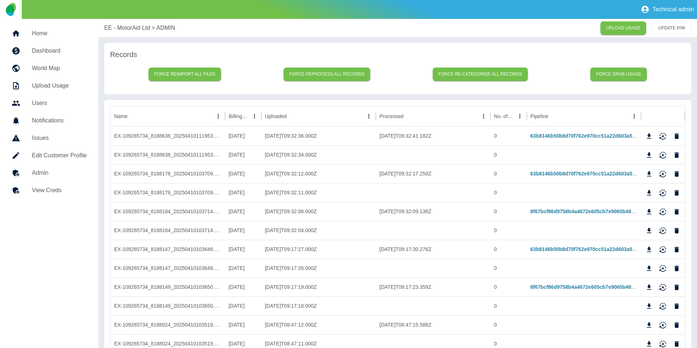
click at [609, 67] on div "Force reimport all files Force reprocess all records Force re-categorise all re…" at bounding box center [398, 74] width 576 height 28
click at [608, 72] on button "Force grab usage" at bounding box center [619, 74] width 57 height 13
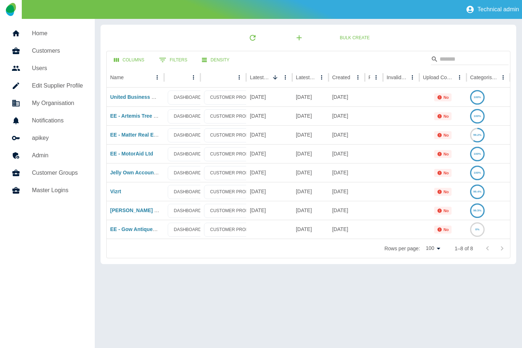
click at [49, 35] on h5 "Home" at bounding box center [57, 33] width 51 height 9
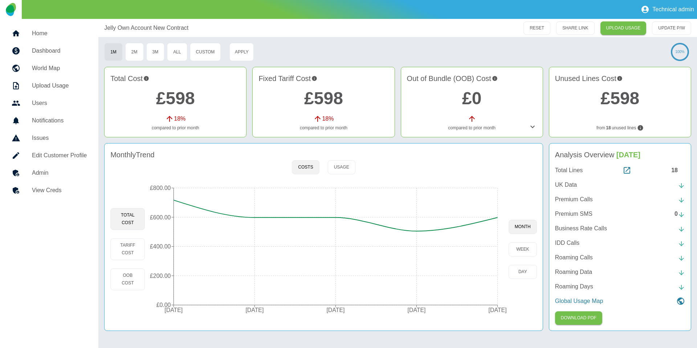
click at [41, 169] on h5 "Admin" at bounding box center [59, 173] width 55 height 9
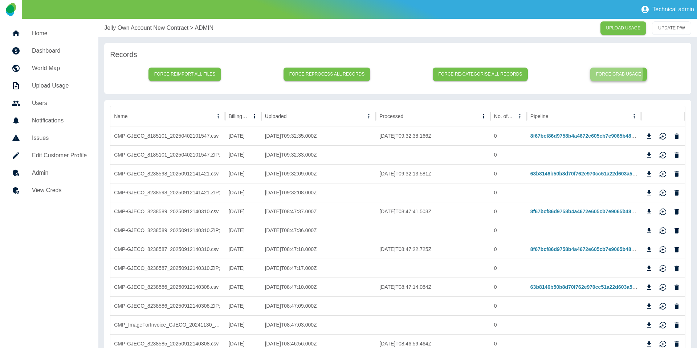
click at [600, 74] on button "Force grab usage" at bounding box center [619, 74] width 57 height 13
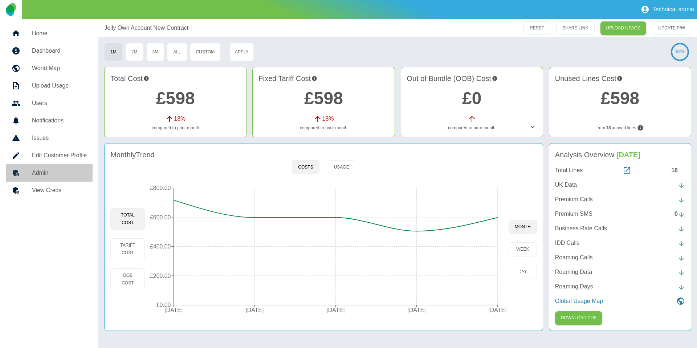
click at [67, 169] on h5 "Admin" at bounding box center [59, 173] width 55 height 9
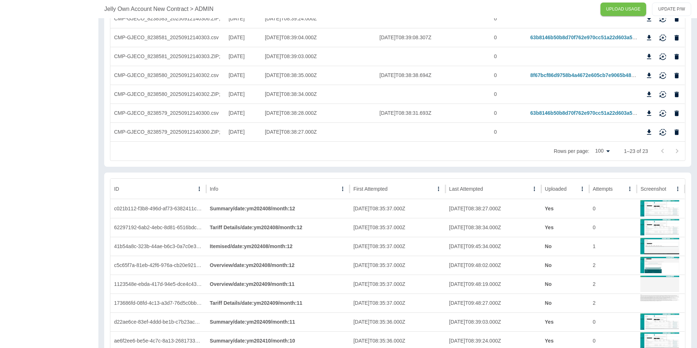
scroll to position [438, 0]
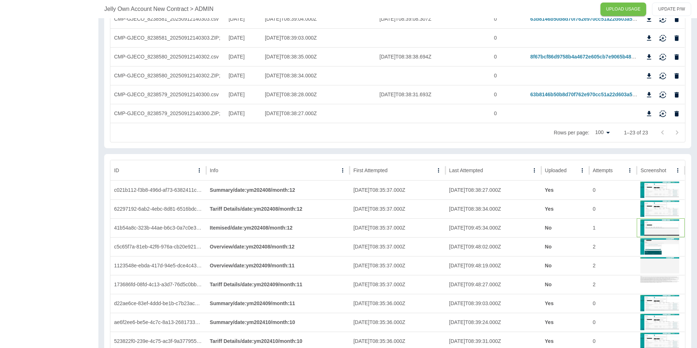
click at [656, 224] on img at bounding box center [660, 227] width 38 height 17
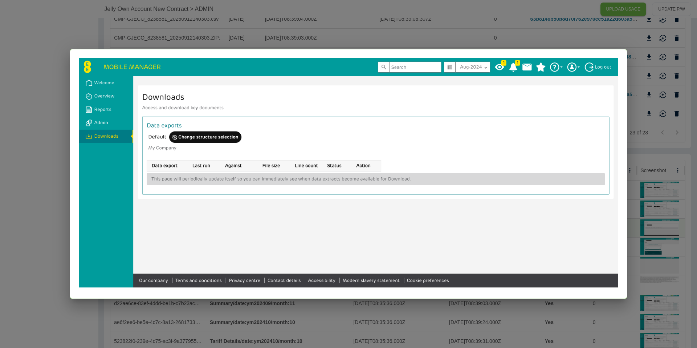
click at [646, 227] on div at bounding box center [348, 174] width 697 height 348
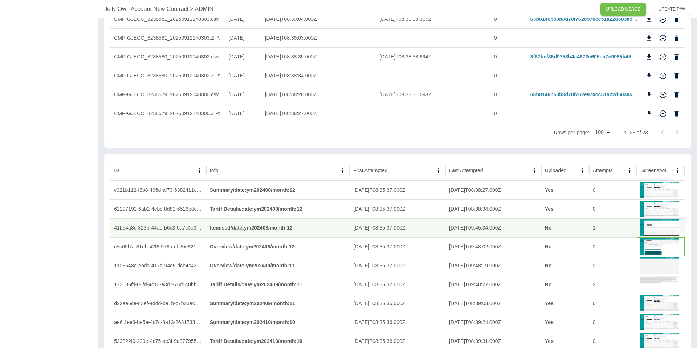
click at [648, 238] on img at bounding box center [660, 246] width 38 height 17
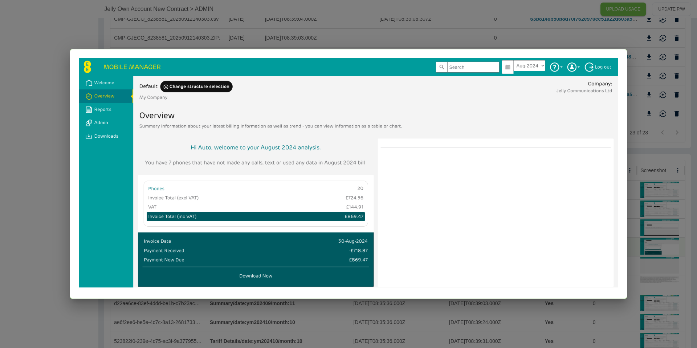
click at [644, 239] on div at bounding box center [348, 174] width 697 height 348
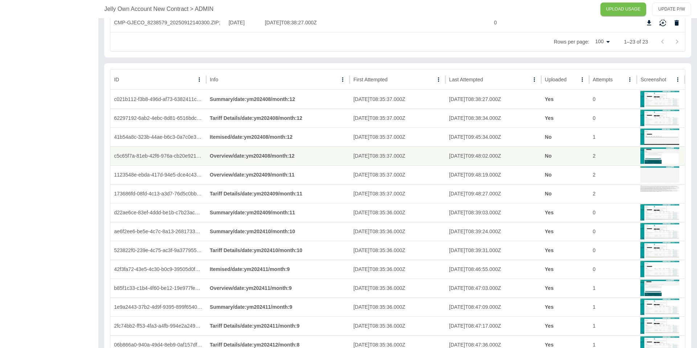
scroll to position [553, 0]
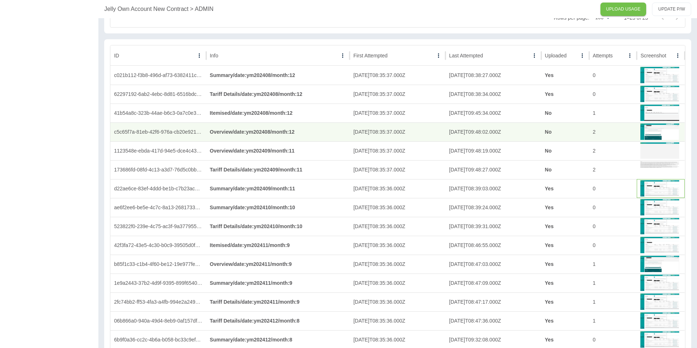
click at [659, 195] on img at bounding box center [660, 187] width 38 height 17
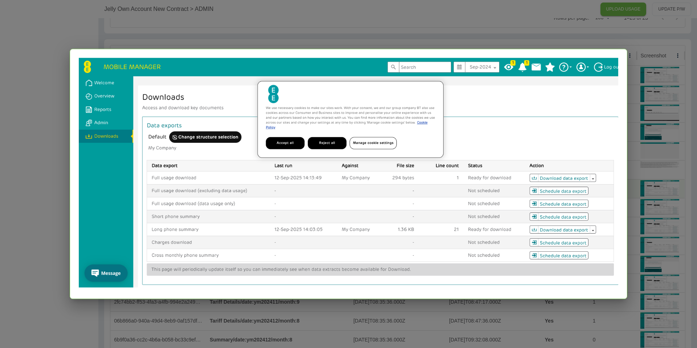
click at [649, 203] on div at bounding box center [348, 174] width 697 height 348
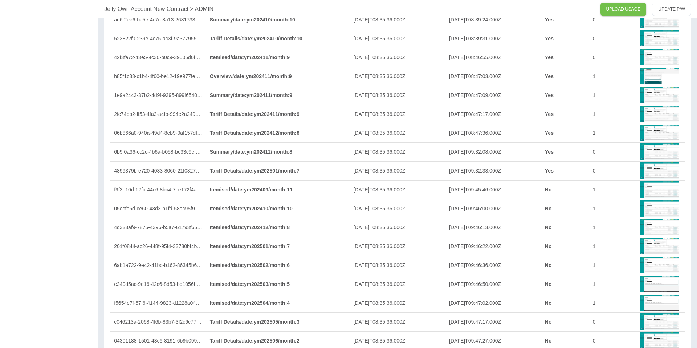
scroll to position [743, 0]
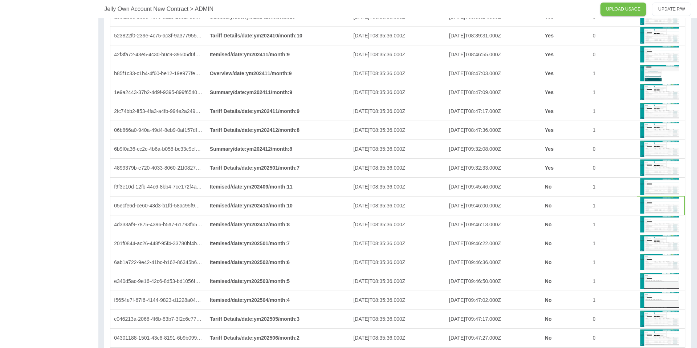
click at [660, 204] on img at bounding box center [660, 204] width 38 height 17
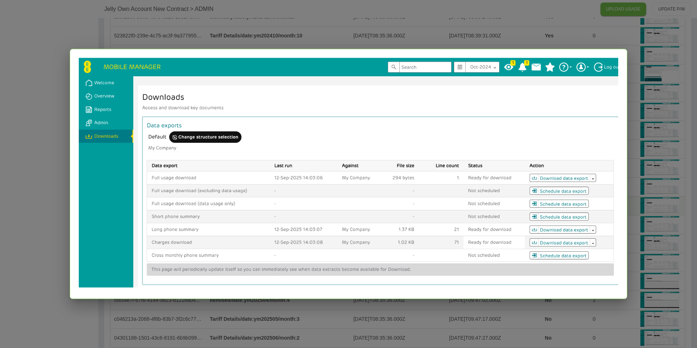
click at [652, 207] on div at bounding box center [348, 174] width 697 height 348
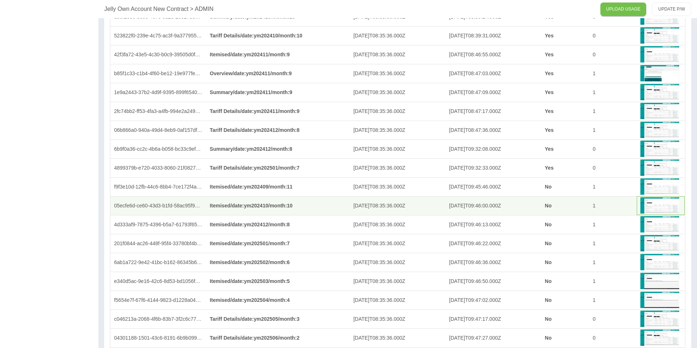
click at [654, 207] on img at bounding box center [660, 204] width 38 height 17
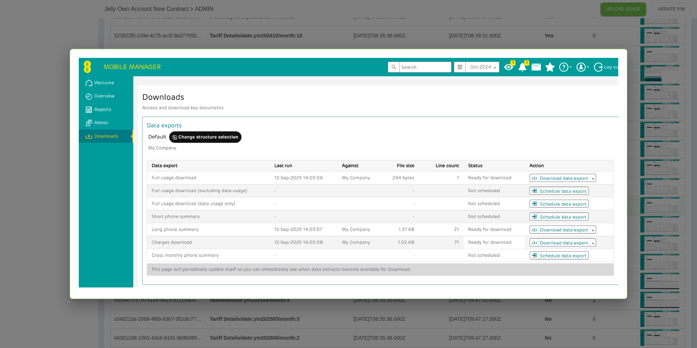
click at [656, 200] on div at bounding box center [348, 174] width 697 height 348
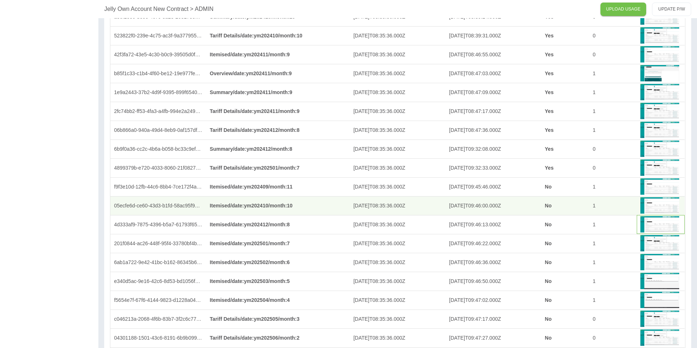
click at [652, 217] on img at bounding box center [660, 223] width 38 height 17
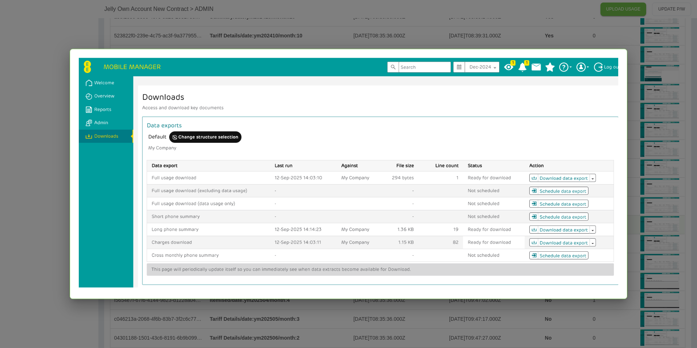
click at [652, 217] on div at bounding box center [348, 174] width 697 height 348
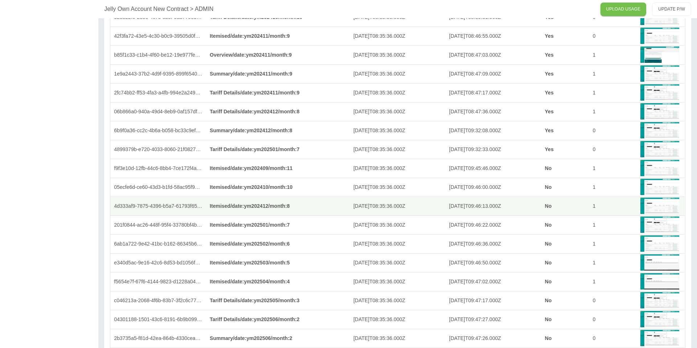
scroll to position [771, 0]
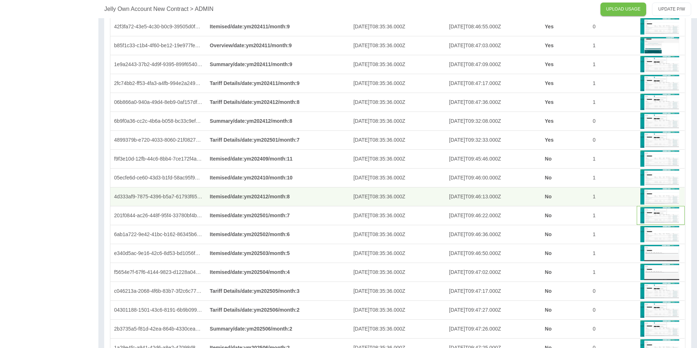
click at [655, 217] on img at bounding box center [660, 214] width 38 height 17
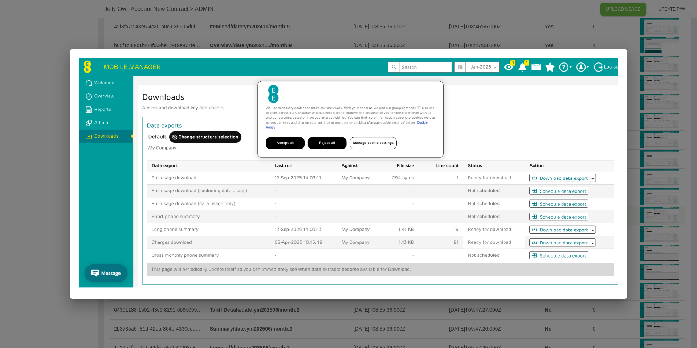
click at [647, 223] on div at bounding box center [348, 174] width 697 height 348
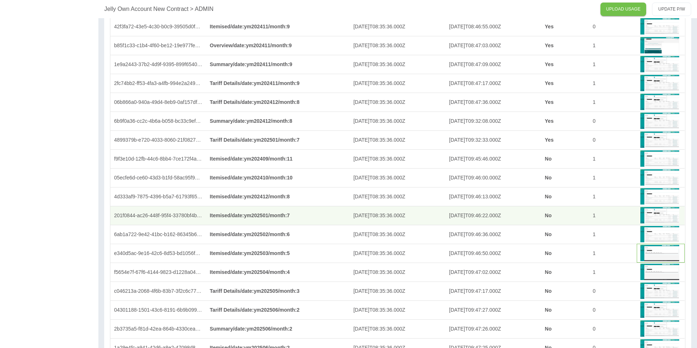
click at [653, 245] on img at bounding box center [660, 252] width 38 height 17
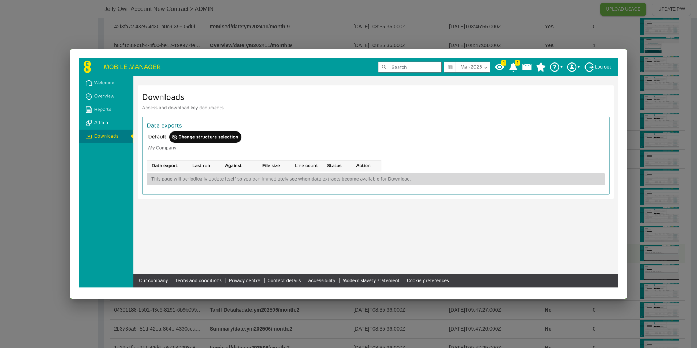
click at [652, 247] on div at bounding box center [348, 174] width 697 height 348
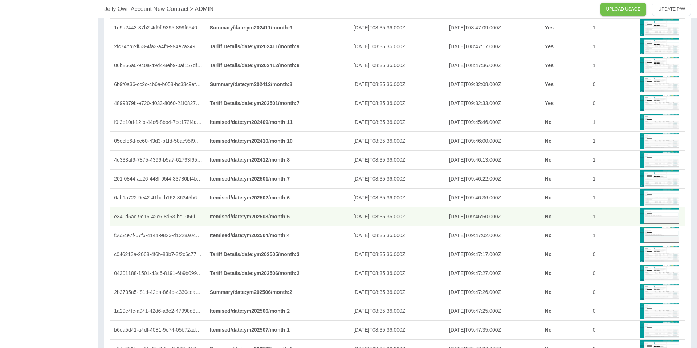
scroll to position [823, 0]
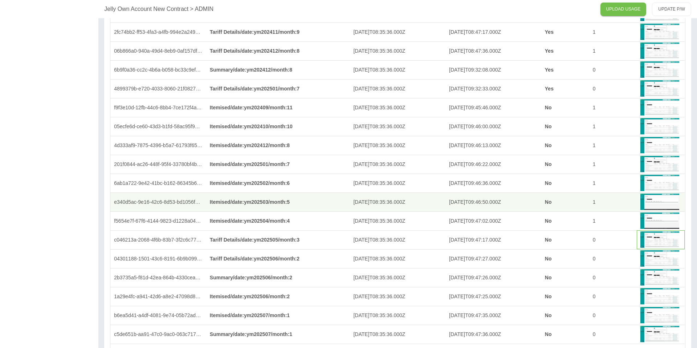
click at [650, 237] on img at bounding box center [660, 239] width 38 height 17
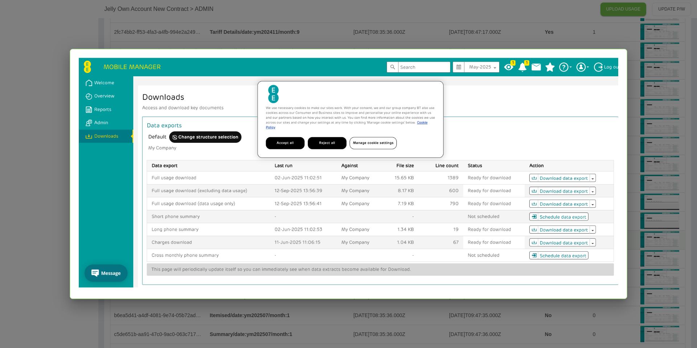
click at [642, 220] on div at bounding box center [348, 174] width 697 height 348
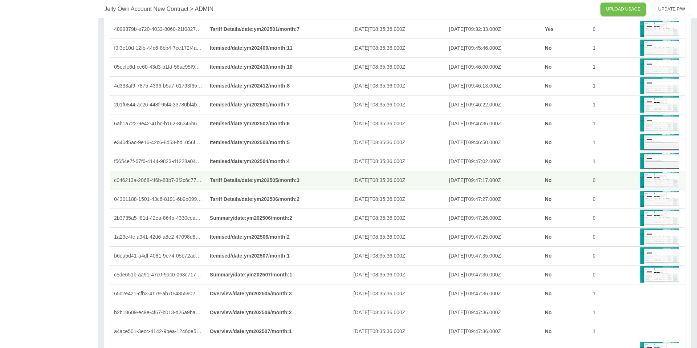
scroll to position [883, 0]
click at [655, 238] on img at bounding box center [660, 235] width 38 height 17
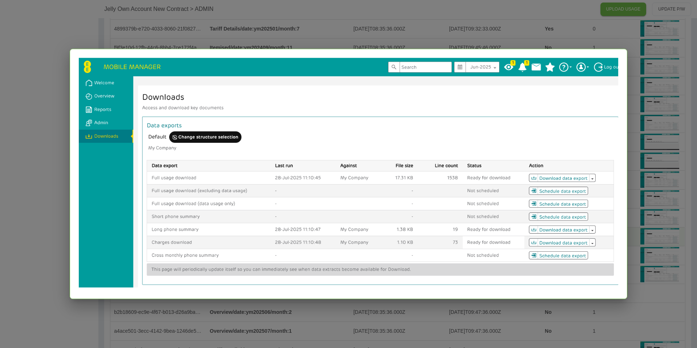
click at [648, 232] on div at bounding box center [348, 174] width 697 height 348
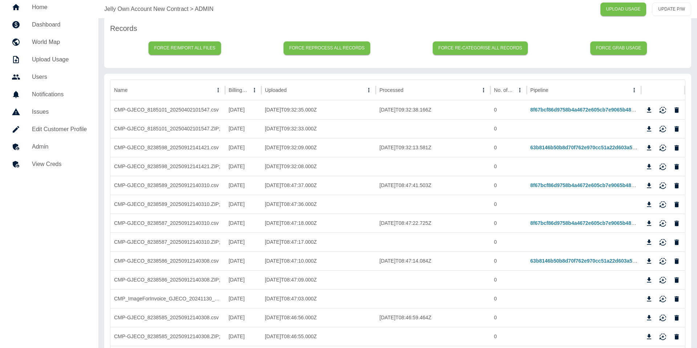
scroll to position [0, 0]
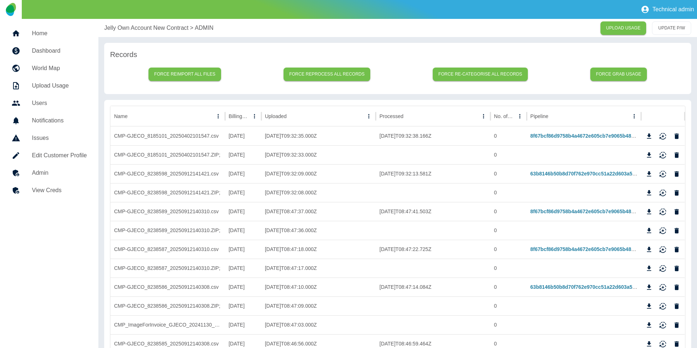
click at [67, 197] on link "View Creds" at bounding box center [49, 190] width 87 height 17
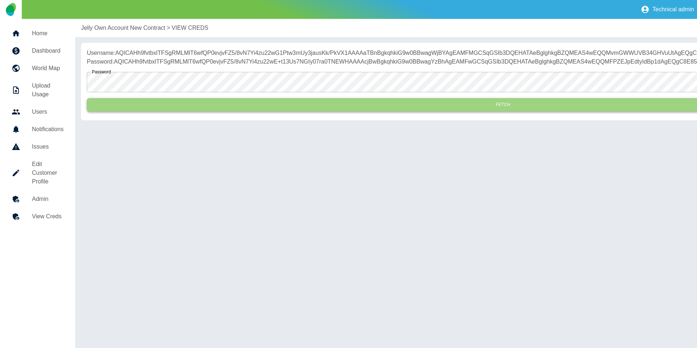
click at [196, 111] on button "Fetch" at bounding box center [503, 104] width 833 height 13
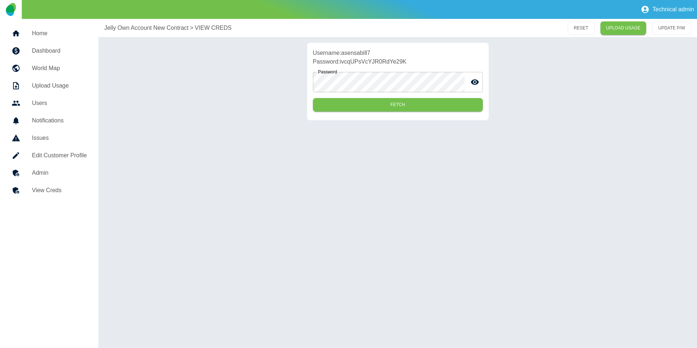
click at [347, 52] on p "Username: asensabill7" at bounding box center [398, 53] width 170 height 9
click at [348, 52] on p "Username: asensabill7" at bounding box center [398, 53] width 170 height 9
copy p "asensabill7"
click at [390, 57] on p "Password: ivcqUPsVcYJR0RdYe29K" at bounding box center [398, 61] width 170 height 9
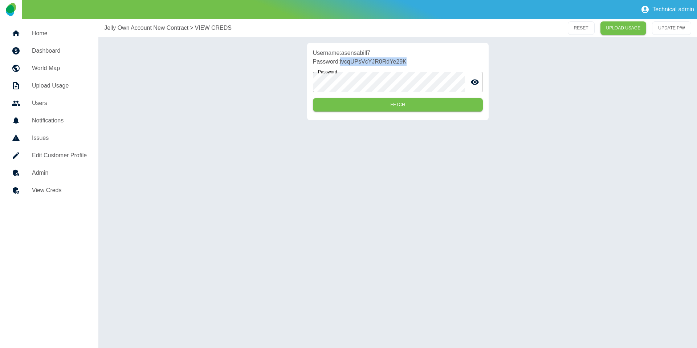
copy p "ivcqUPsVcYJR0RdYe29K"
click at [68, 170] on h5 "Admin" at bounding box center [59, 173] width 55 height 9
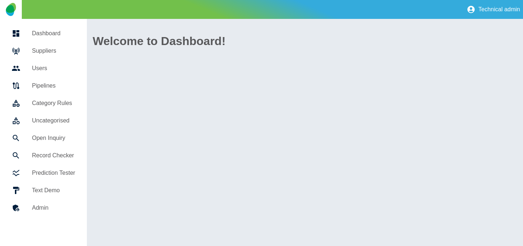
drag, startPoint x: 36, startPoint y: 143, endPoint x: 50, endPoint y: 136, distance: 15.4
click at [36, 143] on link "Open Inquiry" at bounding box center [43, 137] width 75 height 17
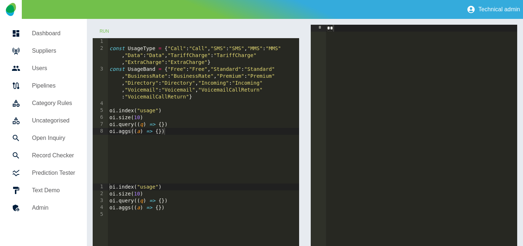
click at [148, 110] on div "const UsageType = { "Call" : "Call" , "SMS" : "SMS" , "MMS" : "MMS" , "Data" : …" at bounding box center [203, 117] width 191 height 159
drag, startPoint x: 161, startPoint y: 124, endPoint x: 171, endPoint y: 143, distance: 21.9
click at [161, 124] on div "const UsageType = { "Call" : "Call" , "SMS" : "SMS" , "MMS" : "MMS" , "Data" : …" at bounding box center [203, 117] width 191 height 159
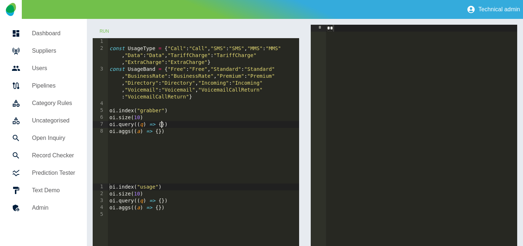
type textarea "**********"
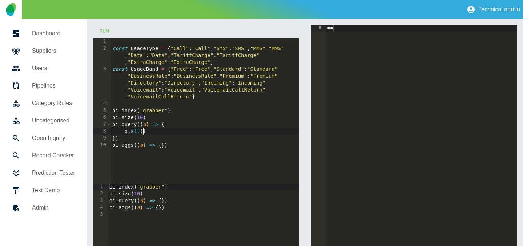
type textarea "*******"
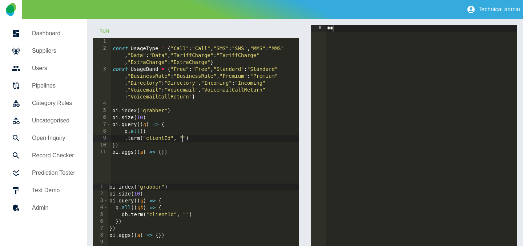
paste textarea "**********"
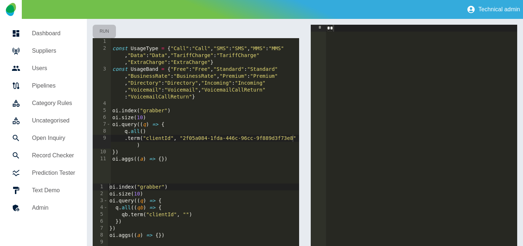
click at [106, 34] on button "Run" at bounding box center [104, 31] width 23 height 13
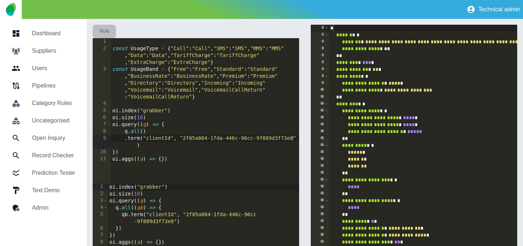
click at [106, 29] on button "Run" at bounding box center [104, 31] width 23 height 13
click at [144, 110] on div "const UsageType = { "Call" : "Call" , "SMS" : "SMS" , "MMS" : "MMS" , "Data" : …" at bounding box center [205, 117] width 188 height 159
click at [106, 34] on button "Run" at bounding box center [104, 31] width 23 height 13
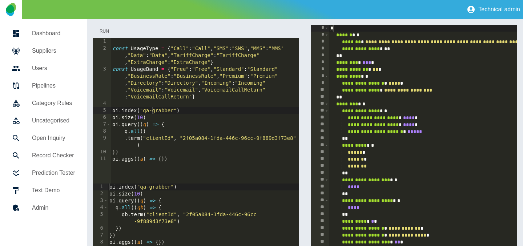
click at [107, 33] on button "Run" at bounding box center [104, 31] width 23 height 13
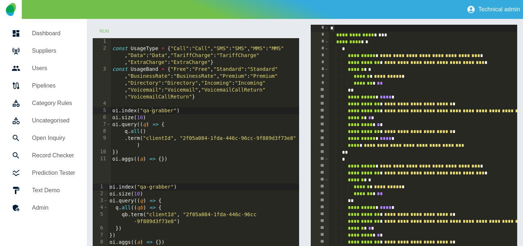
type textarea "**********"
click at [188, 143] on div "const UsageType = { "Call" : "Call" , "SMS" : "SMS" , "MMS" : "MMS" , "Data" : …" at bounding box center [205, 117] width 188 height 159
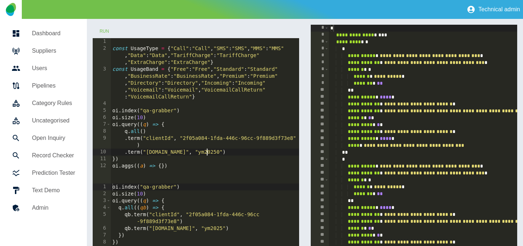
scroll to position [0, 7]
type textarea "**********"
click at [104, 32] on button "Run" at bounding box center [104, 31] width 23 height 13
click at [105, 31] on button "Run" at bounding box center [104, 31] width 23 height 13
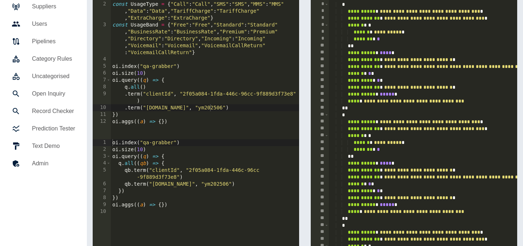
scroll to position [44, 0]
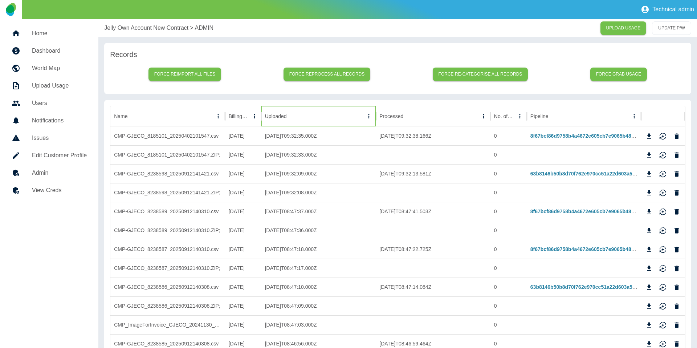
click at [289, 121] on div "Uploaded" at bounding box center [314, 116] width 99 height 20
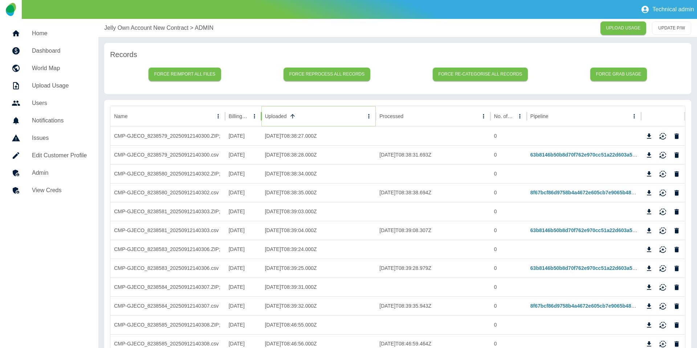
click at [290, 115] on icon "Sort" at bounding box center [292, 116] width 7 height 7
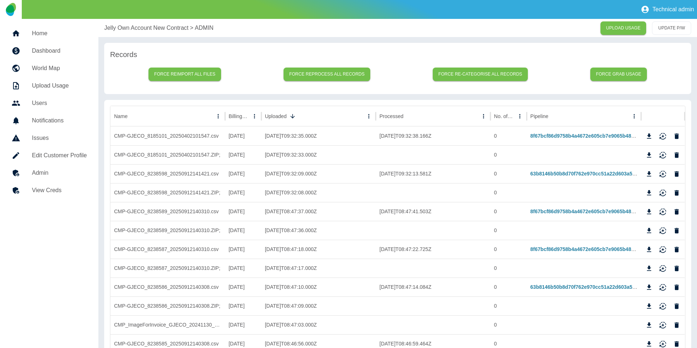
click at [122, 29] on p "Jelly Own Account New Contract" at bounding box center [146, 28] width 84 height 9
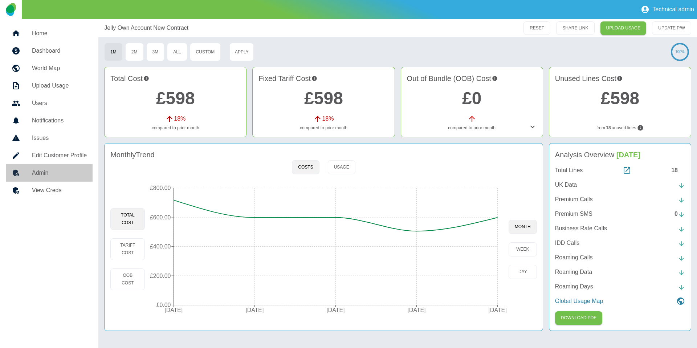
click at [43, 168] on link "Admin" at bounding box center [49, 172] width 87 height 17
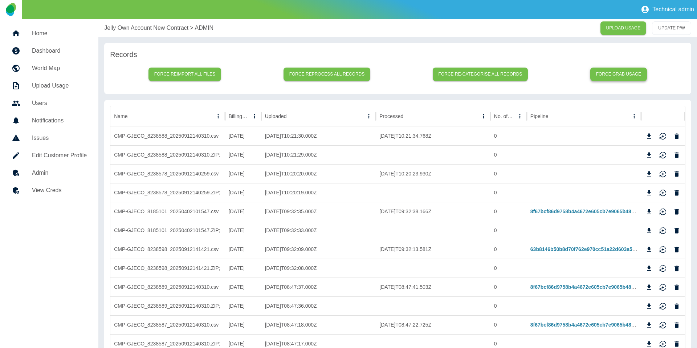
click at [630, 74] on button "Force grab usage" at bounding box center [619, 74] width 57 height 13
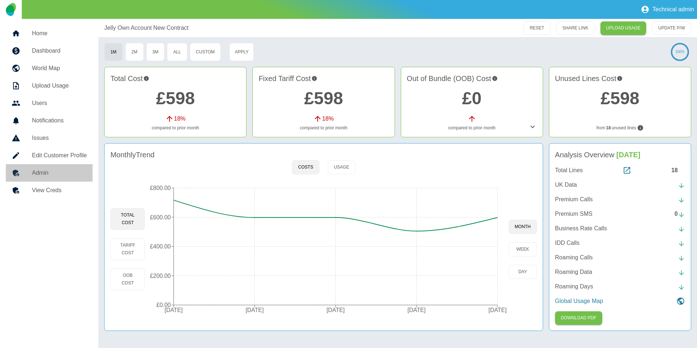
click at [73, 181] on link "Admin" at bounding box center [49, 172] width 87 height 17
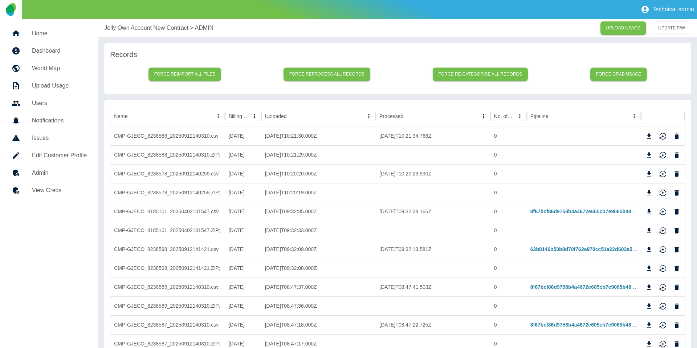
click at [129, 27] on p "Jelly Own Account New Contract" at bounding box center [146, 28] width 84 height 9
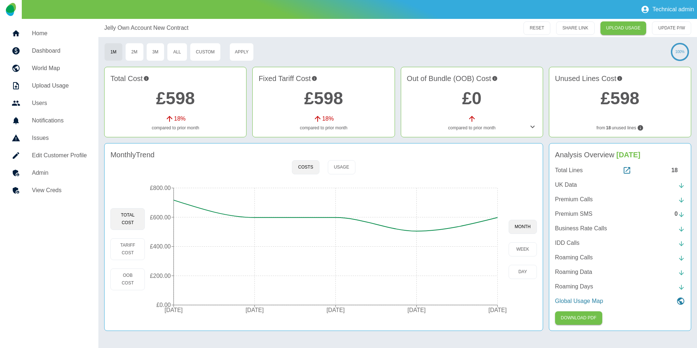
click at [43, 173] on h5 "Admin" at bounding box center [59, 173] width 55 height 9
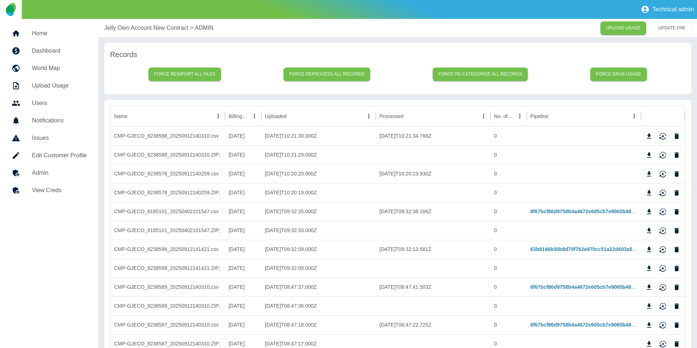
click at [132, 31] on p "Jelly Own Account New Contract" at bounding box center [146, 28] width 84 height 9
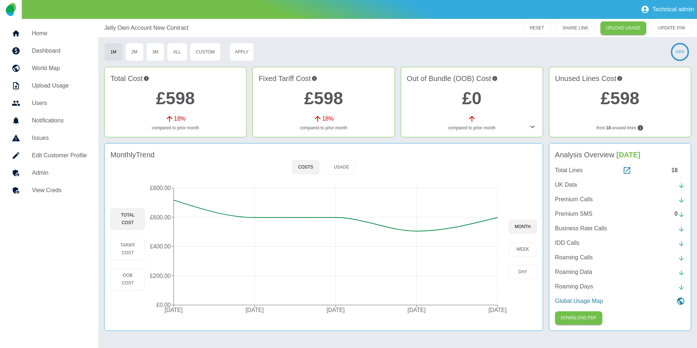
click at [52, 177] on h5 "Admin" at bounding box center [59, 173] width 55 height 9
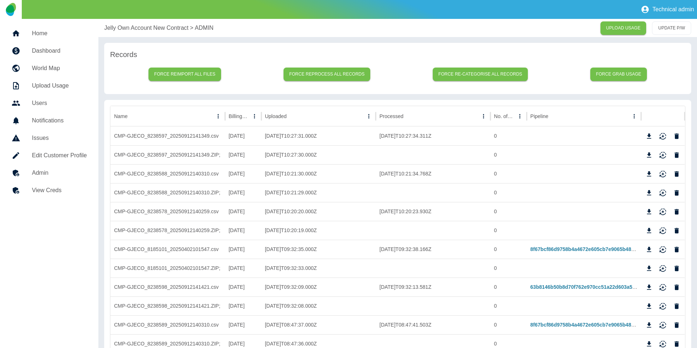
click at [122, 29] on p "Jelly Own Account New Contract" at bounding box center [146, 28] width 84 height 9
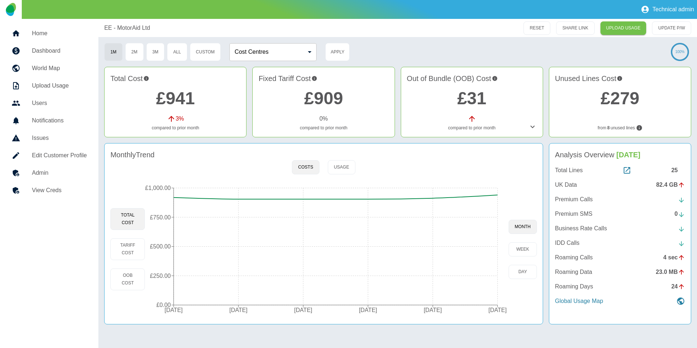
click at [34, 170] on h5 "Admin" at bounding box center [59, 173] width 55 height 9
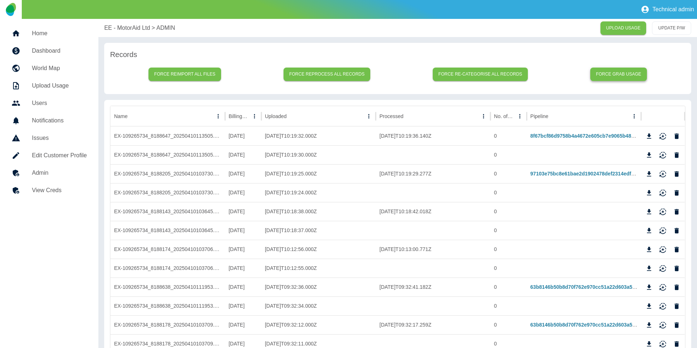
click at [608, 78] on button "Force grab usage" at bounding box center [619, 74] width 57 height 13
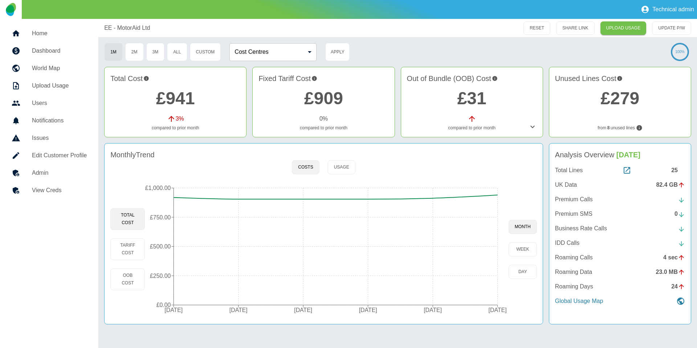
click at [46, 174] on h5 "Admin" at bounding box center [59, 173] width 55 height 9
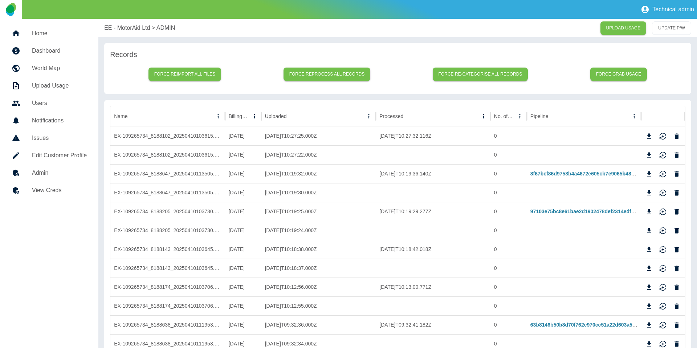
click at [121, 28] on p "EE - MotorAid Ltd" at bounding box center [127, 28] width 46 height 9
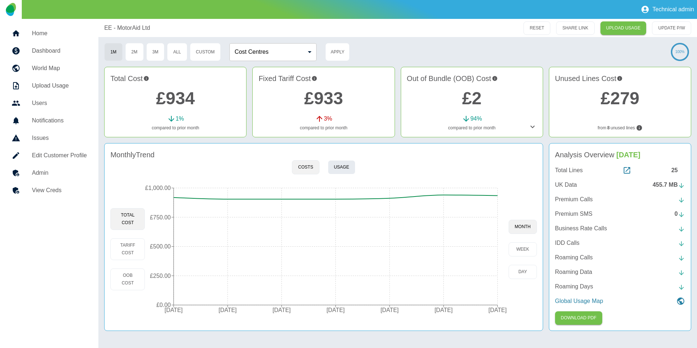
click at [348, 161] on button "Usage" at bounding box center [342, 167] width 28 height 14
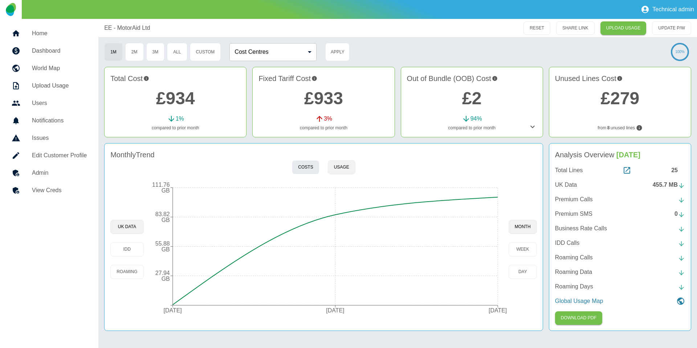
click at [311, 162] on button "Costs" at bounding box center [305, 167] width 27 height 14
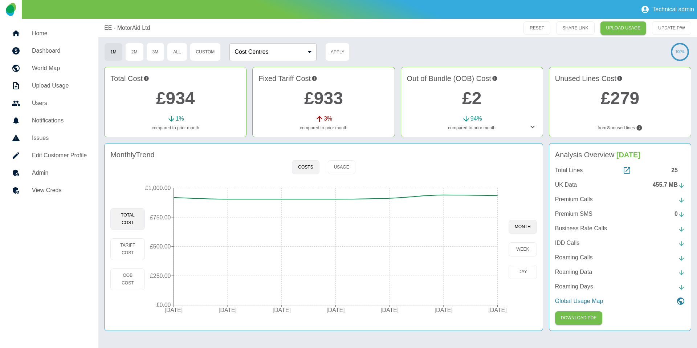
click at [53, 166] on link "Admin" at bounding box center [49, 172] width 87 height 17
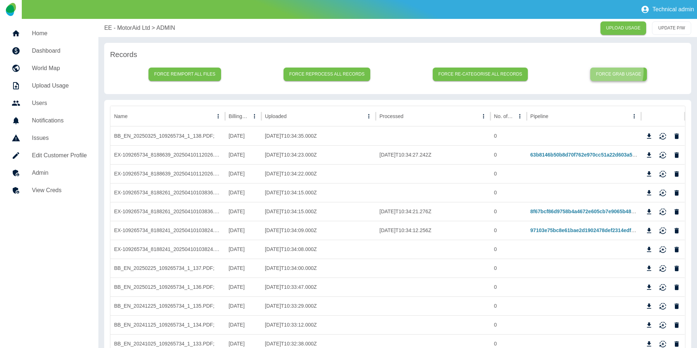
click at [600, 71] on button "Force grab usage" at bounding box center [619, 74] width 57 height 13
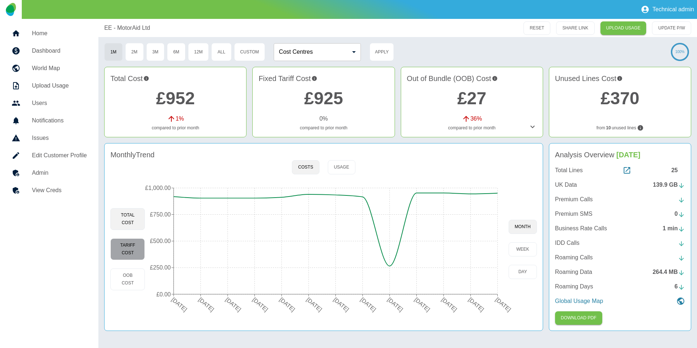
click at [136, 243] on button "Tariff Cost" at bounding box center [127, 249] width 35 height 22
click at [28, 166] on link "Admin" at bounding box center [49, 172] width 87 height 17
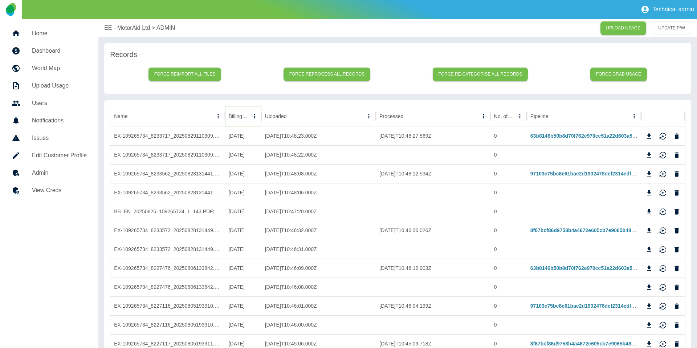
click at [251, 116] on icon "Sort" at bounding box center [254, 116] width 7 height 7
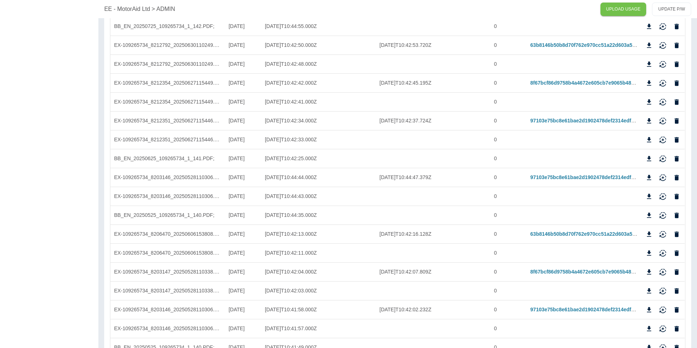
scroll to position [306, 0]
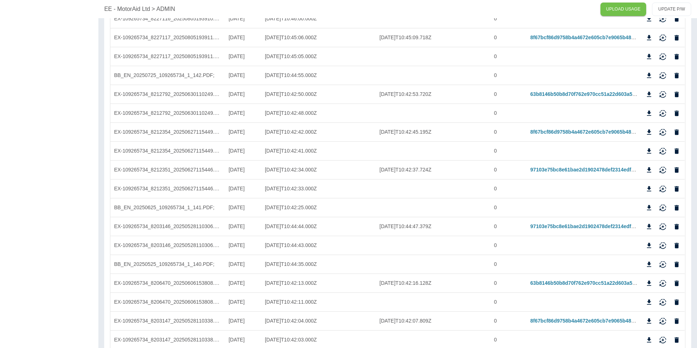
click at [126, 7] on p "EE - MotorAid Ltd" at bounding box center [127, 9] width 46 height 9
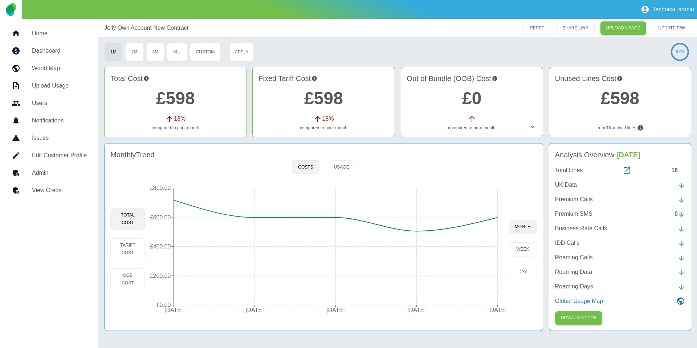
click at [56, 175] on h5 "Admin" at bounding box center [59, 173] width 55 height 9
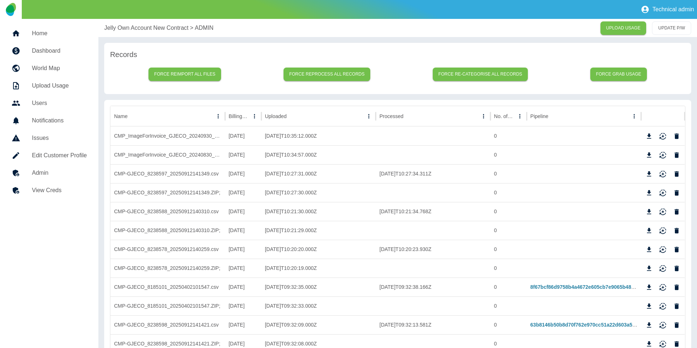
click at [115, 24] on p "Jelly Own Account New Contract" at bounding box center [146, 28] width 84 height 9
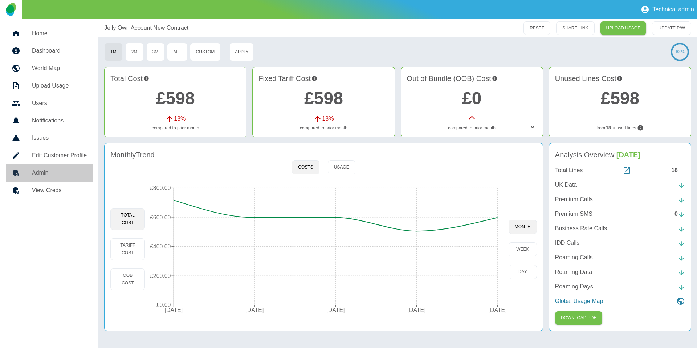
click at [43, 175] on h5 "Admin" at bounding box center [59, 173] width 55 height 9
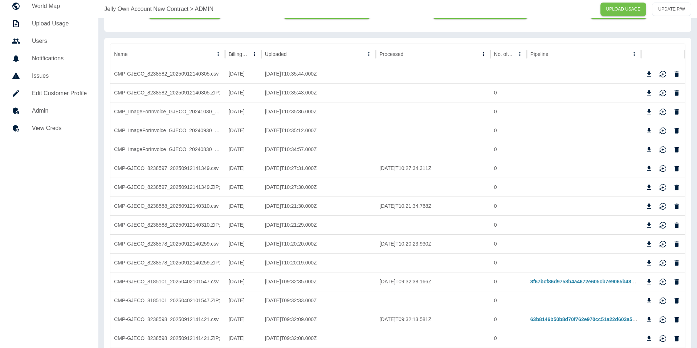
scroll to position [64, 0]
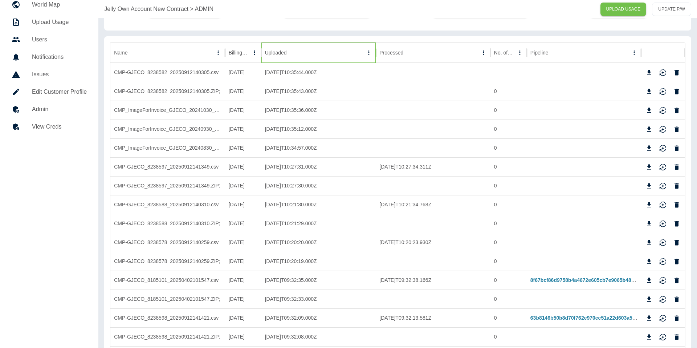
click at [279, 56] on div "Uploaded" at bounding box center [314, 52] width 99 height 20
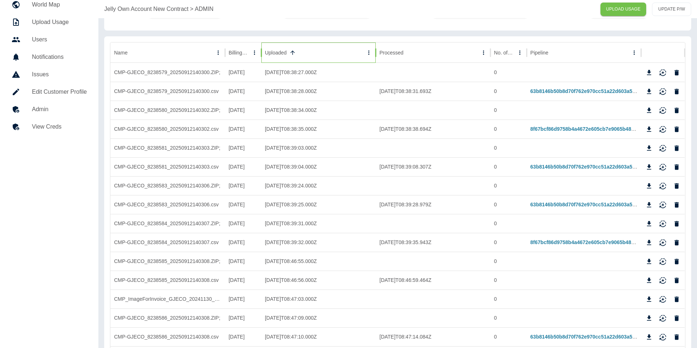
click at [279, 56] on div "Uploaded" at bounding box center [314, 52] width 99 height 20
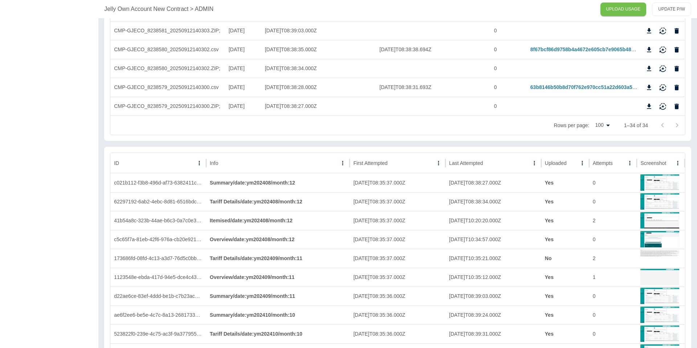
scroll to position [0, 0]
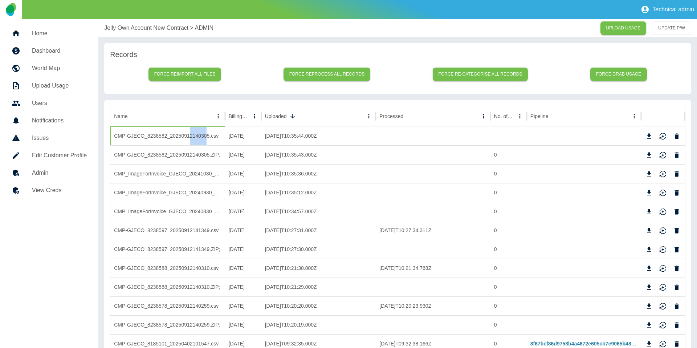
drag, startPoint x: 205, startPoint y: 136, endPoint x: 187, endPoint y: 137, distance: 17.5
click at [187, 137] on div "CMP-GJECO_8238582_20250912140305.csv" at bounding box center [167, 135] width 115 height 19
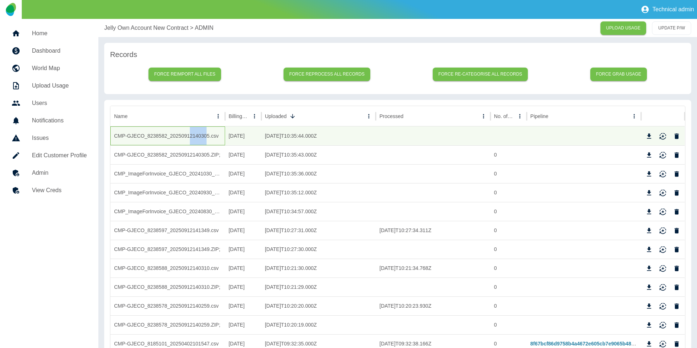
copy div "214030"
click at [217, 114] on icon "Name column menu" at bounding box center [218, 116] width 7 height 7
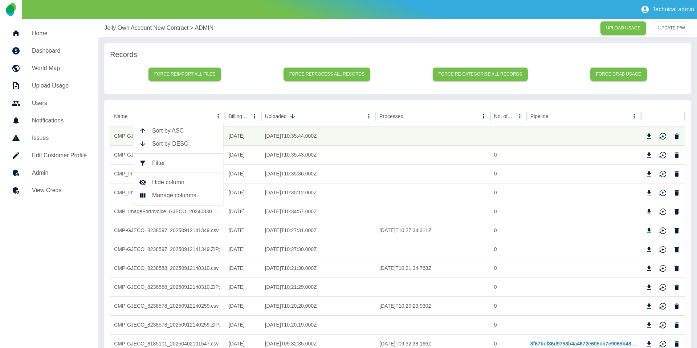
click at [177, 159] on span "Filter" at bounding box center [184, 163] width 65 height 9
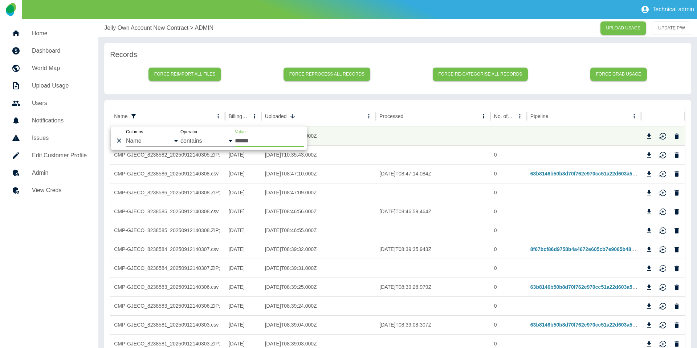
type input "******"
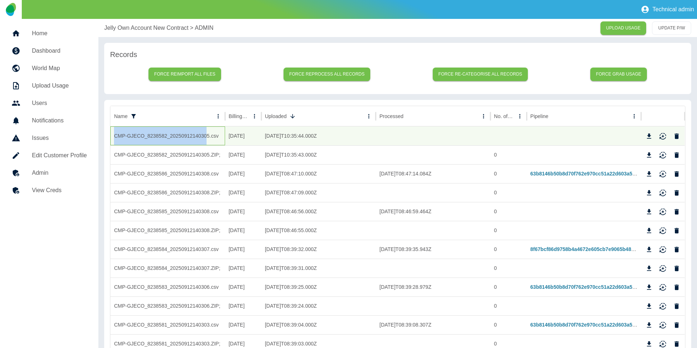
drag, startPoint x: 205, startPoint y: 136, endPoint x: 113, endPoint y: 138, distance: 91.9
click at [113, 138] on div "CMP-GJECO_8238582_20250912140305.csv" at bounding box center [167, 135] width 115 height 19
copy div "CMP-GJECO_8238582_2025091214030"
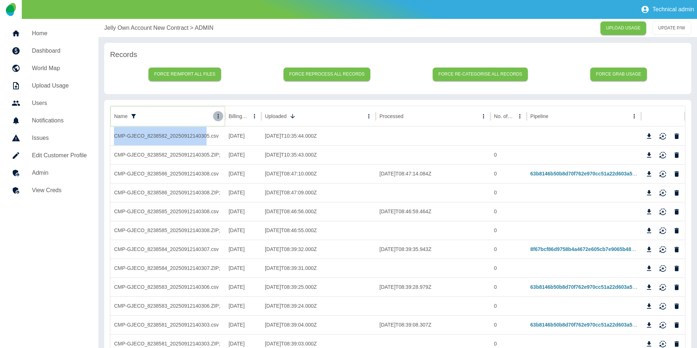
click at [215, 118] on icon "Name column menu" at bounding box center [218, 116] width 7 height 7
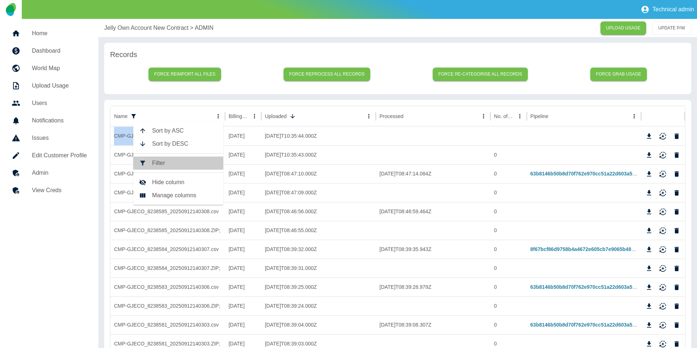
click at [180, 169] on li "Filter" at bounding box center [178, 163] width 90 height 13
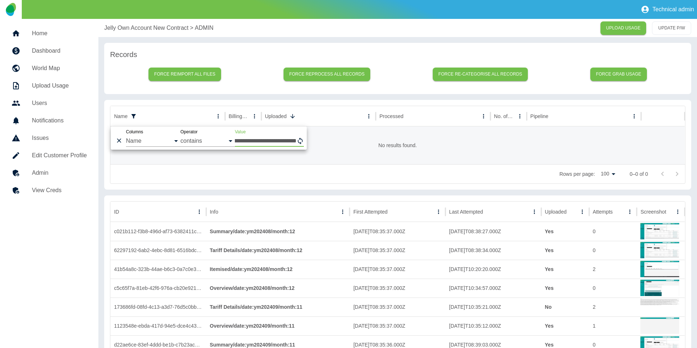
scroll to position [0, 33]
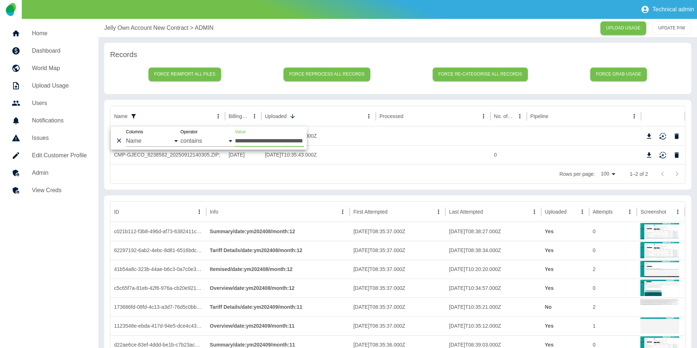
type input "**********"
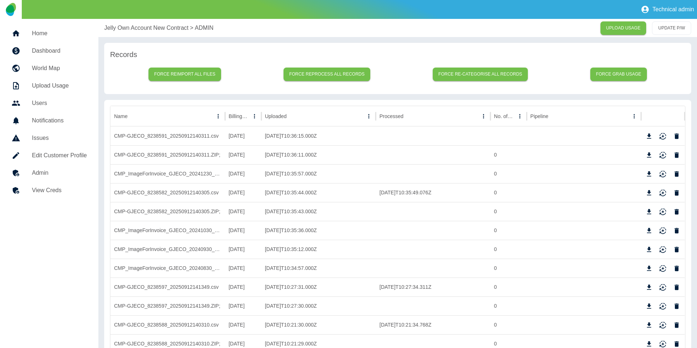
click at [133, 24] on p "Jelly Own Account New Contract" at bounding box center [146, 28] width 84 height 9
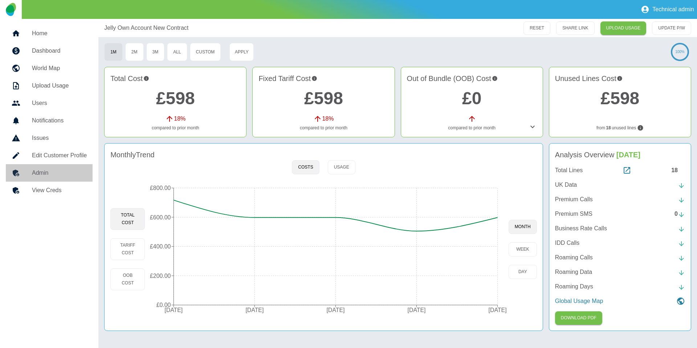
click at [48, 169] on h5 "Admin" at bounding box center [59, 173] width 55 height 9
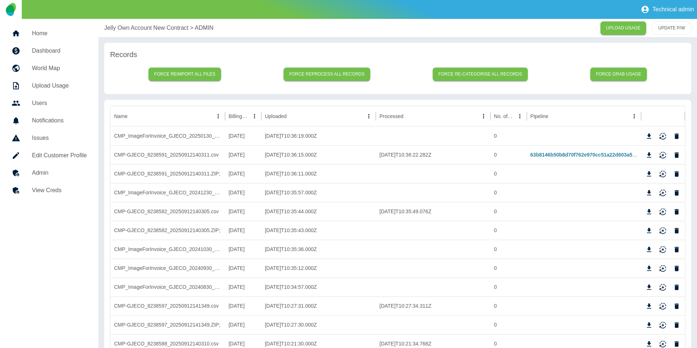
click at [129, 28] on p "Jelly Own Account New Contract" at bounding box center [146, 28] width 84 height 9
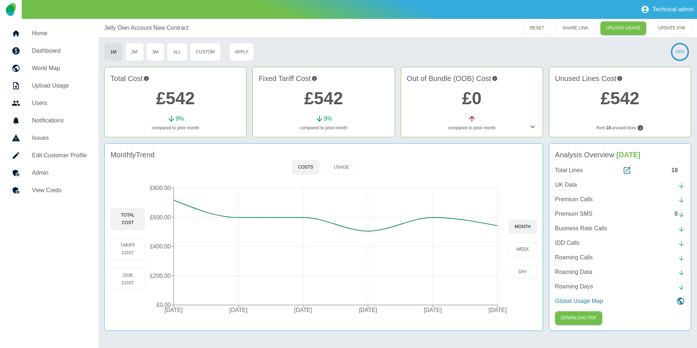
click at [47, 172] on h5 "Admin" at bounding box center [59, 173] width 55 height 9
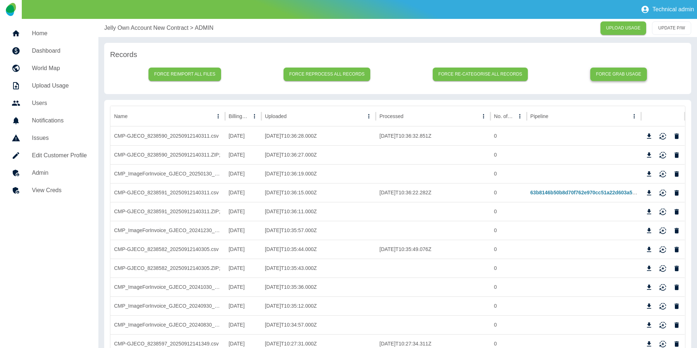
click at [607, 72] on button "Force grab usage" at bounding box center [619, 74] width 57 height 13
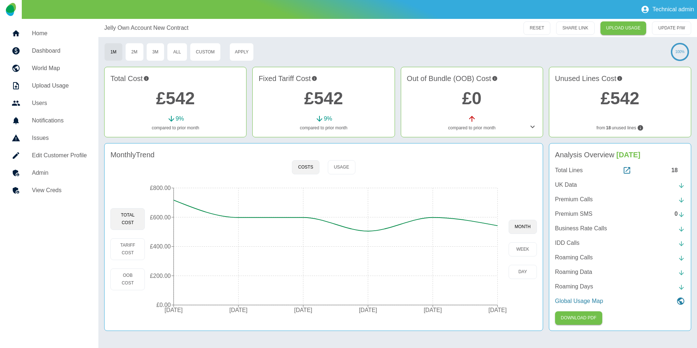
click at [66, 166] on link "Admin" at bounding box center [49, 172] width 87 height 17
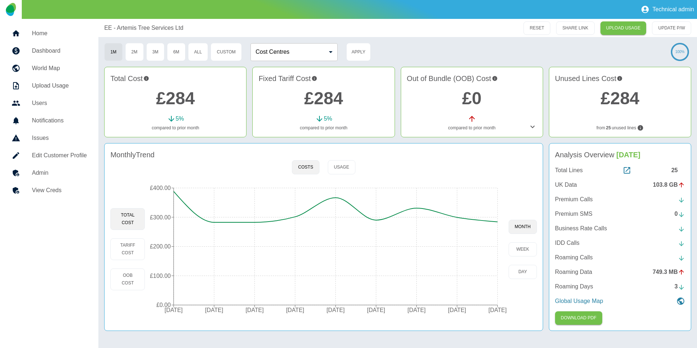
click at [49, 178] on link "Admin" at bounding box center [49, 172] width 87 height 17
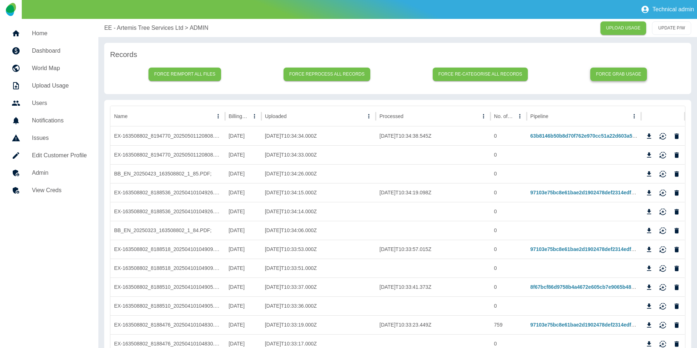
click at [619, 71] on button "Force grab usage" at bounding box center [619, 74] width 57 height 13
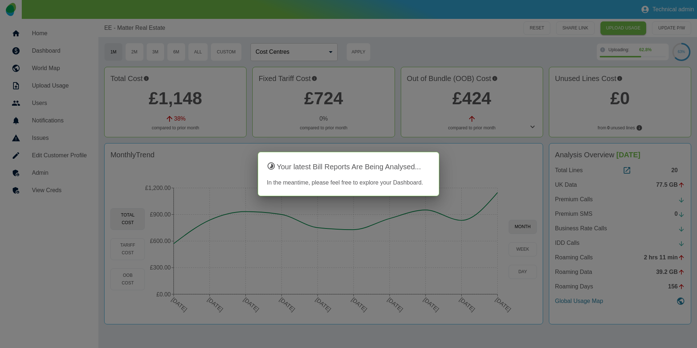
click at [215, 143] on div at bounding box center [348, 174] width 697 height 348
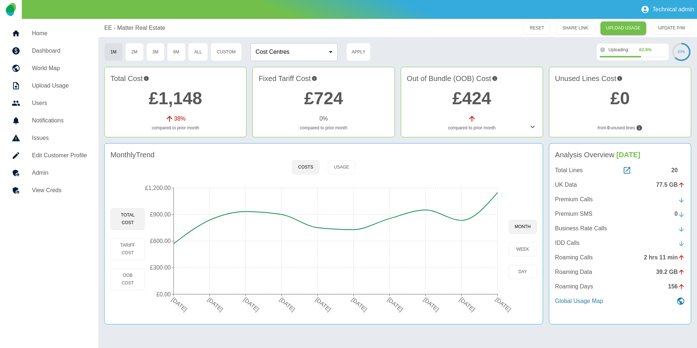
click at [64, 179] on link "Admin" at bounding box center [49, 172] width 87 height 17
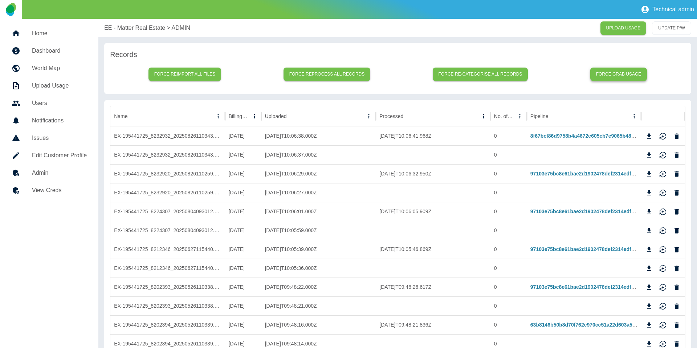
click at [616, 78] on button "Force grab usage" at bounding box center [619, 74] width 57 height 13
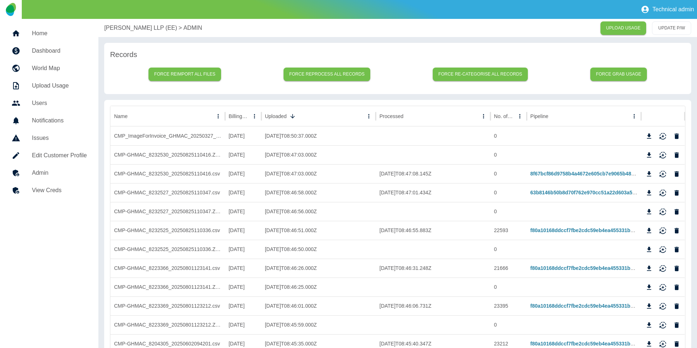
click at [125, 24] on p "Harper Macleod LLP (EE)" at bounding box center [140, 28] width 73 height 9
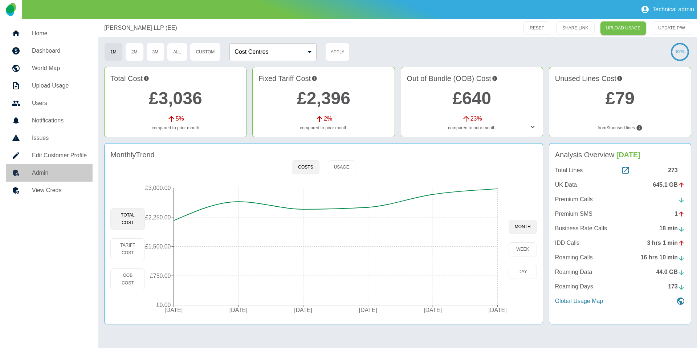
click at [79, 175] on h5 "Admin" at bounding box center [59, 173] width 55 height 9
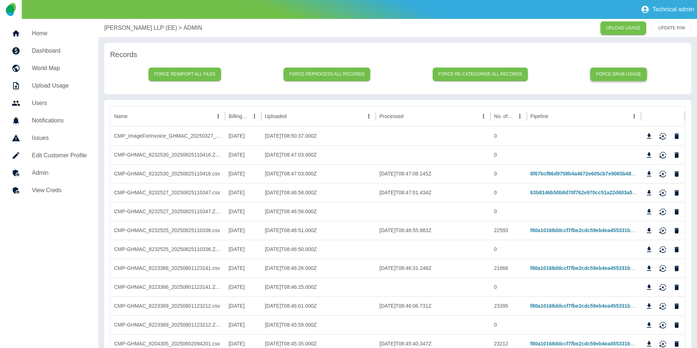
click at [620, 76] on button "Force grab usage" at bounding box center [619, 74] width 57 height 13
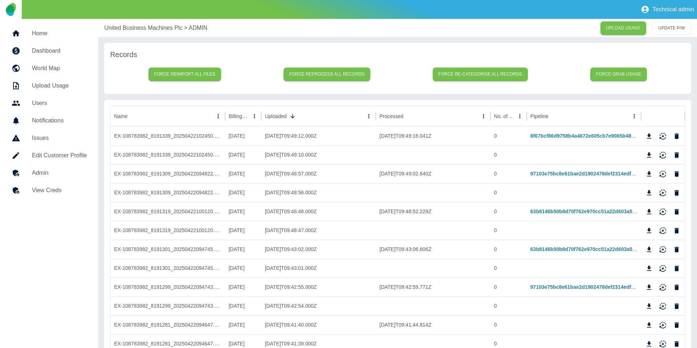
click at [125, 26] on p "United Business Machines Plc" at bounding box center [143, 28] width 78 height 9
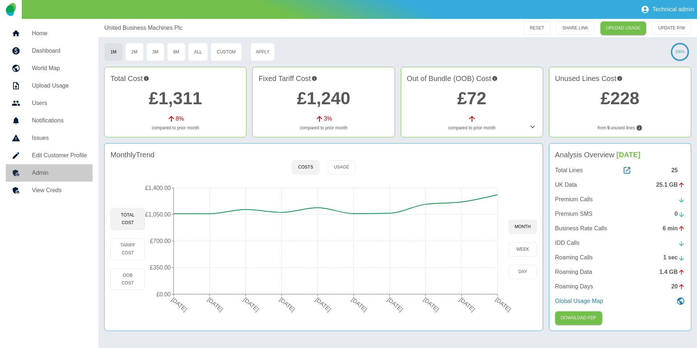
click at [51, 167] on link "Admin" at bounding box center [49, 172] width 87 height 17
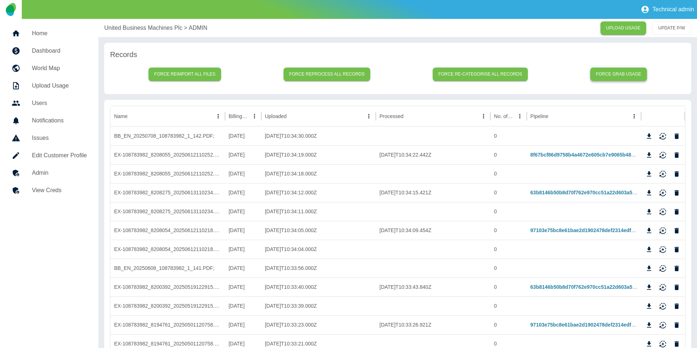
click at [625, 71] on button "Force grab usage" at bounding box center [619, 74] width 57 height 13
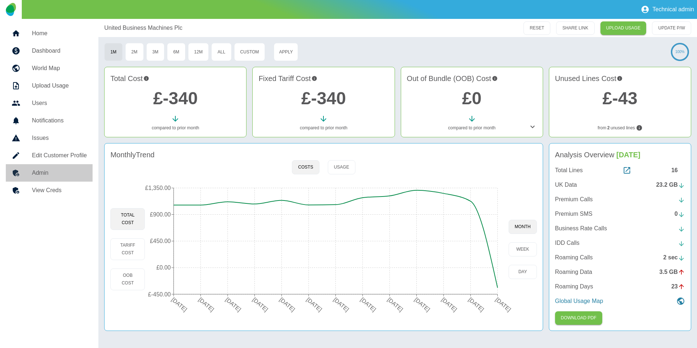
click at [62, 173] on h5 "Admin" at bounding box center [59, 173] width 55 height 9
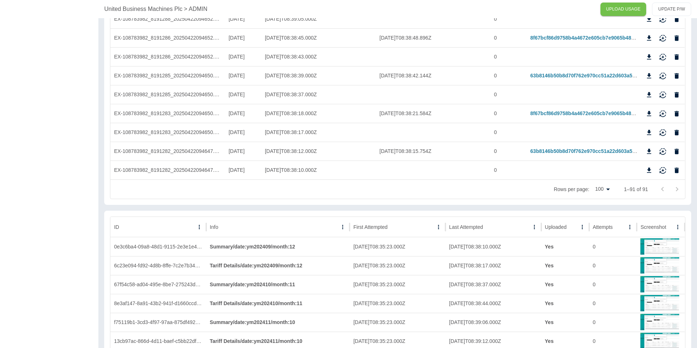
scroll to position [1690, 0]
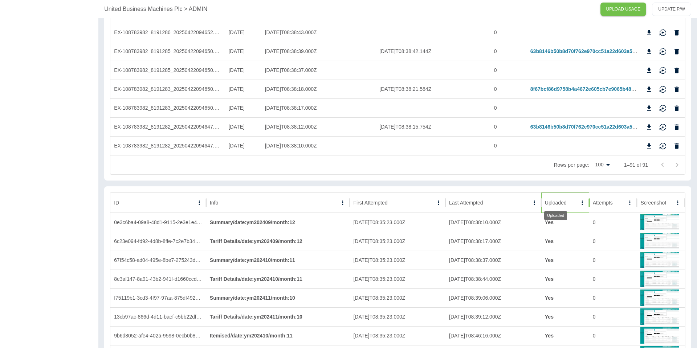
click at [559, 201] on div "Uploaded" at bounding box center [556, 203] width 22 height 6
click at [559, 200] on div "Uploaded" at bounding box center [555, 203] width 21 height 6
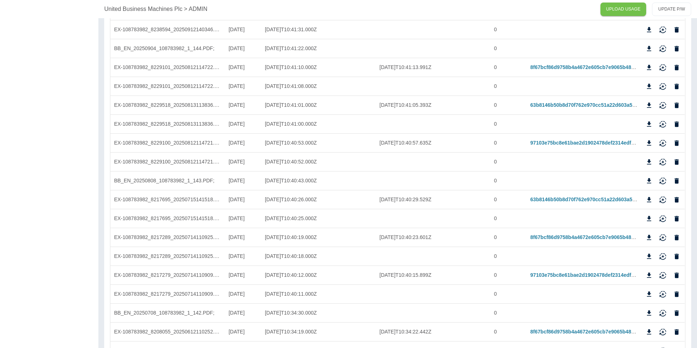
scroll to position [0, 0]
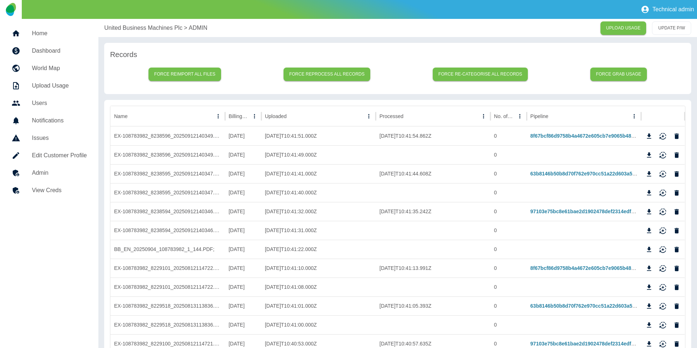
click at [147, 31] on p "United Business Machines Plc" at bounding box center [143, 28] width 78 height 9
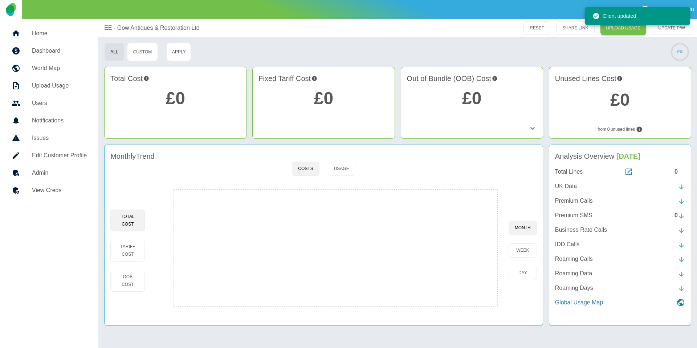
click at [33, 175] on h5 "Admin" at bounding box center [59, 173] width 55 height 9
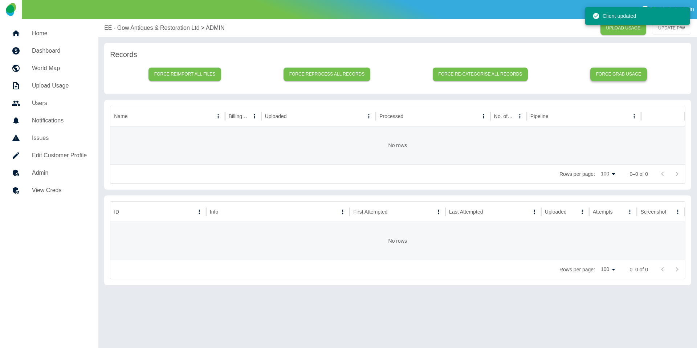
click at [600, 77] on button "Force grab usage" at bounding box center [619, 74] width 57 height 13
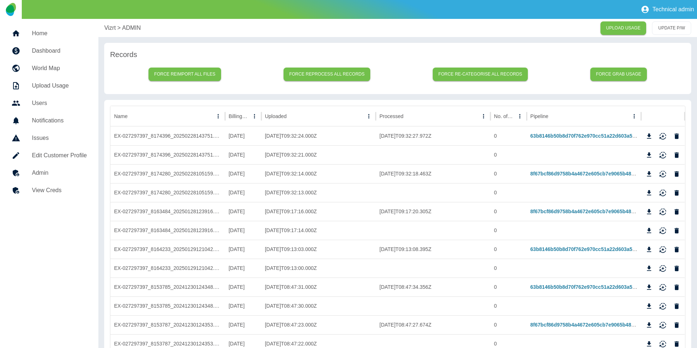
click at [67, 175] on h5 "Admin" at bounding box center [59, 173] width 55 height 9
click at [33, 177] on h5 "Admin" at bounding box center [59, 173] width 55 height 9
click at [619, 74] on button "Force grab usage" at bounding box center [619, 74] width 57 height 13
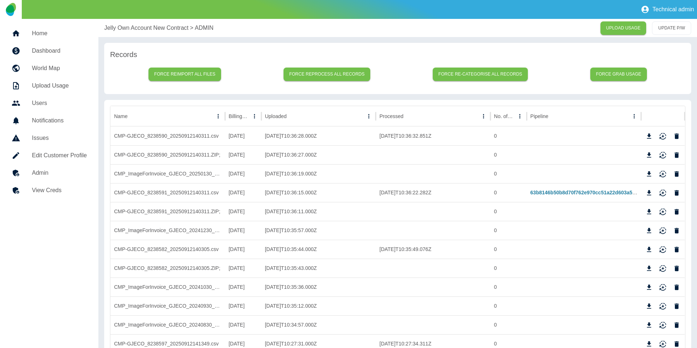
click at [135, 29] on p "Jelly Own Account New Contract" at bounding box center [146, 28] width 84 height 9
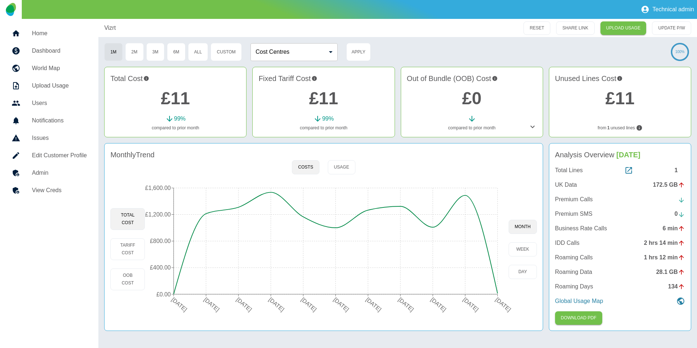
click at [40, 174] on h5 "Admin" at bounding box center [59, 173] width 55 height 9
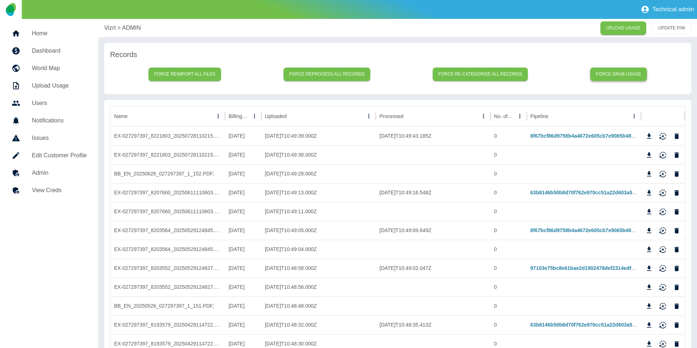
click at [623, 70] on button "Force grab usage" at bounding box center [619, 74] width 57 height 13
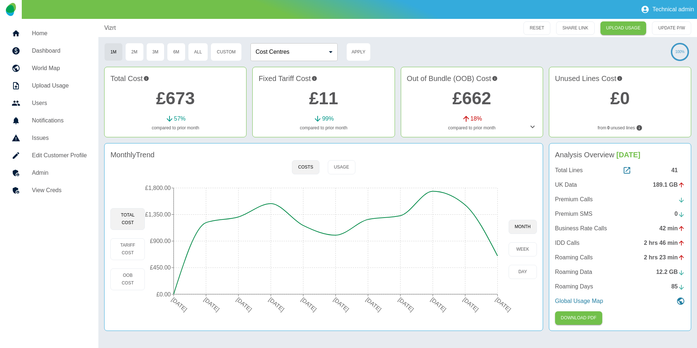
click at [51, 171] on h5 "Admin" at bounding box center [59, 173] width 55 height 9
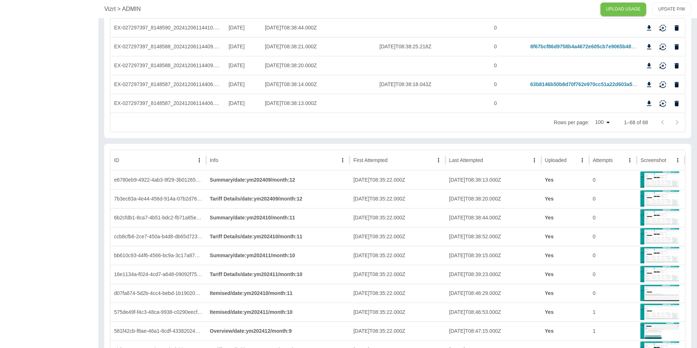
scroll to position [1298, 0]
click at [557, 158] on div "Uploaded" at bounding box center [556, 161] width 22 height 6
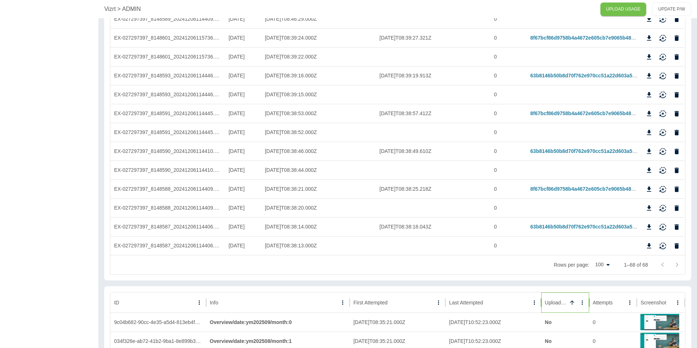
scroll to position [1063, 0]
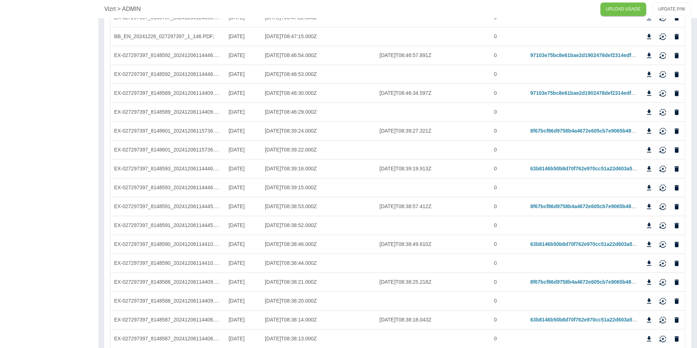
click at [113, 6] on p "Vizrt" at bounding box center [110, 9] width 12 height 9
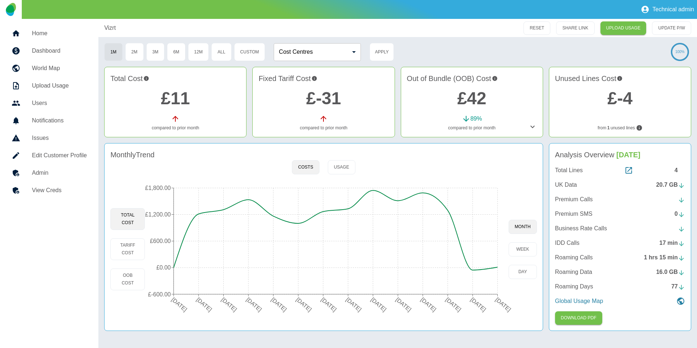
click at [528, 130] on icon at bounding box center [532, 126] width 9 height 9
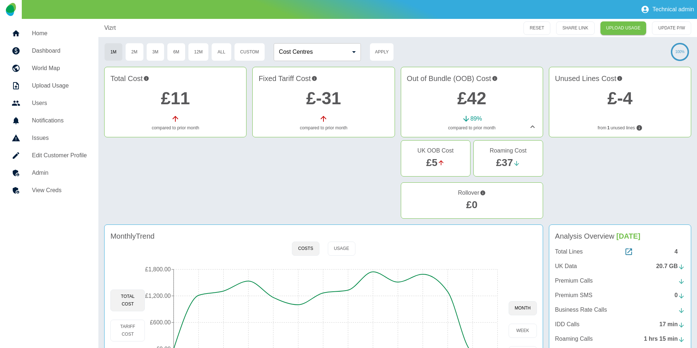
click at [532, 125] on icon at bounding box center [532, 126] width 9 height 9
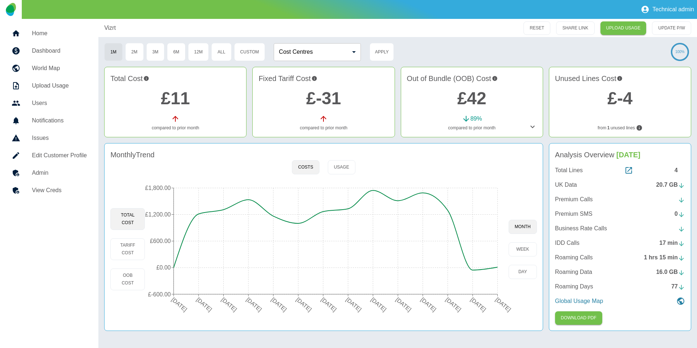
click at [532, 125] on icon at bounding box center [532, 126] width 9 height 9
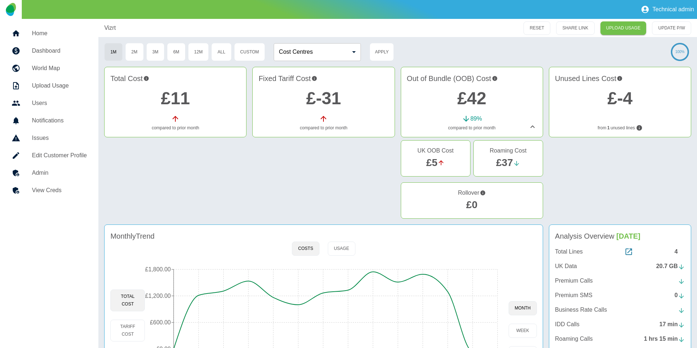
click at [531, 129] on icon at bounding box center [532, 126] width 9 height 9
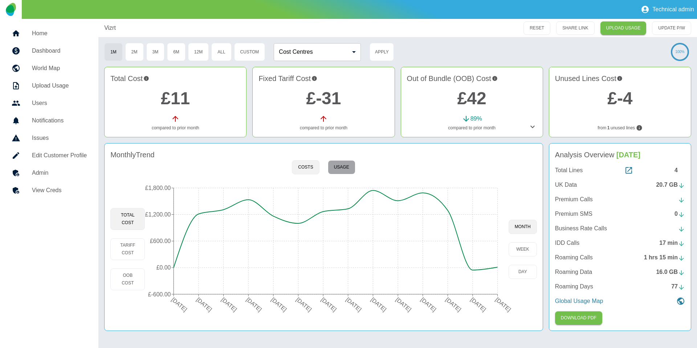
click at [344, 171] on button "Usage" at bounding box center [342, 167] width 28 height 14
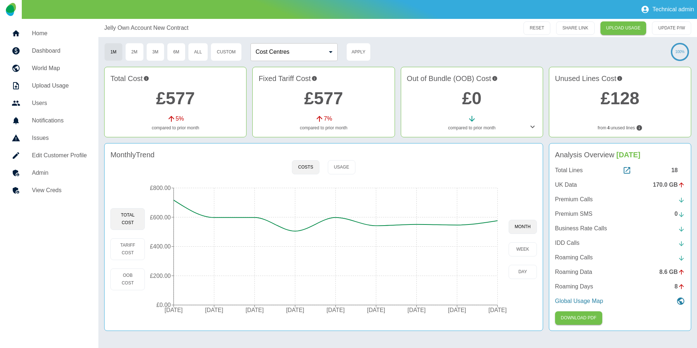
click at [32, 173] on h5 "Admin" at bounding box center [59, 173] width 55 height 9
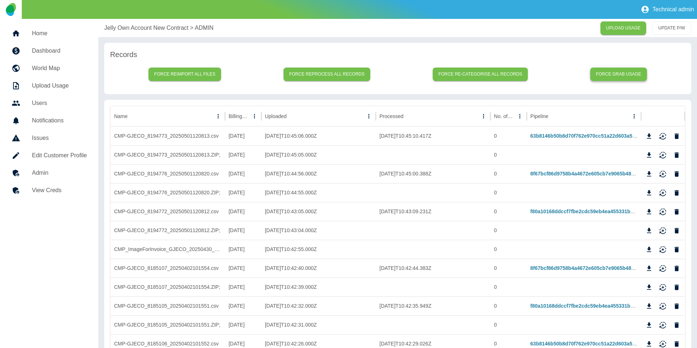
click at [617, 76] on button "Force grab usage" at bounding box center [619, 74] width 57 height 13
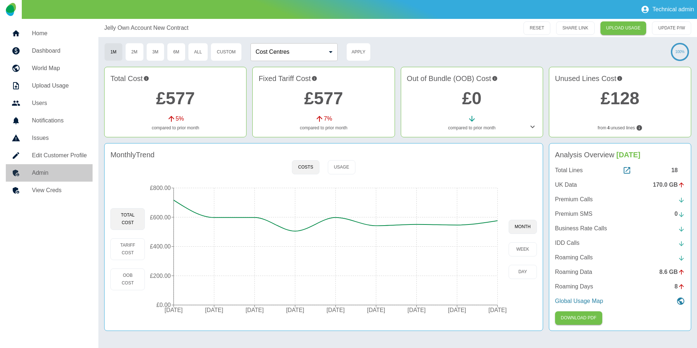
click at [80, 175] on h5 "Admin" at bounding box center [59, 173] width 55 height 9
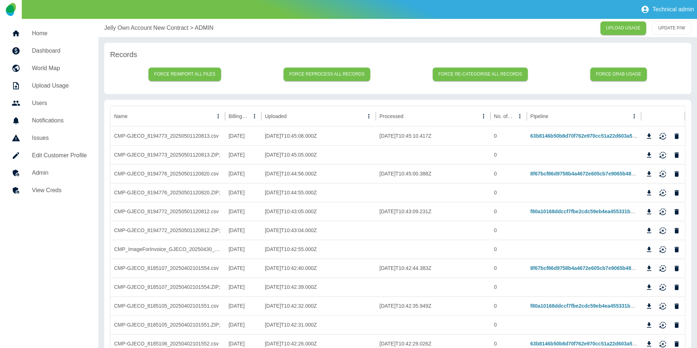
click at [120, 26] on p "Jelly Own Account New Contract" at bounding box center [146, 28] width 84 height 9
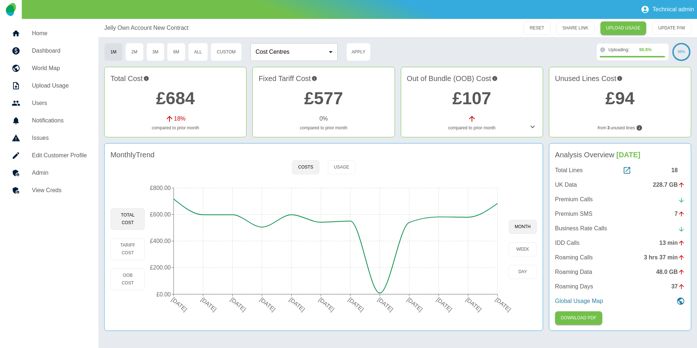
click at [145, 247] on icon "01 Sep 2024 01 Oct 2024 31 Oct 2024 30 Nov 2024 31 Dec 2024 31 Jan 2025 28 Feb …" at bounding box center [327, 249] width 364 height 138
click at [139, 247] on button "Tariff Cost" at bounding box center [127, 249] width 35 height 22
